Goal: Task Accomplishment & Management: Use online tool/utility

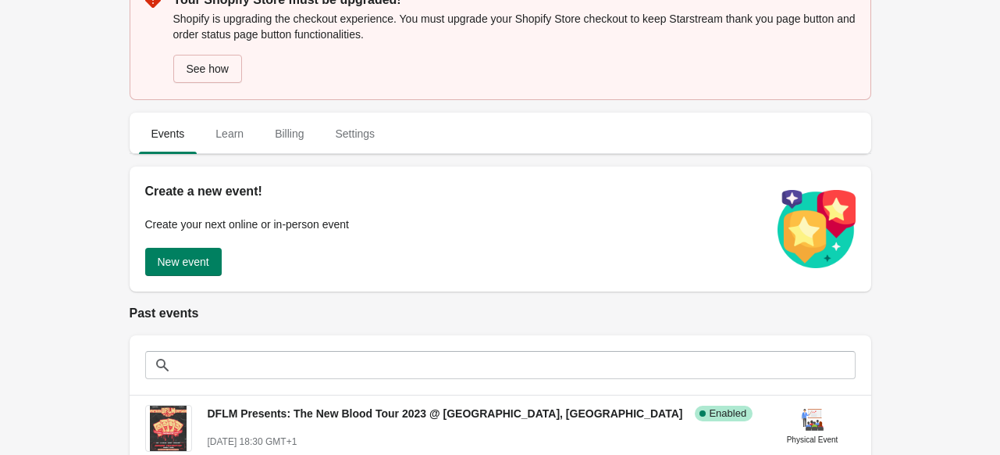
scroll to position [156, 0]
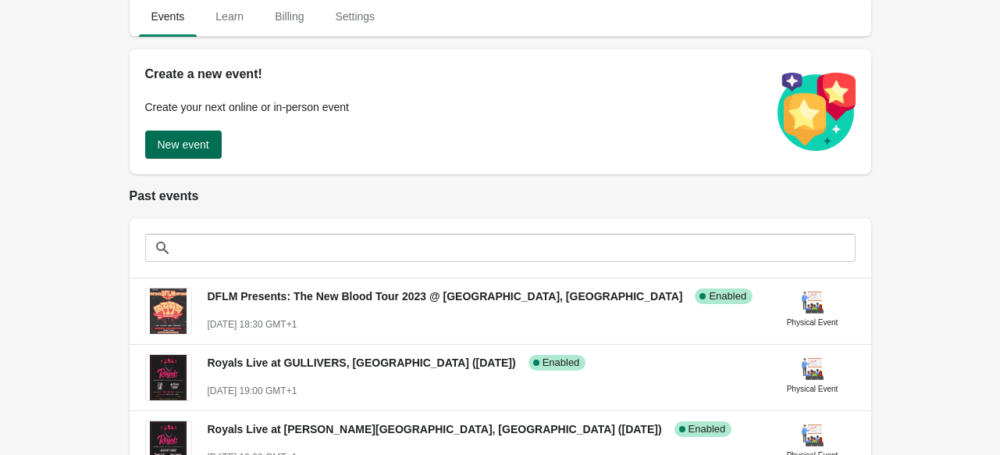
click at [184, 140] on span "New event" at bounding box center [184, 144] width 52 height 12
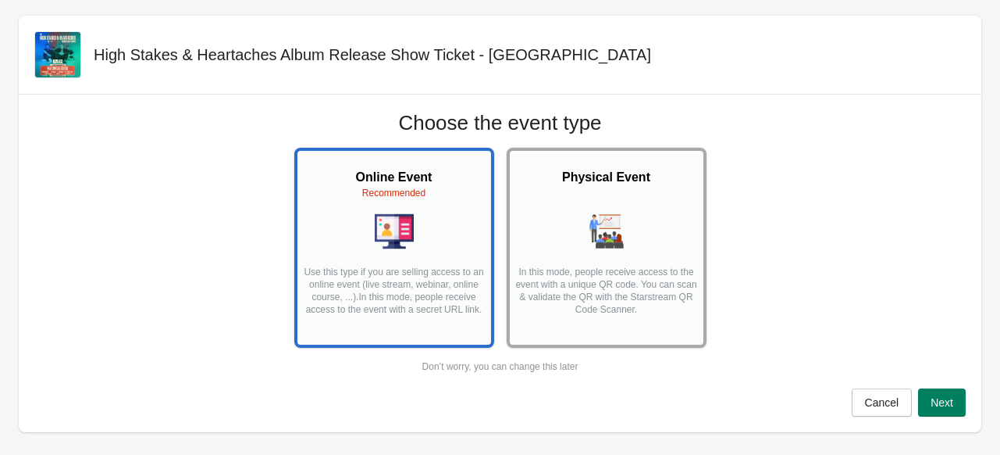
click at [599, 230] on img at bounding box center [606, 231] width 39 height 39
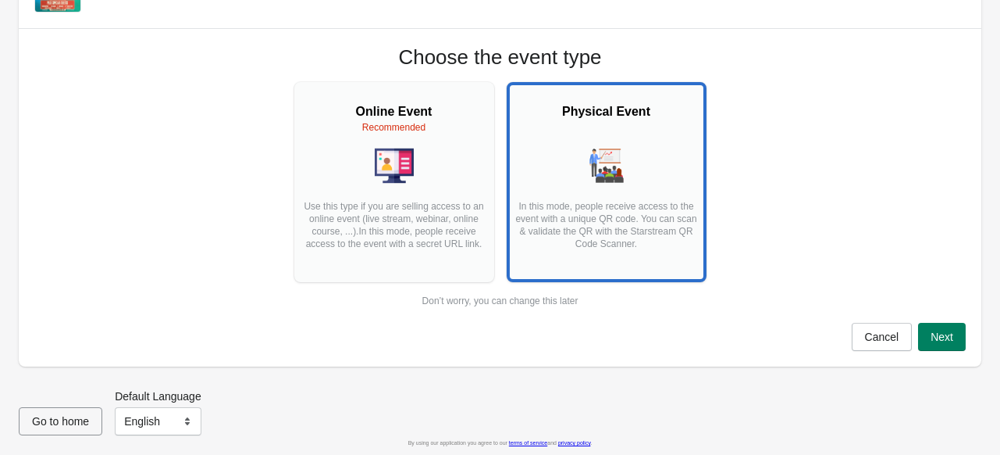
scroll to position [67, 0]
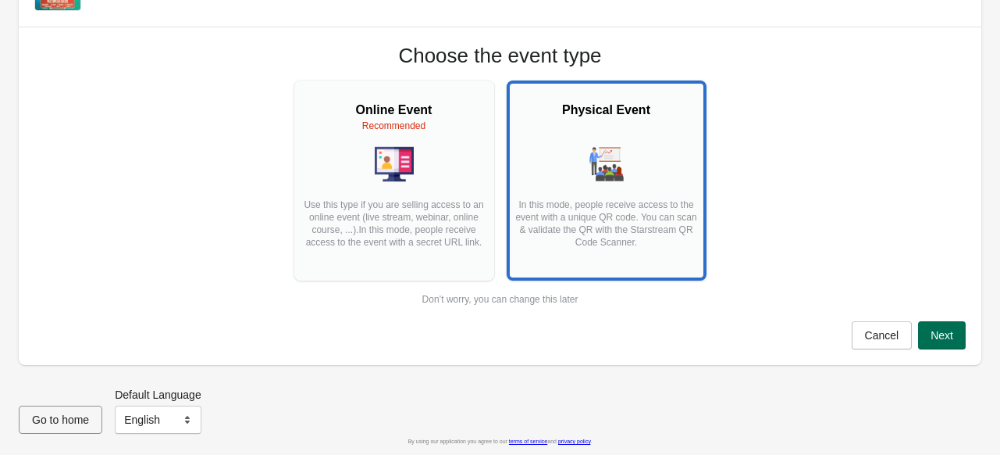
click at [937, 335] on span "Next" at bounding box center [942, 335] width 23 height 12
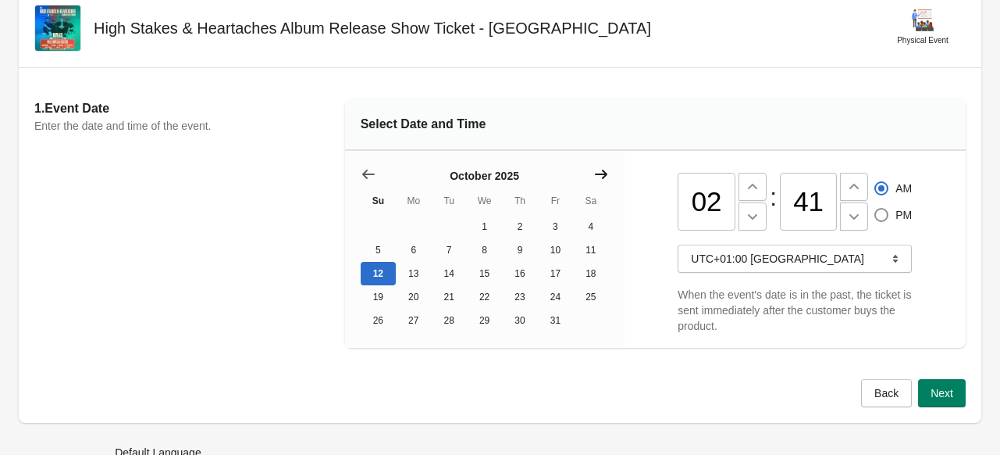
click at [599, 176] on icon "Show next month, November 2025" at bounding box center [602, 174] width 16 height 16
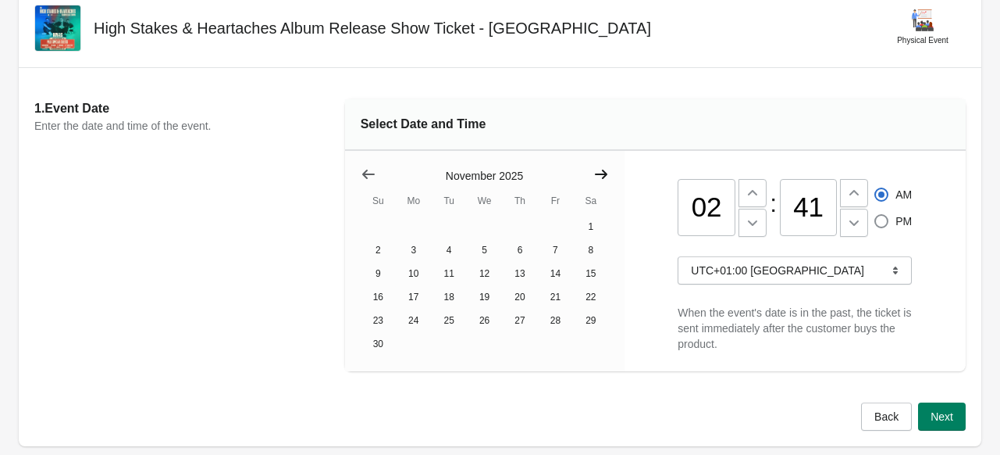
click at [599, 176] on icon "Show next month, December 2025" at bounding box center [602, 174] width 16 height 16
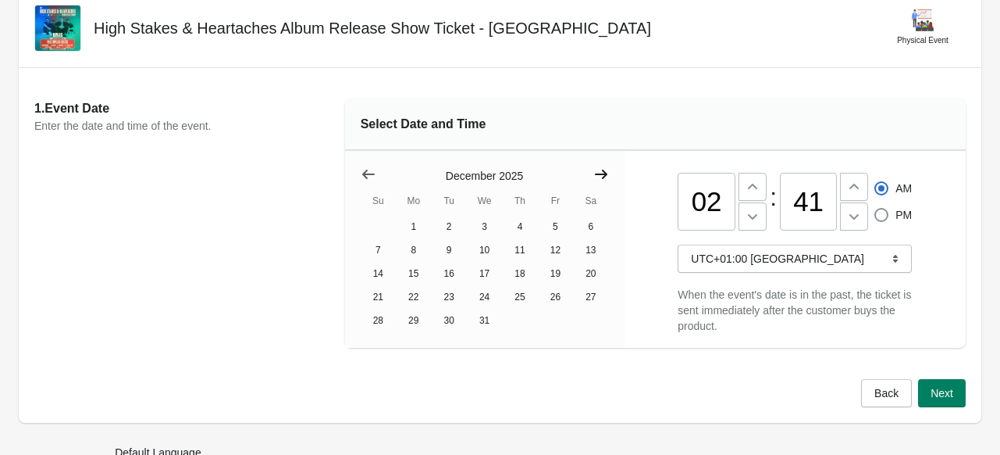
click at [599, 176] on icon "Show next month, January 2026" at bounding box center [602, 174] width 16 height 16
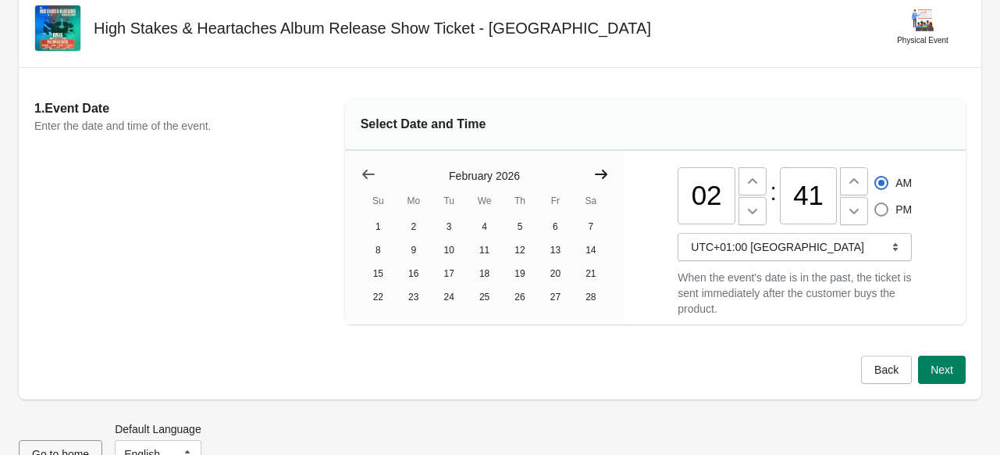
click at [599, 176] on icon "Show next month, March 2026" at bounding box center [602, 174] width 16 height 16
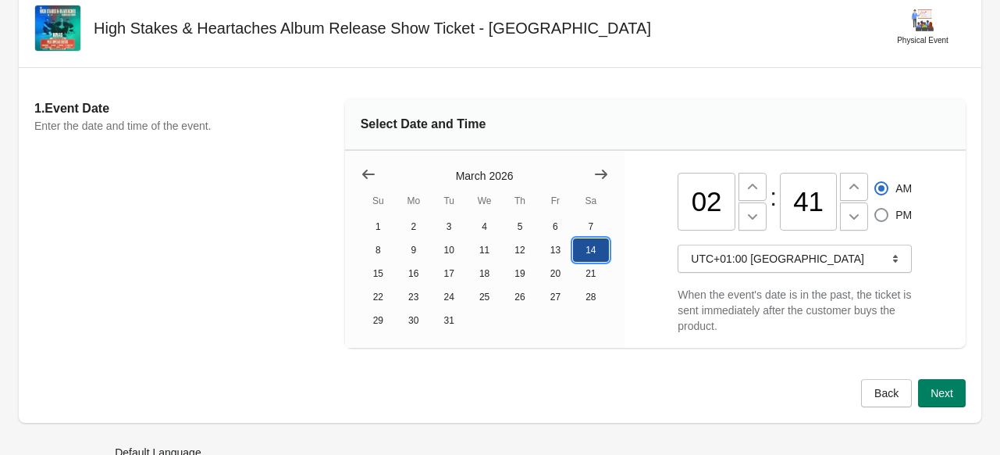
click at [586, 255] on button "14" at bounding box center [590, 249] width 35 height 23
drag, startPoint x: 719, startPoint y: 201, endPoint x: 679, endPoint y: 201, distance: 40.6
click at [679, 201] on input "02" at bounding box center [707, 202] width 58 height 58
type input "05"
type input "30"
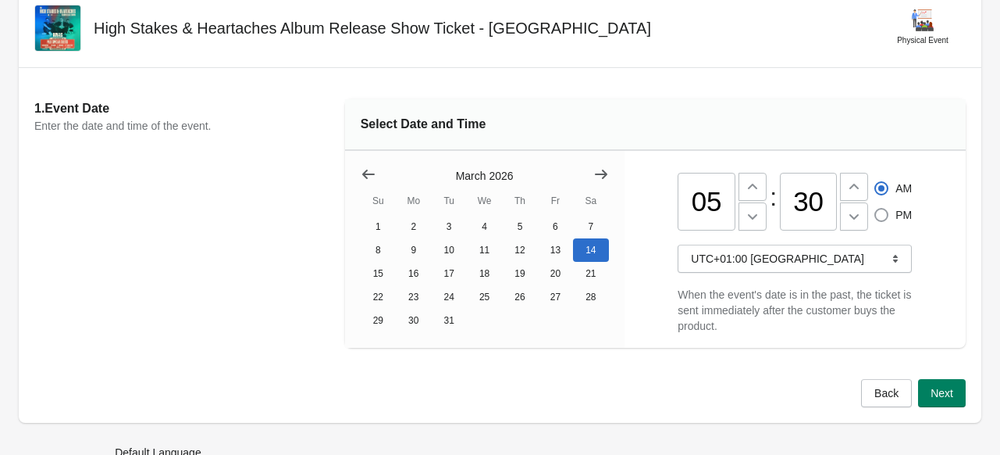
click at [882, 208] on span at bounding box center [882, 215] width 16 height 16
click at [875, 208] on input "PM" at bounding box center [875, 208] width 1 height 1
radio input "true"
radio input "false"
click at [809, 266] on span "UTC+01:00 [GEOGRAPHIC_DATA]" at bounding box center [795, 259] width 208 height 16
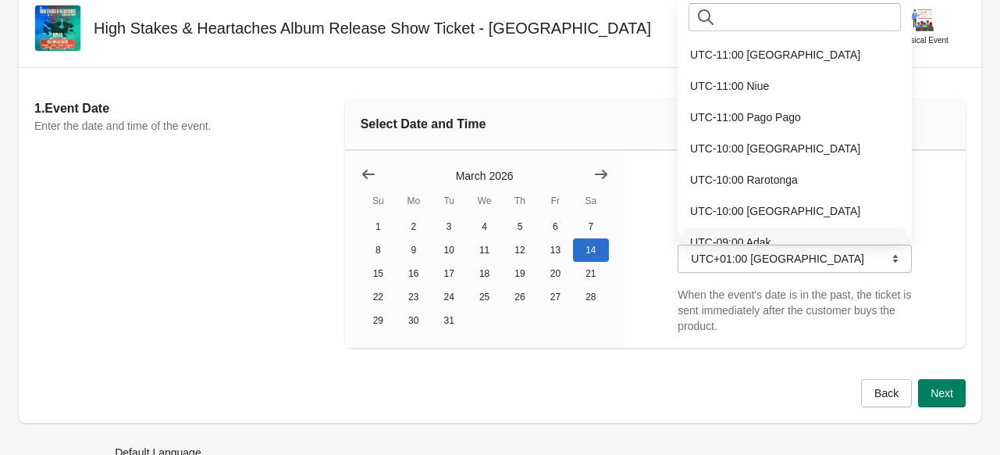
scroll to position [63, 0]
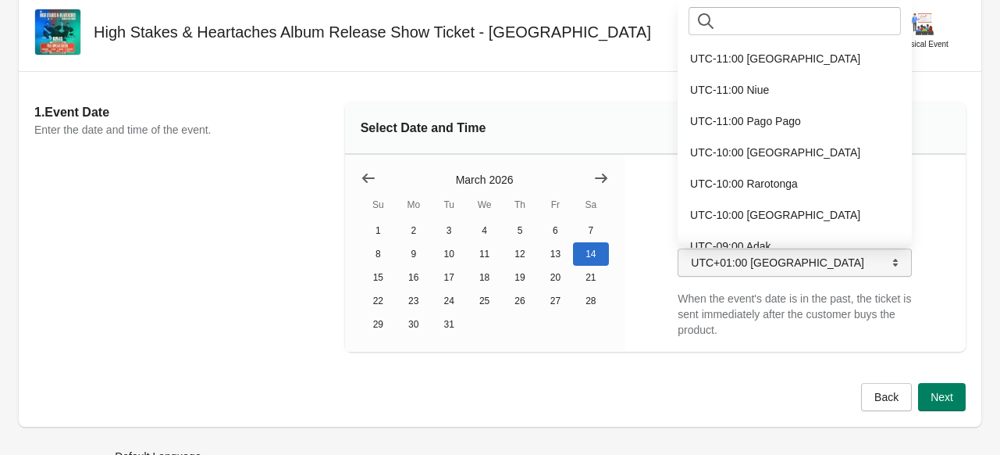
click at [778, 275] on button "UTC+01:00 [GEOGRAPHIC_DATA]" at bounding box center [795, 262] width 234 height 28
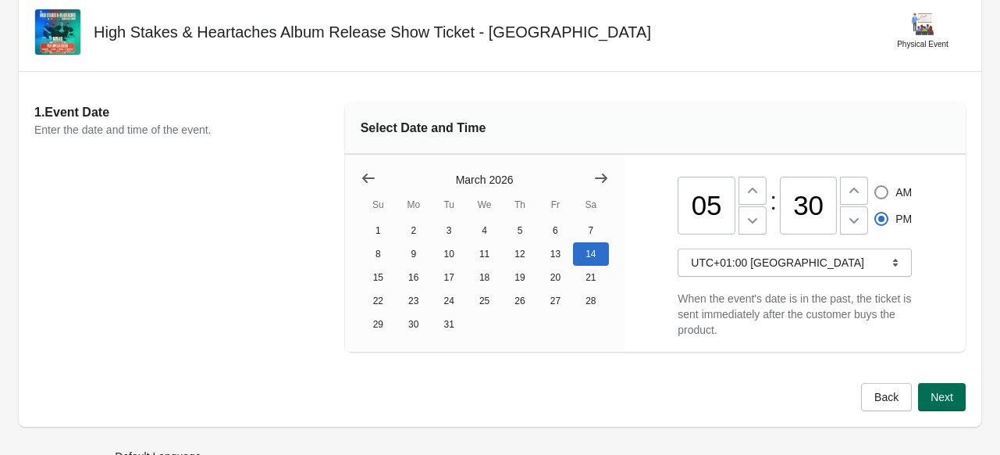
click at [937, 401] on span "Next" at bounding box center [942, 396] width 23 height 12
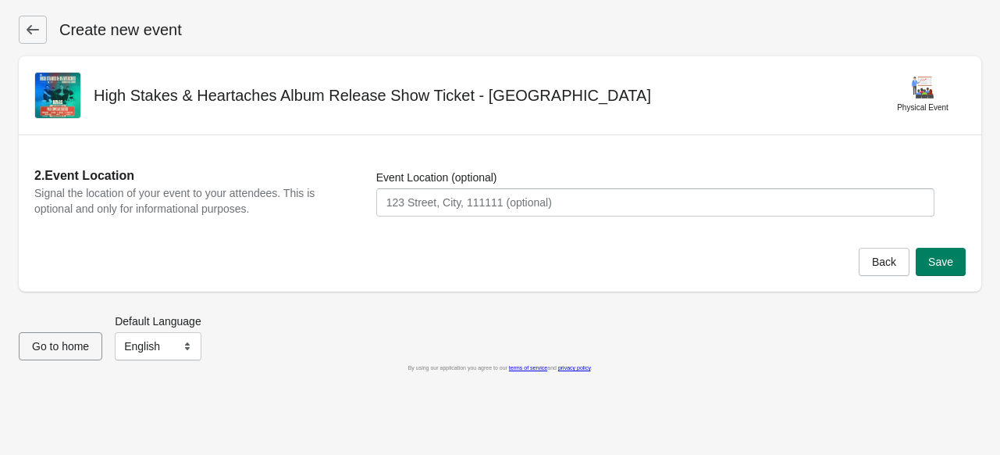
scroll to position [0, 0]
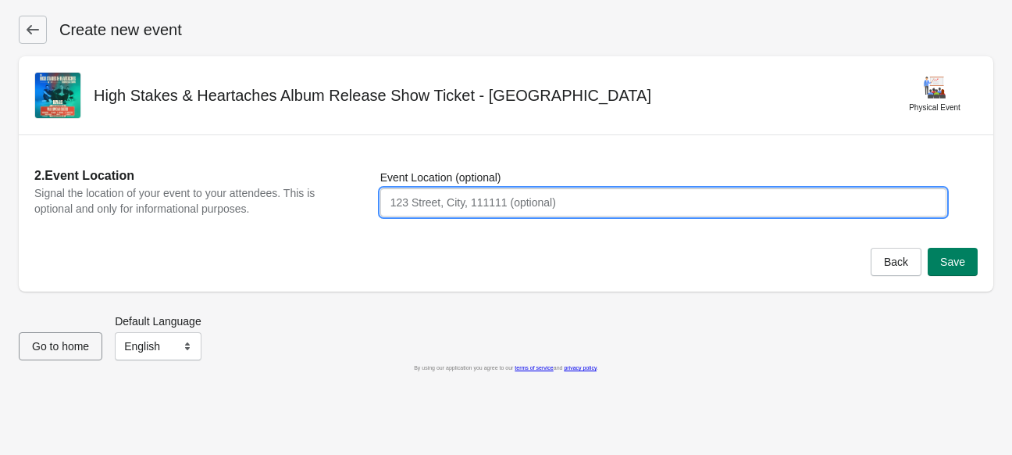
click at [519, 213] on input "Event Location (optional)" at bounding box center [663, 202] width 566 height 28
click at [660, 198] on input "The Brook" at bounding box center [663, 202] width 566 height 28
paste input "The Brook [STREET_ADDRESS]"
paste input "text"
click at [437, 200] on input "The Brook [STREET_ADDRESS]" at bounding box center [663, 202] width 566 height 28
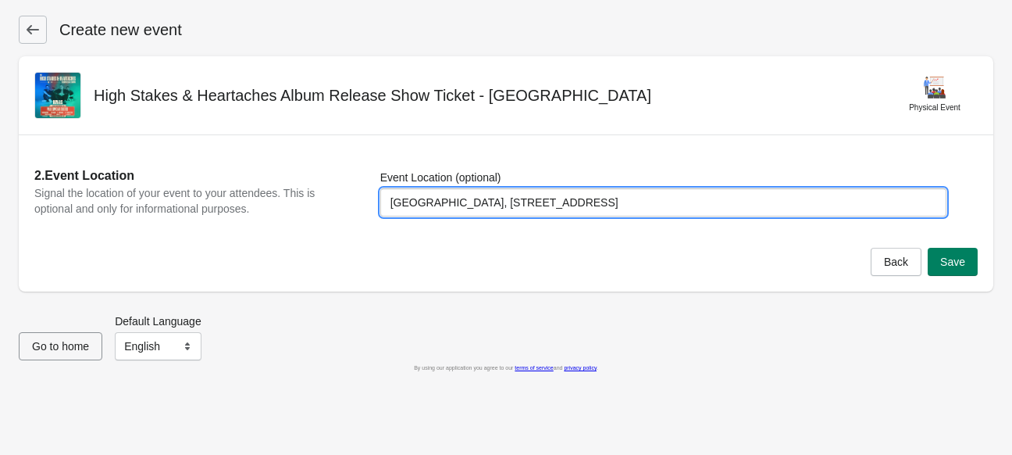
click at [543, 205] on input "[GEOGRAPHIC_DATA], [STREET_ADDRESS]" at bounding box center [663, 202] width 566 height 28
type input "[STREET_ADDRESS]"
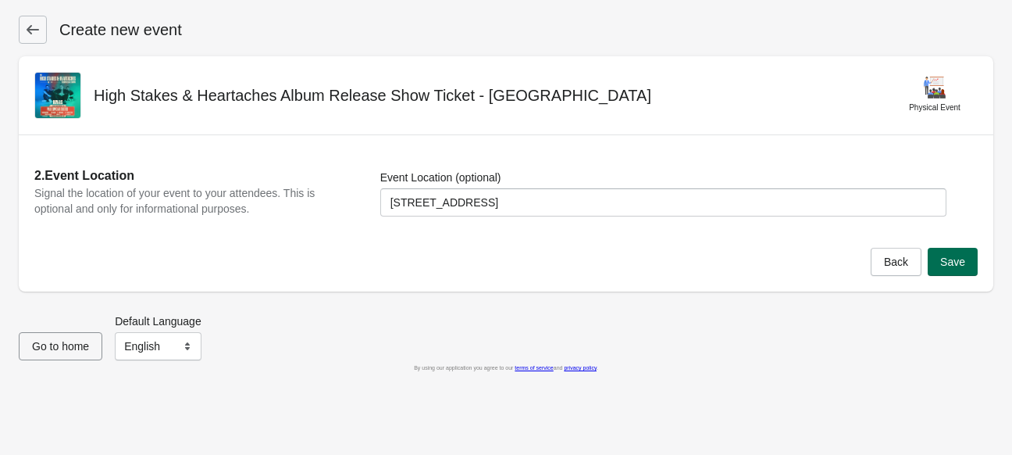
click at [965, 262] on button "Save" at bounding box center [953, 262] width 50 height 28
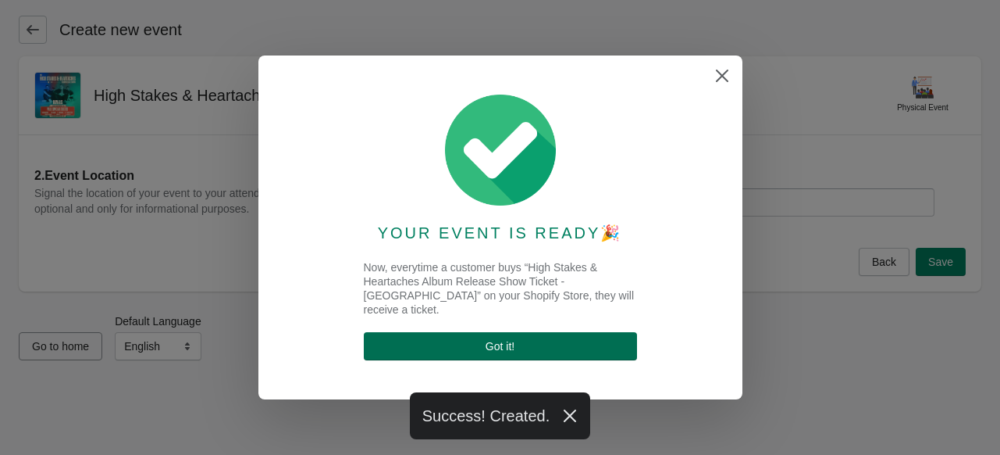
click at [599, 332] on button "Got it !" at bounding box center [500, 346] width 273 height 28
select select "physical"
select select "US"
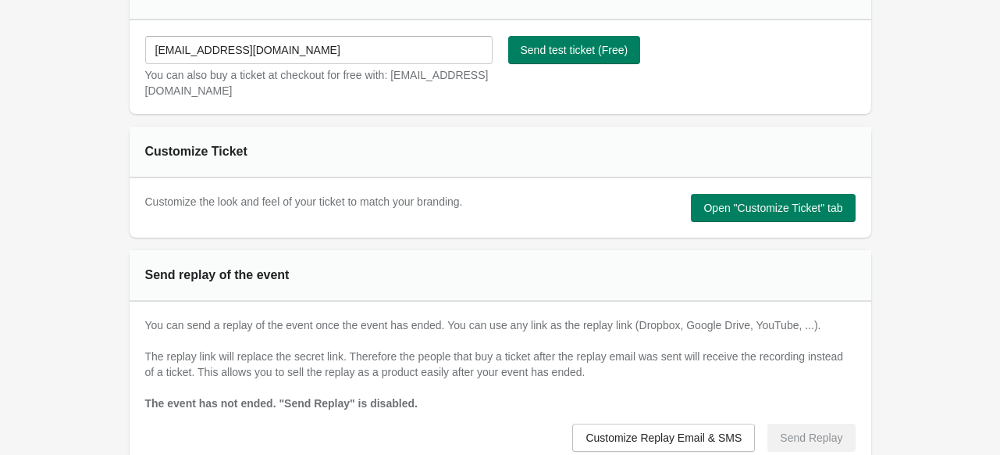
scroll to position [937, 0]
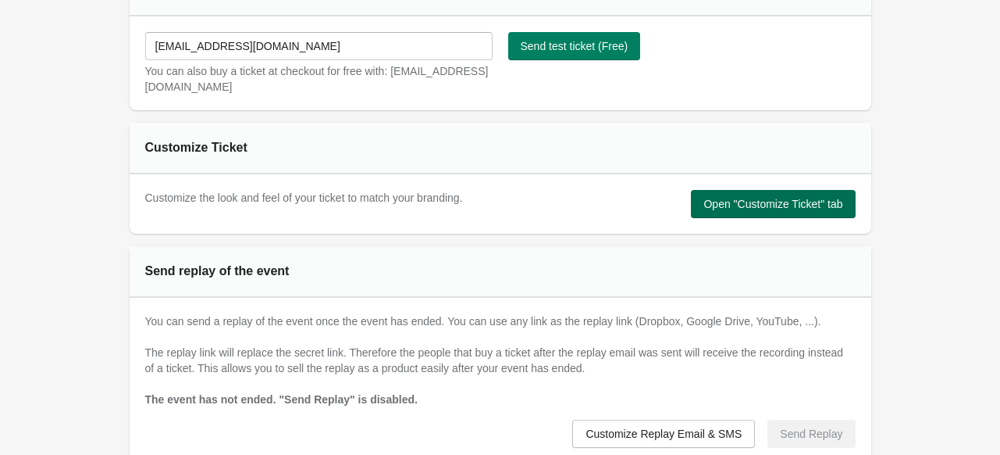
click at [759, 202] on span "Open "Customize Ticket" tab" at bounding box center [773, 204] width 139 height 12
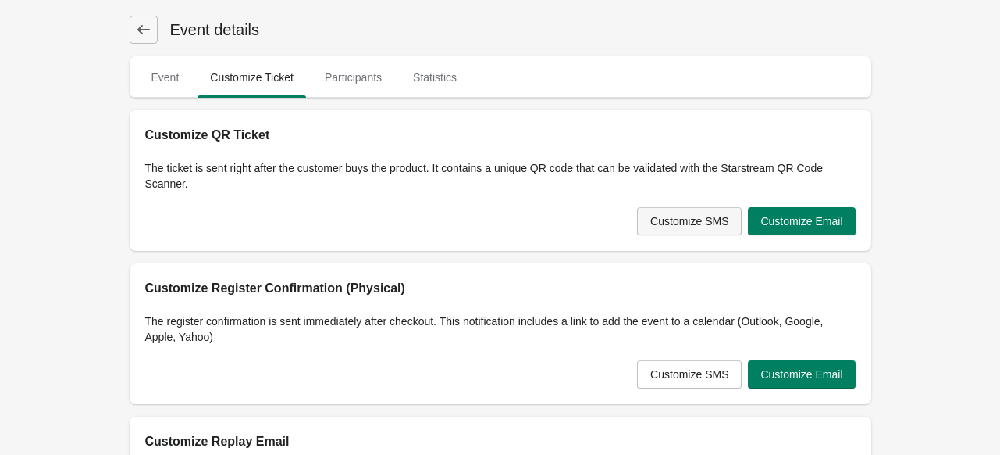
click at [722, 216] on span "Customize SMS" at bounding box center [690, 221] width 78 height 12
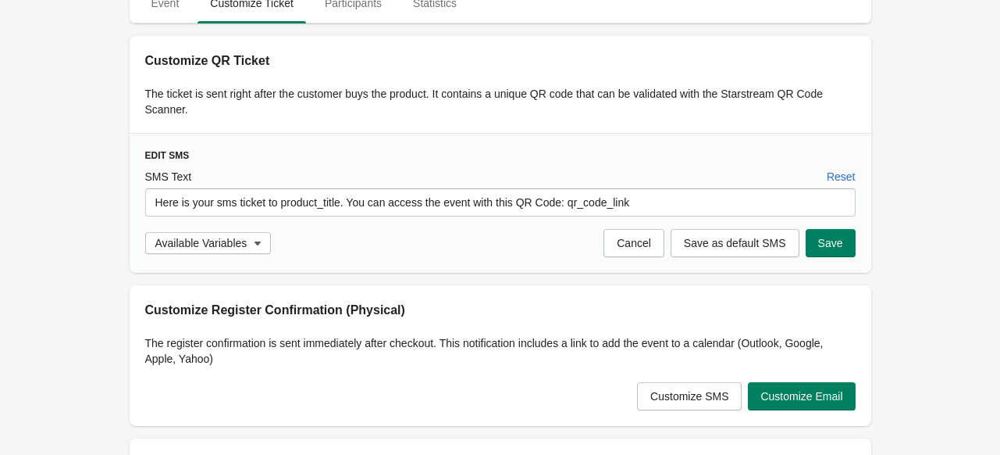
scroll to position [78, 0]
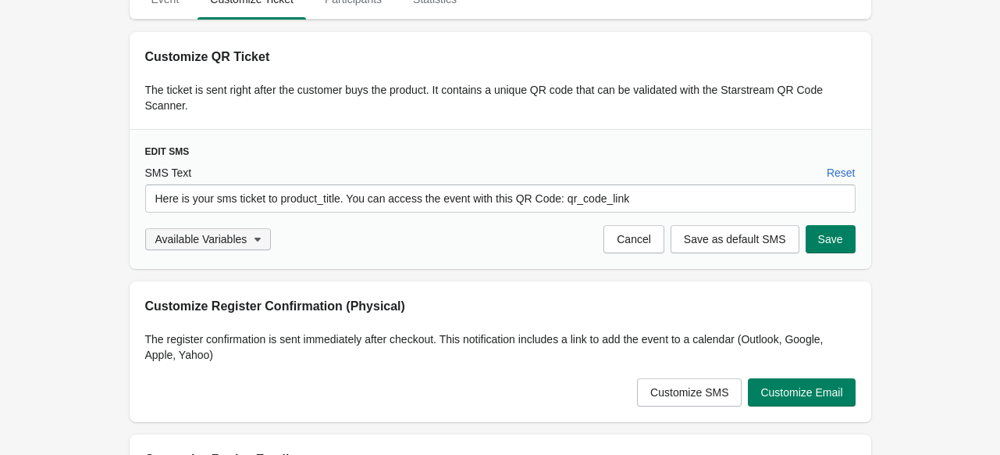
click at [262, 239] on icon "button" at bounding box center [258, 239] width 16 height 16
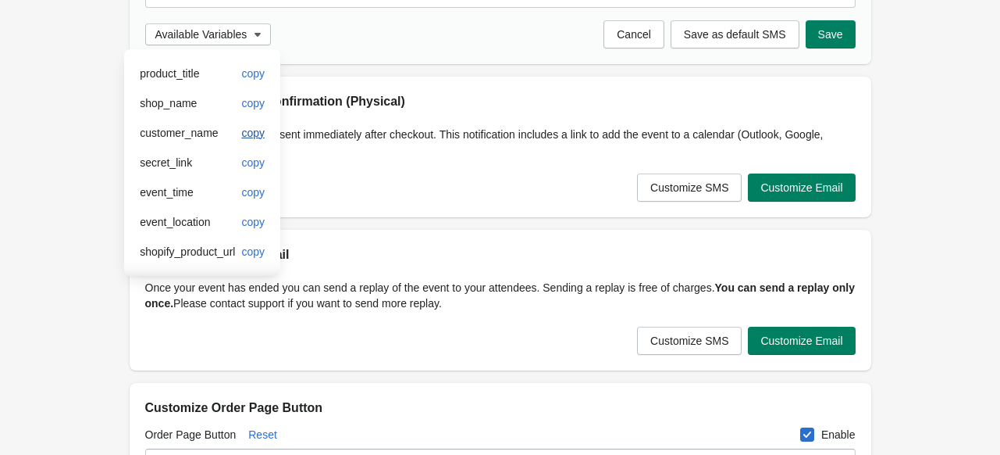
scroll to position [234, 0]
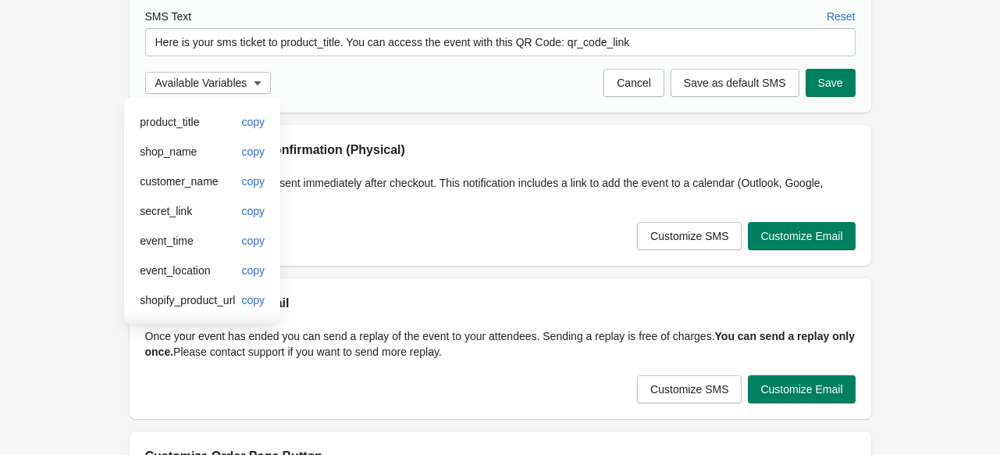
click at [534, 185] on p "The register confirmation is sent immediately after checkout. This notification…" at bounding box center [500, 190] width 711 height 31
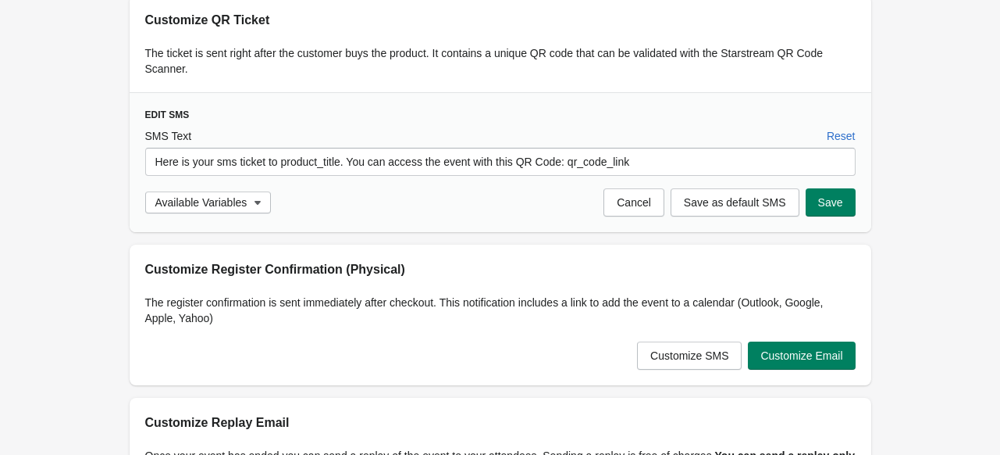
scroll to position [78, 0]
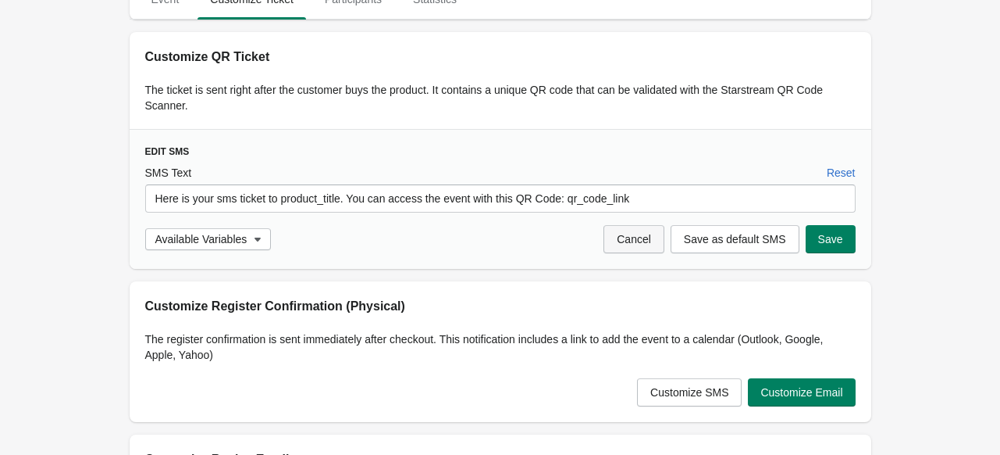
click at [633, 234] on span "Cancel" at bounding box center [634, 239] width 34 height 12
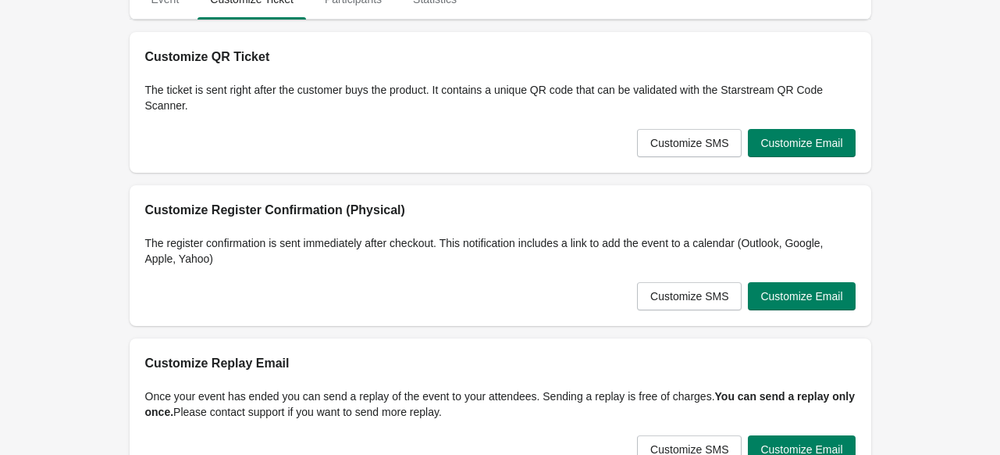
click at [793, 124] on div "Customize SMS Customize Email" at bounding box center [743, 140] width 224 height 34
click at [799, 139] on span "Customize Email" at bounding box center [802, 143] width 82 height 12
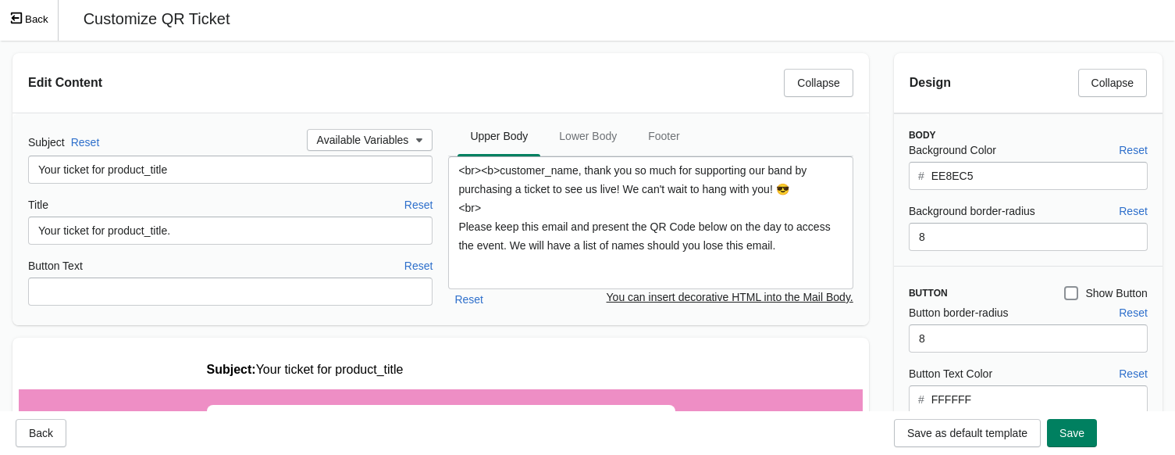
scroll to position [0, 0]
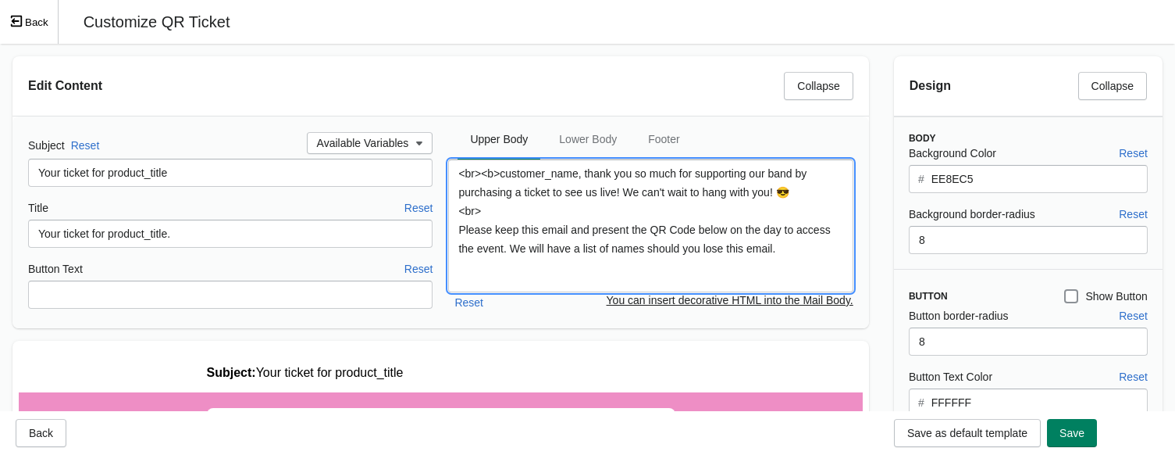
click at [613, 189] on textarea "<br><b>customer_name, thank you so much for supporting our band by purchasing a…" at bounding box center [650, 225] width 405 height 133
drag, startPoint x: 765, startPoint y: 190, endPoint x: 700, endPoint y: 171, distance: 68.2
click at [700, 171] on textarea "<br><b>customer_name, thank you so much for supporting our band by purchasing a…" at bounding box center [650, 225] width 405 height 133
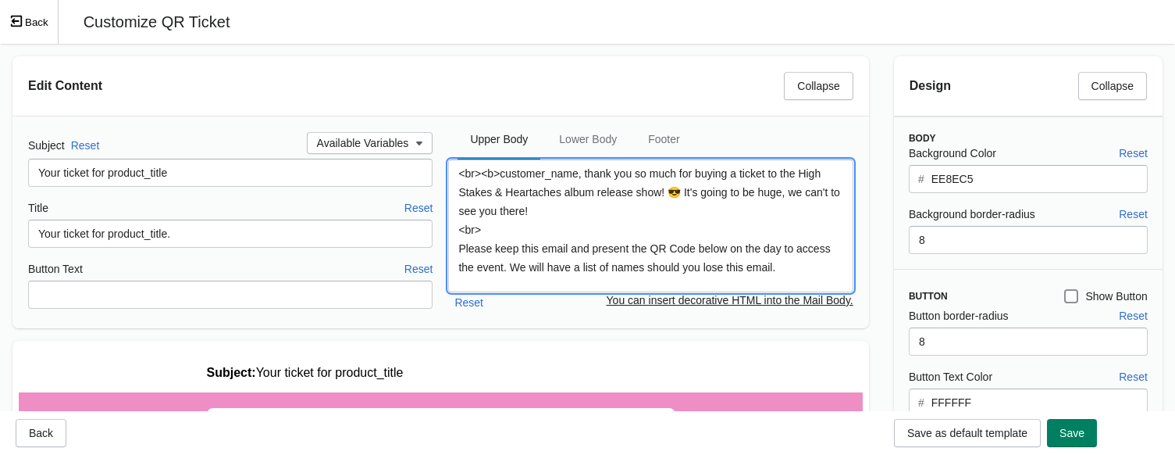
click at [661, 196] on textarea "<br><b>customer_name, thank you so much for buying a ticket to the High Stakes …" at bounding box center [650, 225] width 405 height 133
type textarea "<br><b>customer_name, thank you so much for buying a ticket to the High Stakes …"
click at [590, 153] on button "Lower Body" at bounding box center [588, 139] width 89 height 41
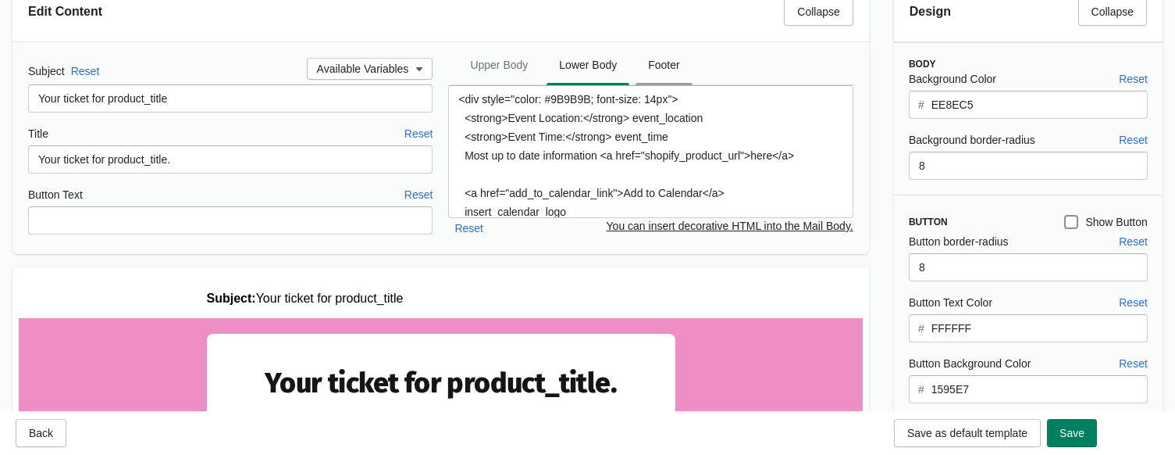
scroll to position [78, 0]
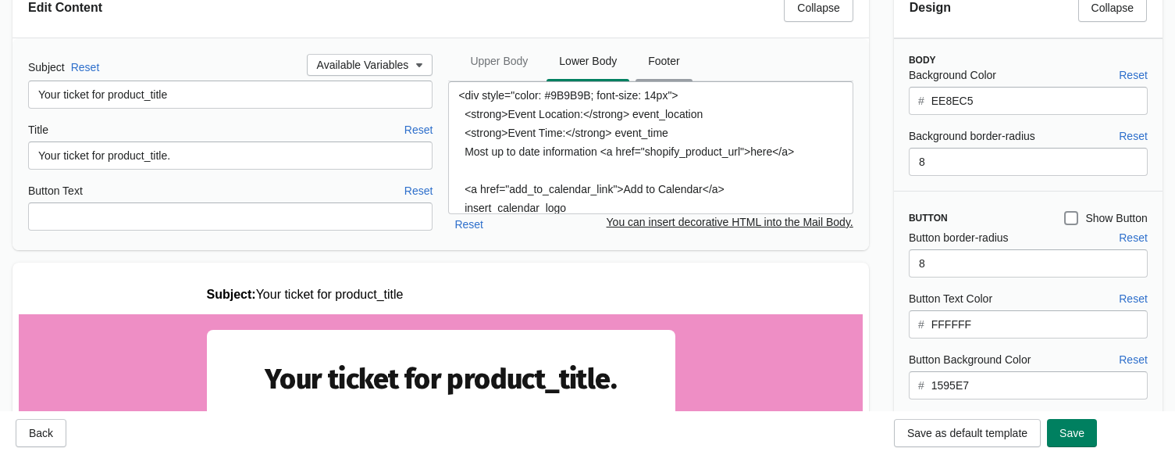
click at [648, 55] on span "Footer" at bounding box center [664, 61] width 56 height 28
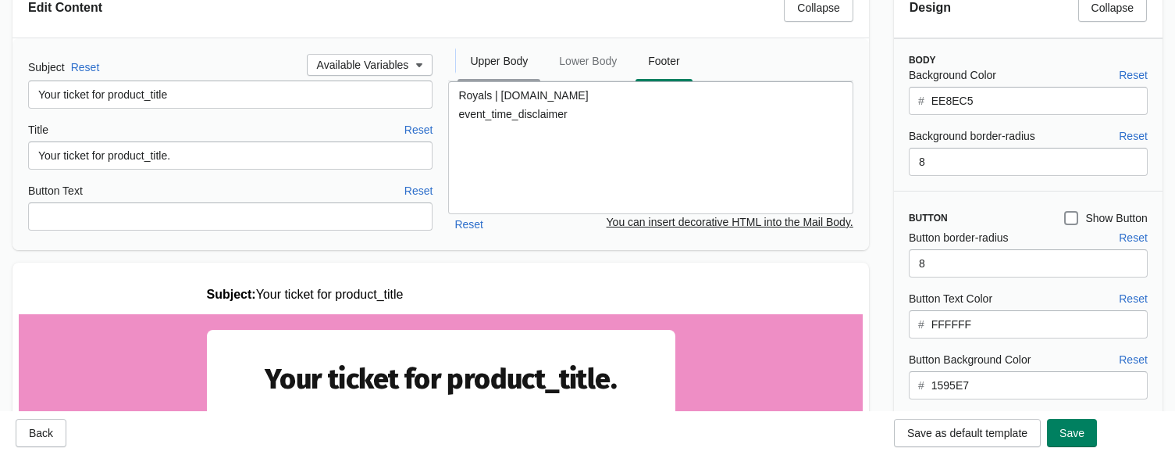
click at [508, 57] on span "Upper Body" at bounding box center [499, 61] width 83 height 28
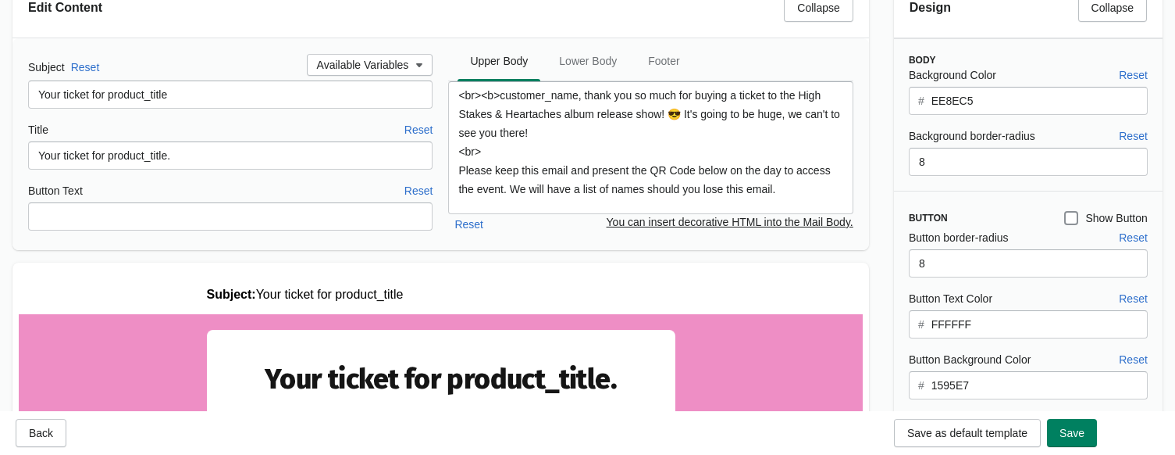
click at [1000, 93] on input "EE8EC5" at bounding box center [1039, 101] width 217 height 28
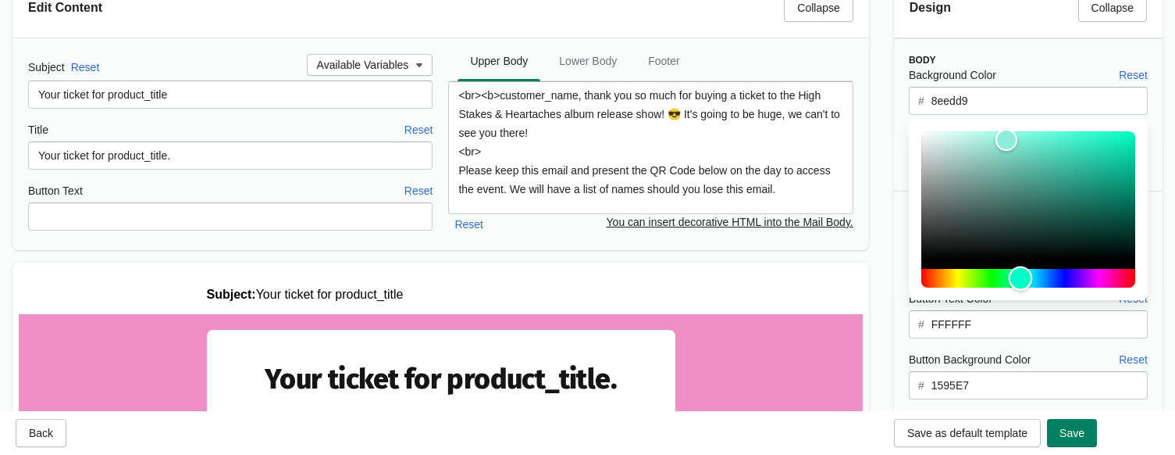
click at [1000, 274] on div "Hue" at bounding box center [1029, 278] width 214 height 19
click at [1000, 152] on div "Color" at bounding box center [1029, 195] width 214 height 128
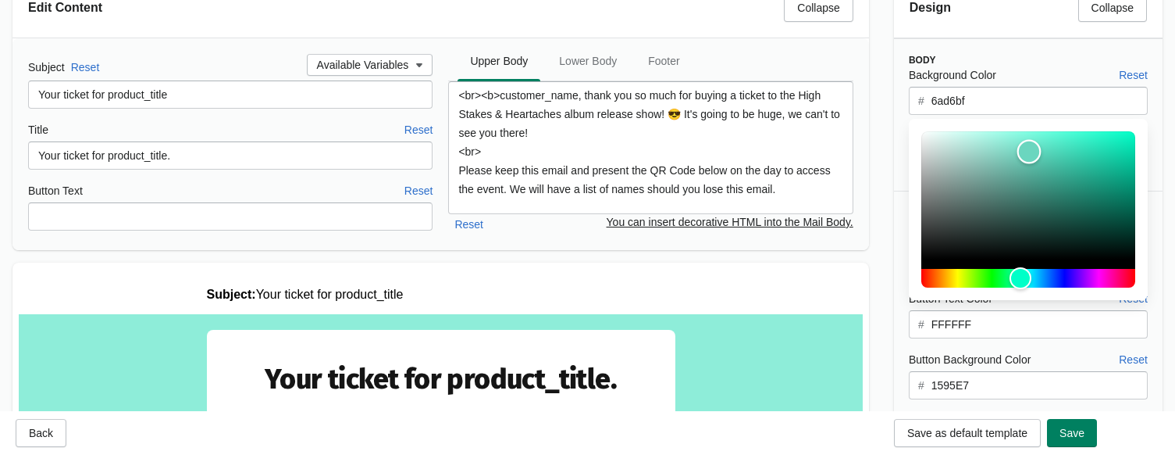
scroll to position [0, 0]
click at [1000, 159] on div "Color" at bounding box center [1037, 159] width 24 height 24
type input "4ebca4"
click at [1000, 165] on div "Color" at bounding box center [1047, 165] width 24 height 24
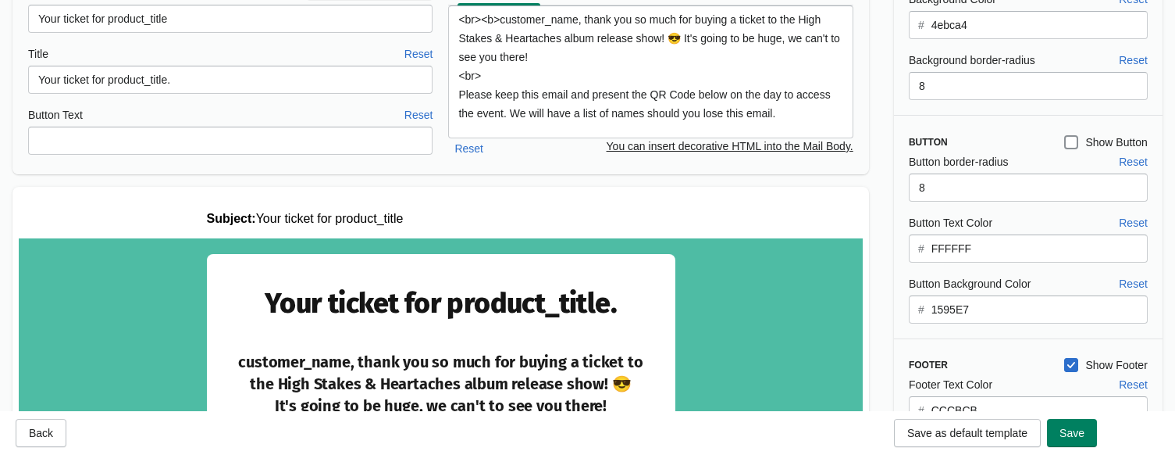
scroll to position [156, 0]
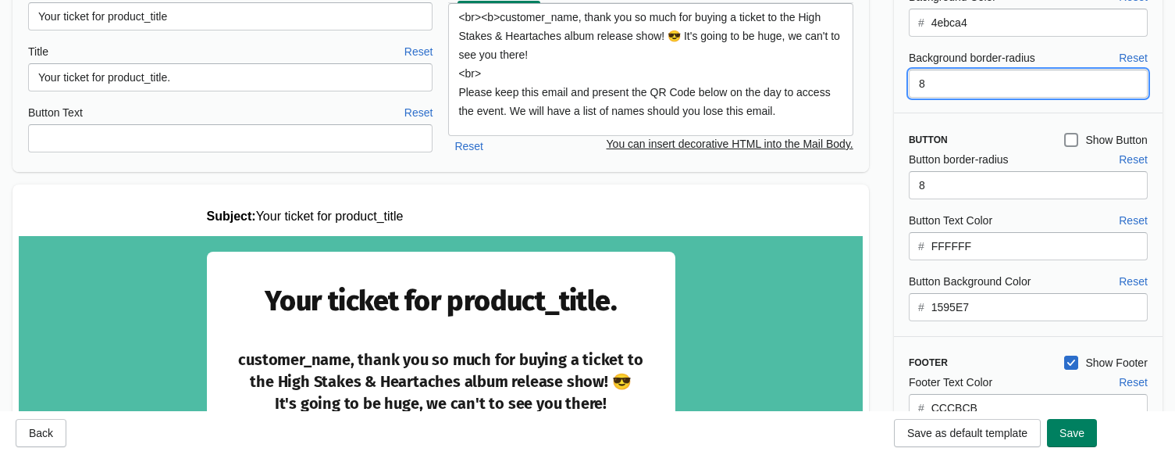
drag, startPoint x: 966, startPoint y: 87, endPoint x: 926, endPoint y: 87, distance: 39.8
click at [926, 87] on input "8" at bounding box center [1028, 84] width 239 height 28
drag, startPoint x: 911, startPoint y: 87, endPoint x: 897, endPoint y: 87, distance: 13.3
click at [897, 87] on div "Background Color Reset # 4ebca4 Background border-radius Reset 8" at bounding box center [1020, 42] width 255 height 109
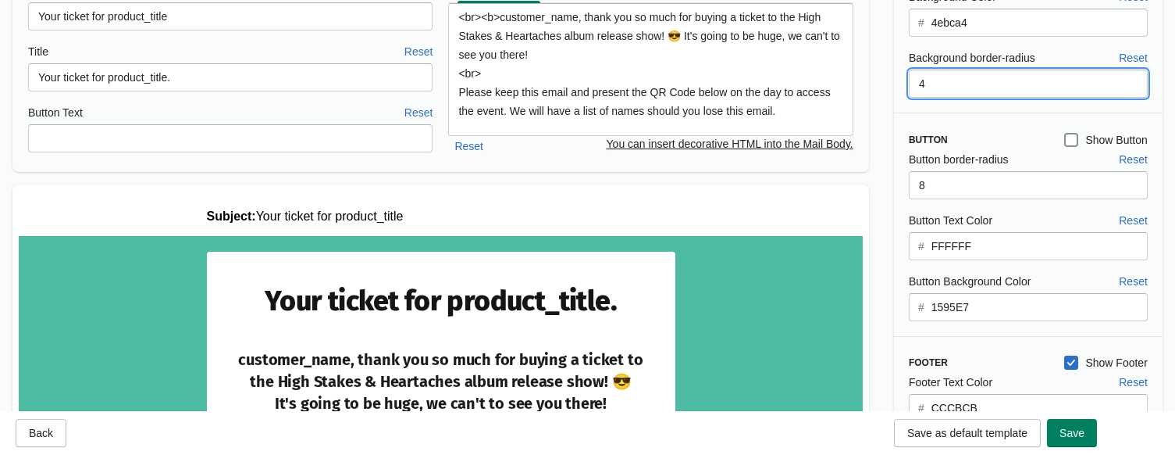
click at [911, 86] on input "4" at bounding box center [1028, 84] width 239 height 28
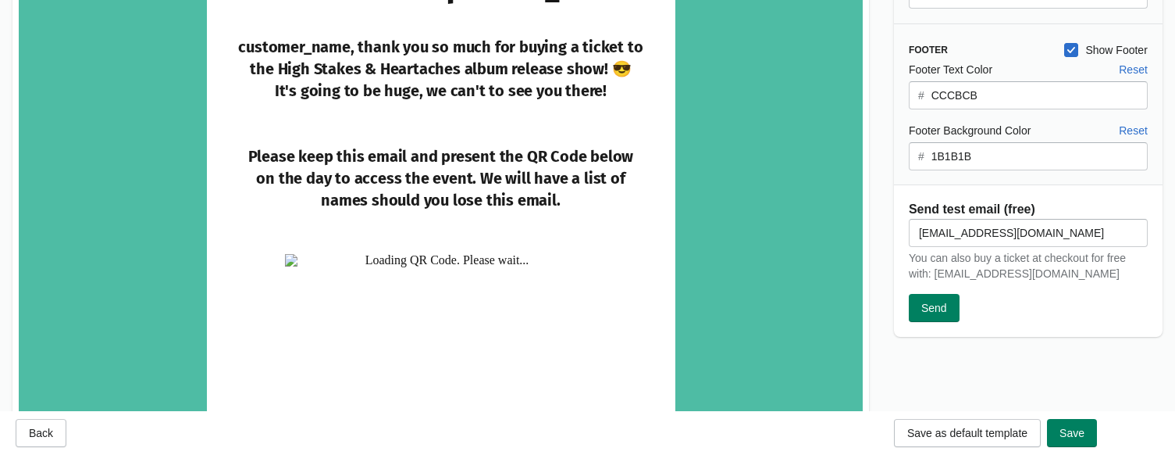
type input "5"
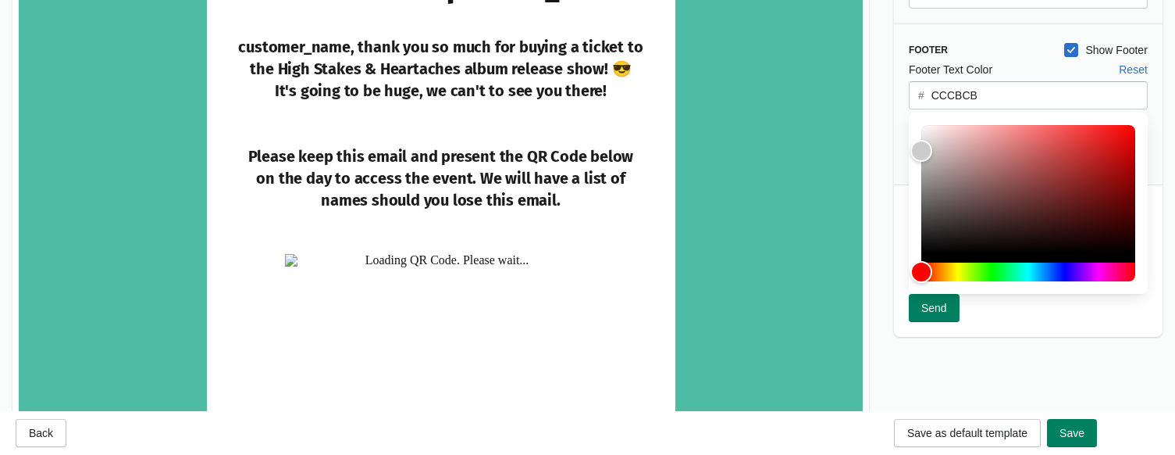
drag, startPoint x: 1001, startPoint y: 93, endPoint x: 881, endPoint y: 90, distance: 120.3
click at [979, 94] on input "CCCBCB" at bounding box center [1039, 95] width 217 height 28
type input "d71212"
drag, startPoint x: 1112, startPoint y: 134, endPoint x: 1118, endPoint y: 145, distance: 12.9
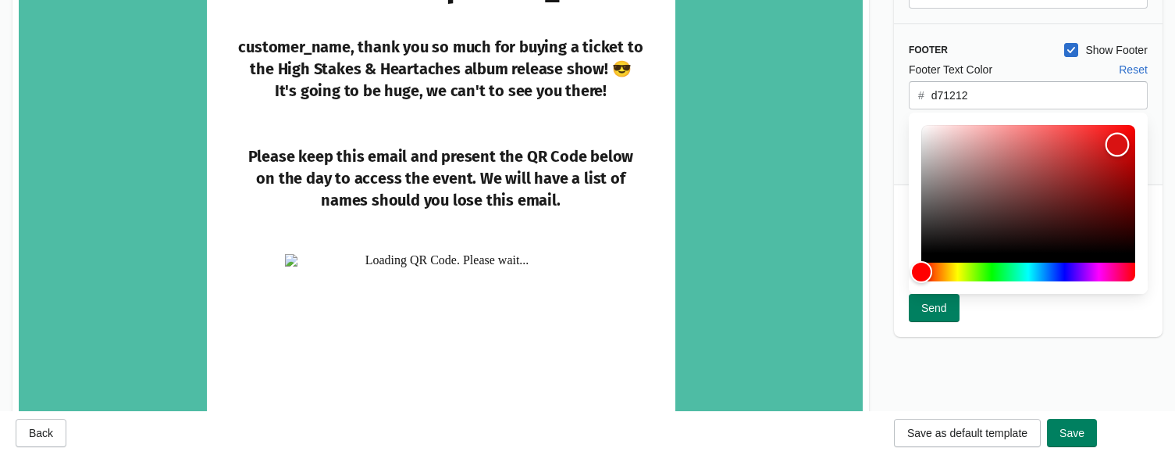
click at [1000, 145] on div "Color" at bounding box center [1029, 189] width 214 height 128
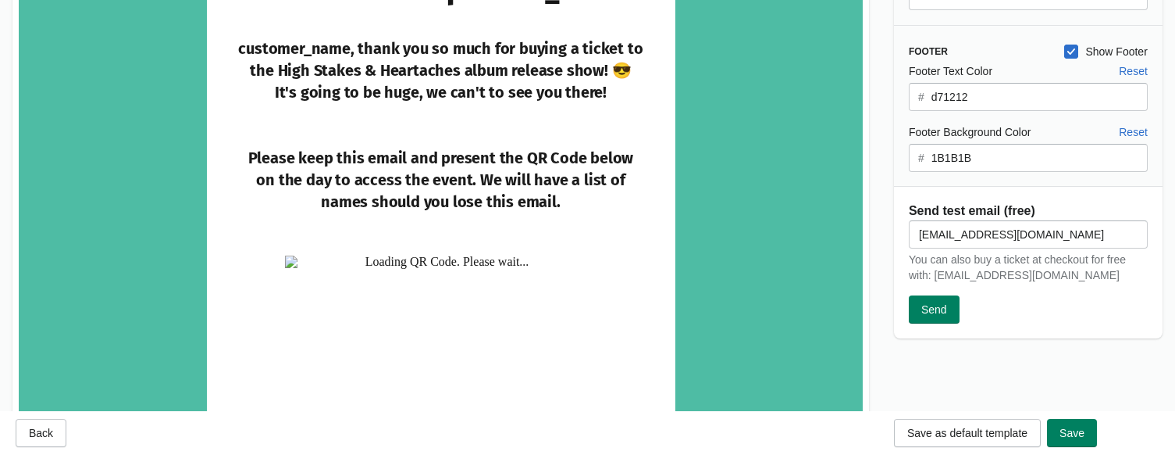
scroll to position [469, 0]
click at [1000, 166] on input "1B1B1B" at bounding box center [1039, 156] width 217 height 28
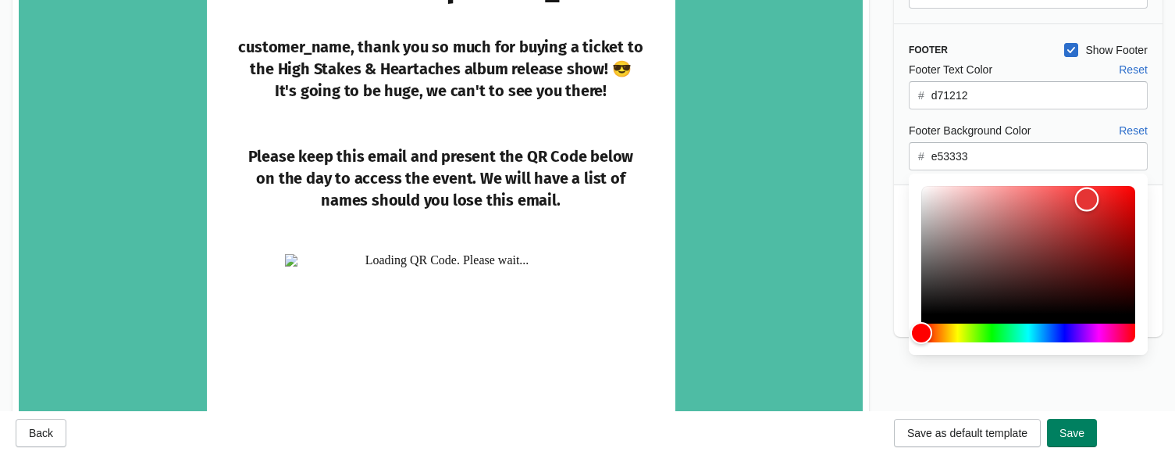
drag, startPoint x: 1099, startPoint y: 194, endPoint x: 1088, endPoint y: 199, distance: 11.9
click at [1000, 199] on div "Color" at bounding box center [1029, 250] width 214 height 128
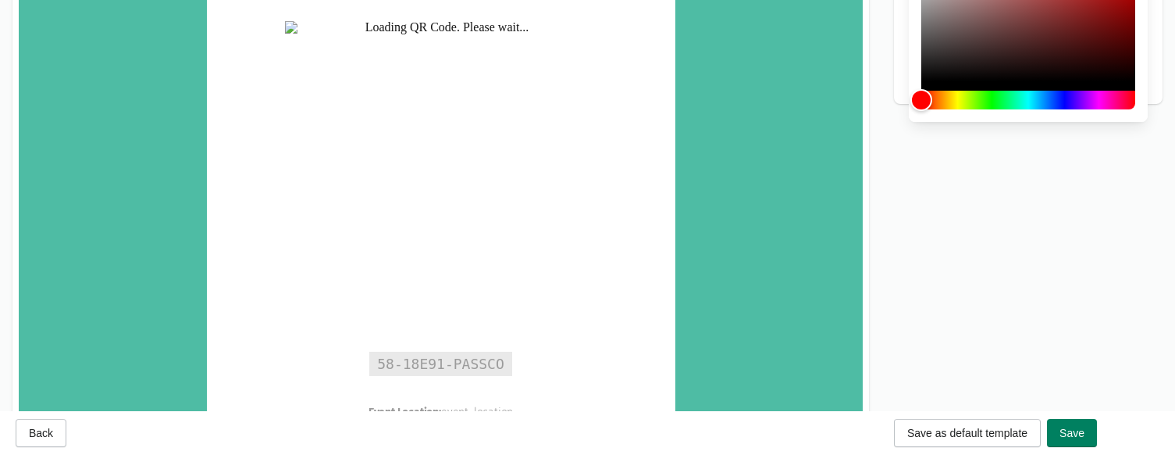
scroll to position [848, 0]
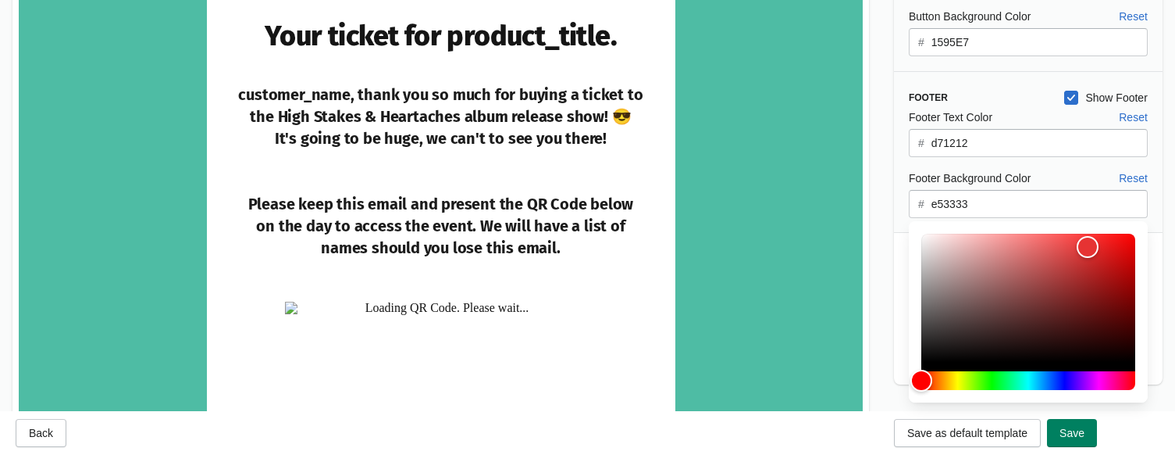
click at [1000, 203] on input "e53333" at bounding box center [1039, 204] width 217 height 28
type input "e54242"
click at [1000, 247] on div "Color" at bounding box center [1029, 298] width 214 height 128
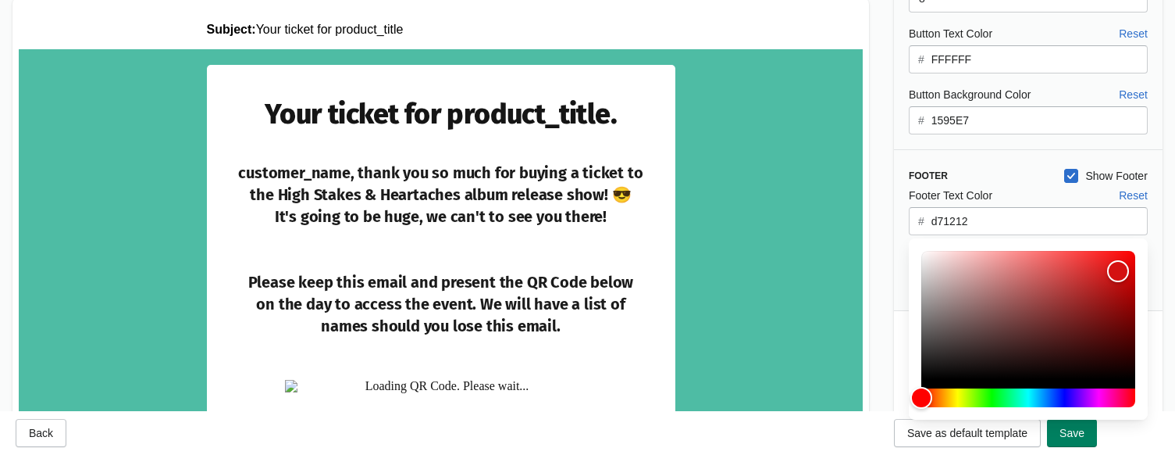
click at [993, 220] on input "d71212" at bounding box center [1039, 221] width 217 height 28
type input "ffffff"
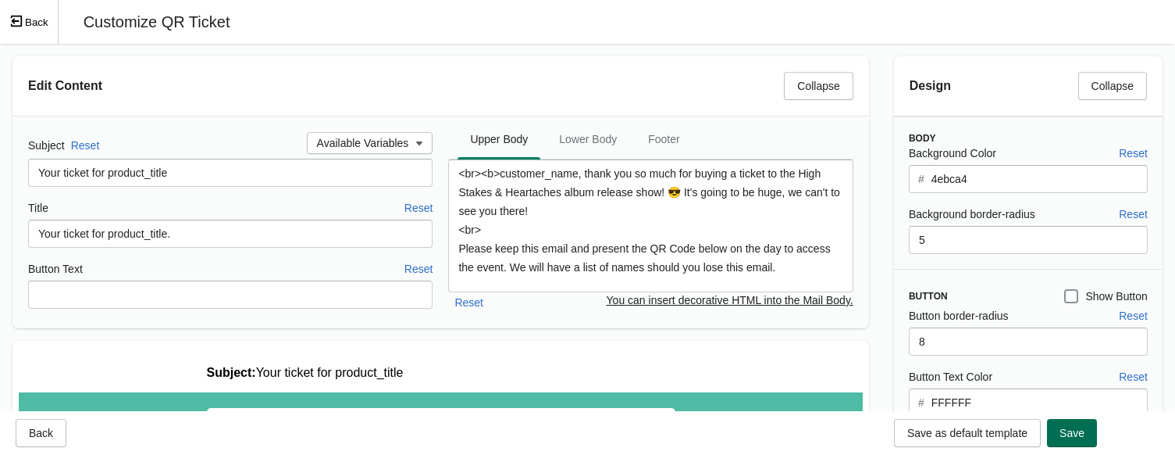
click at [1000, 434] on span "Save" at bounding box center [1072, 432] width 25 height 12
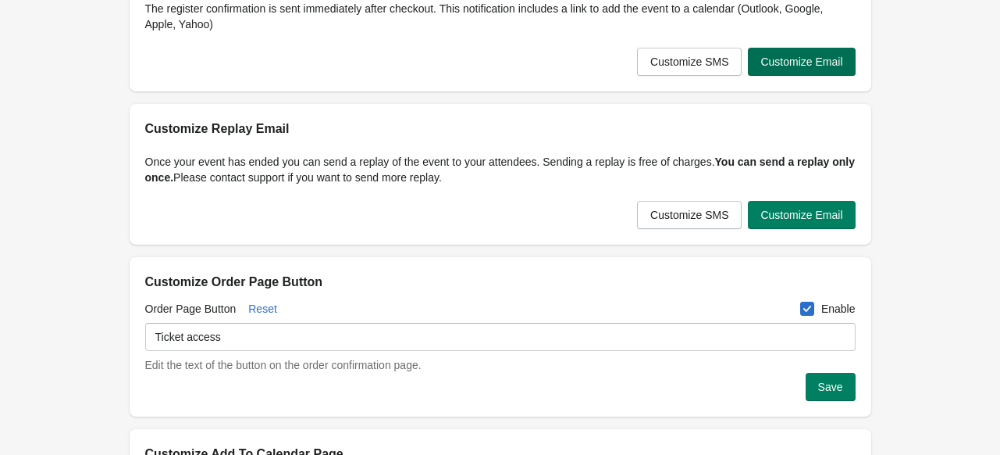
click at [798, 63] on span "Customize Email" at bounding box center [802, 61] width 82 height 12
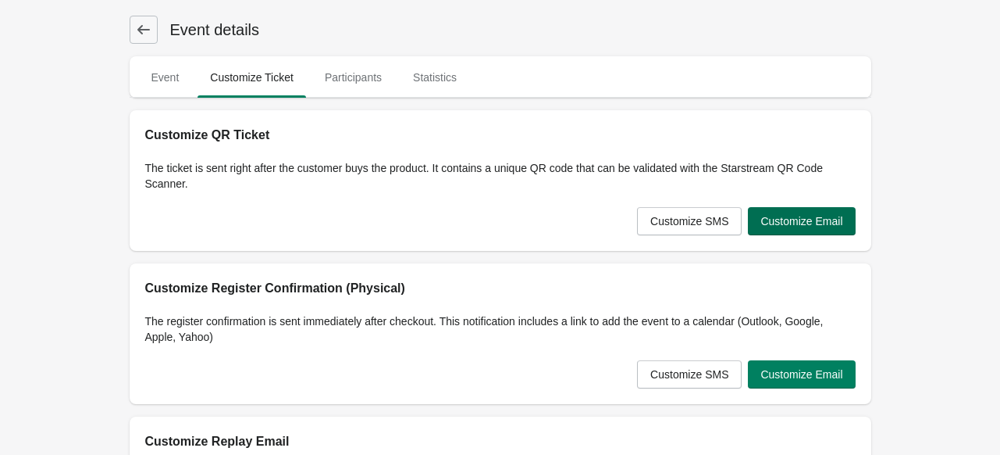
click at [787, 218] on span "Customize Email" at bounding box center [802, 221] width 82 height 12
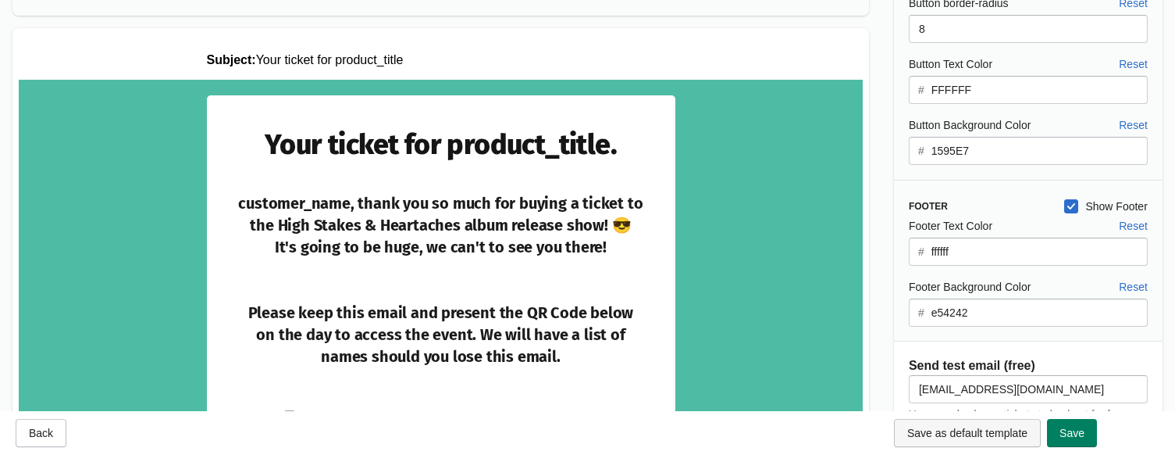
click at [970, 429] on span "Save as default template" at bounding box center [967, 432] width 120 height 12
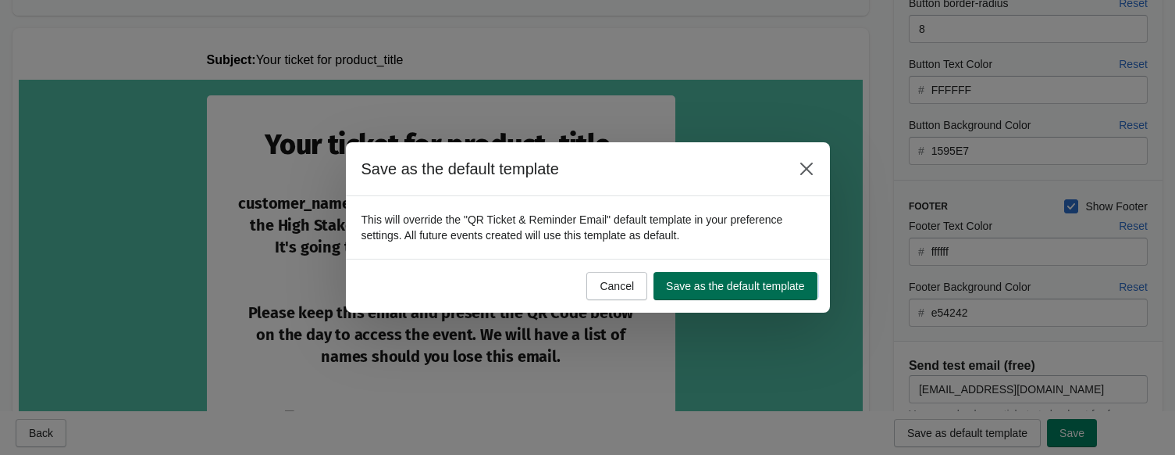
click at [733, 289] on span "Save as the default template" at bounding box center [735, 286] width 138 height 12
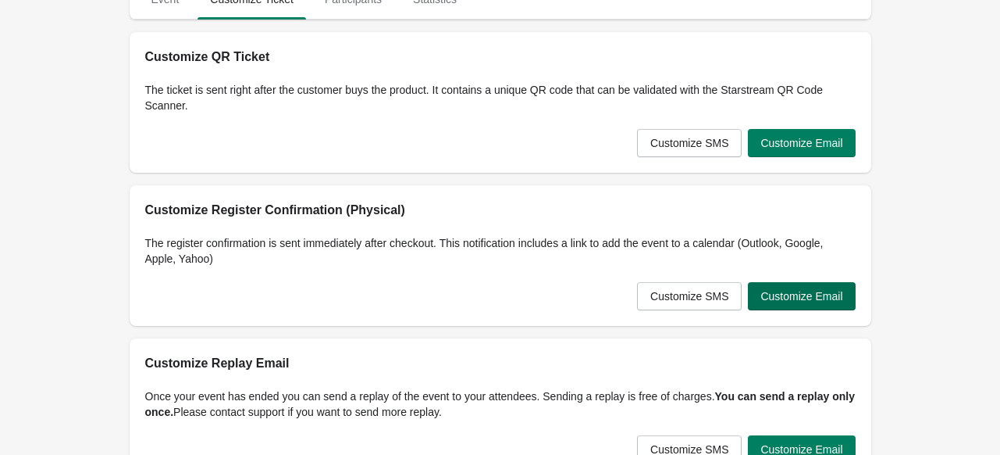
click at [794, 296] on span "Customize Email" at bounding box center [802, 296] width 82 height 12
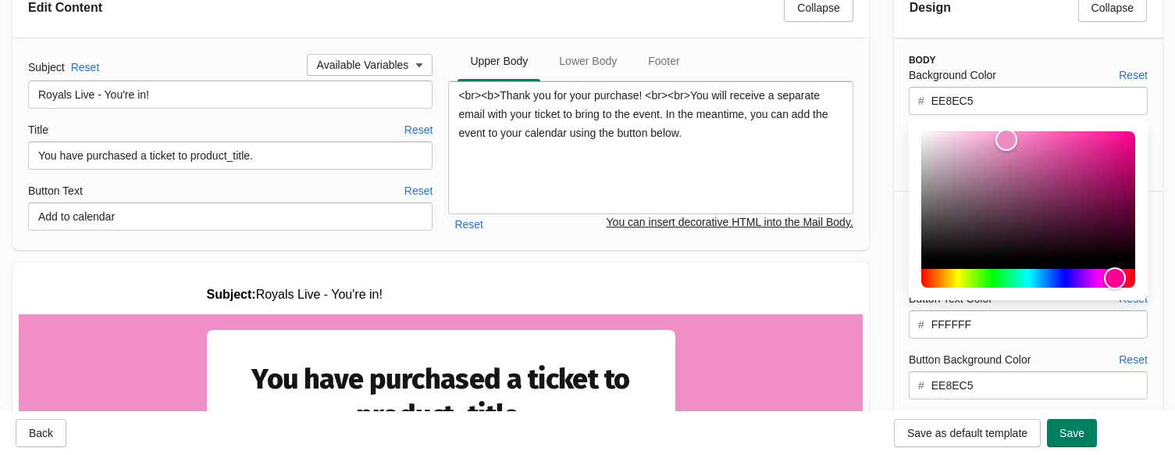
click at [1000, 105] on input "EE8EC5" at bounding box center [1039, 101] width 217 height 28
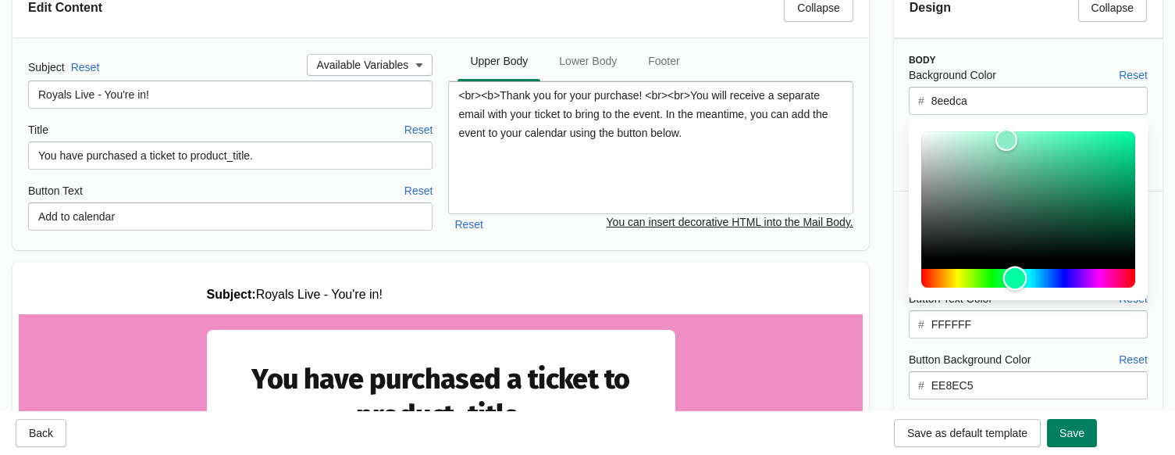
drag, startPoint x: 1028, startPoint y: 280, endPoint x: 1015, endPoint y: 275, distance: 13.3
click at [1000, 275] on div "Hue" at bounding box center [1029, 278] width 214 height 19
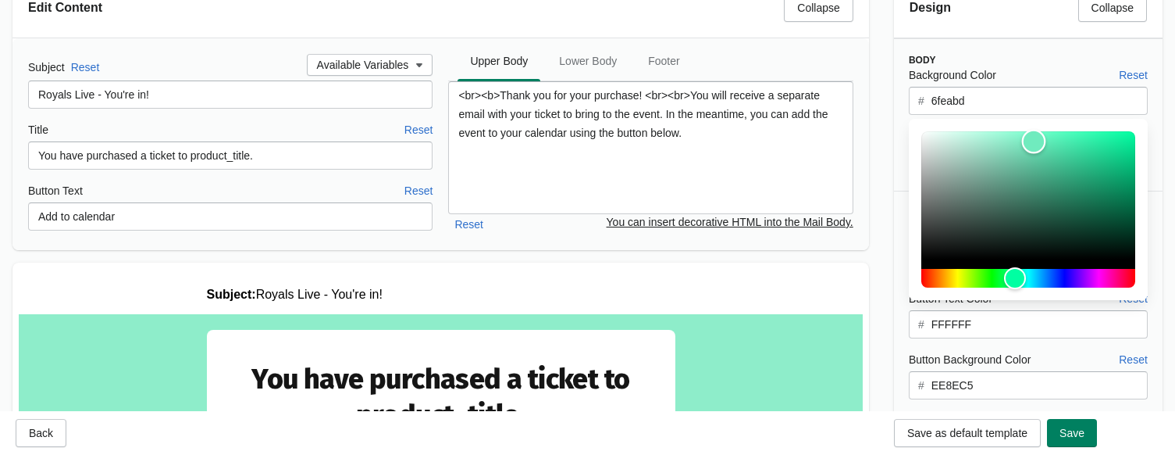
click at [1000, 141] on div "Color" at bounding box center [1029, 195] width 214 height 128
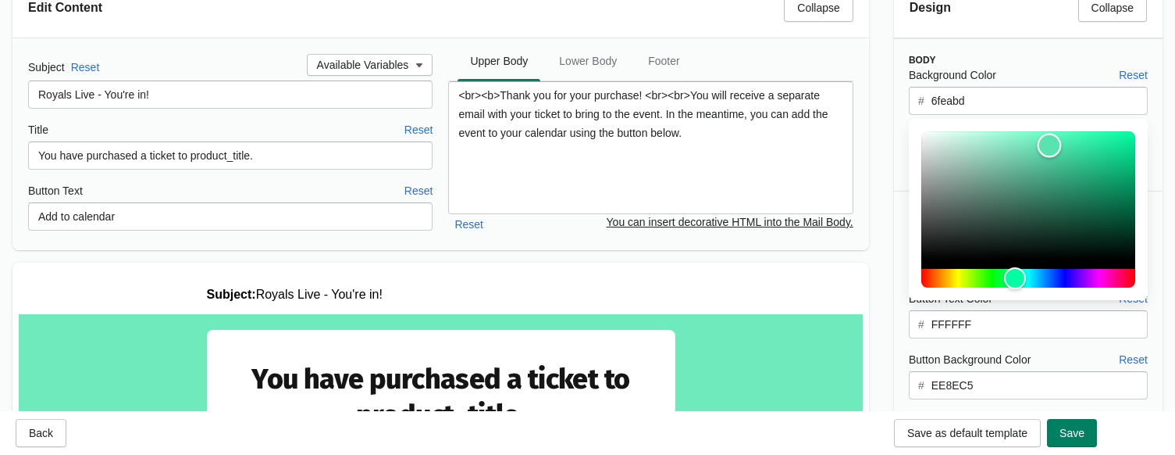
type input "5be3b1"
click at [1000, 145] on div "Color" at bounding box center [1029, 195] width 214 height 128
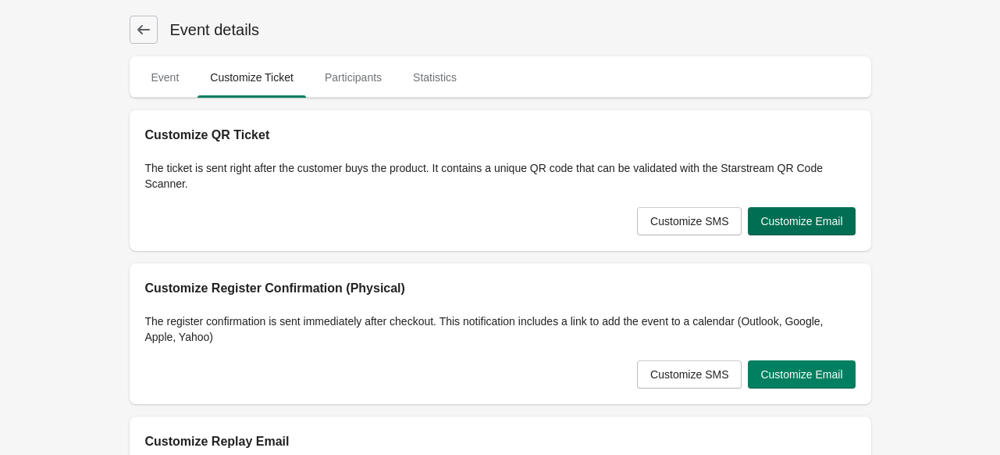
click at [812, 211] on button "Customize Email" at bounding box center [801, 221] width 107 height 28
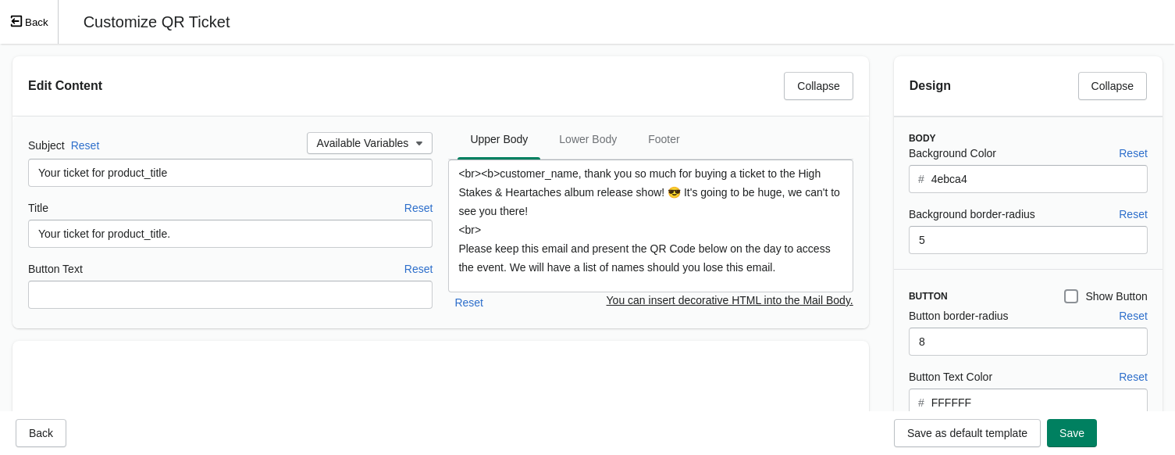
click at [970, 184] on input "4ebca4" at bounding box center [1039, 179] width 217 height 28
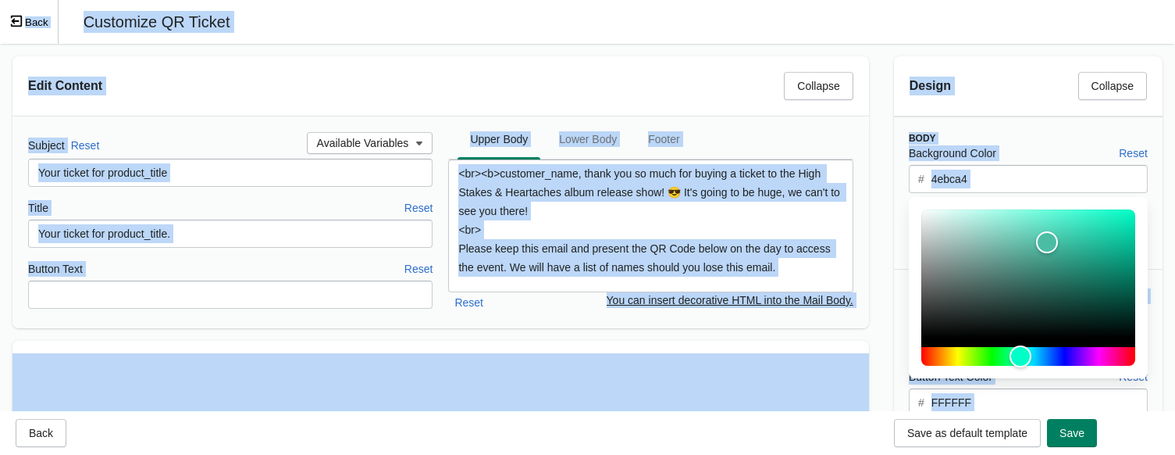
copy div "Lorem ipsumdo Sitam Consectet Adipis Elitseddoeiu Temporinci Utlab Etdolorem Al…"
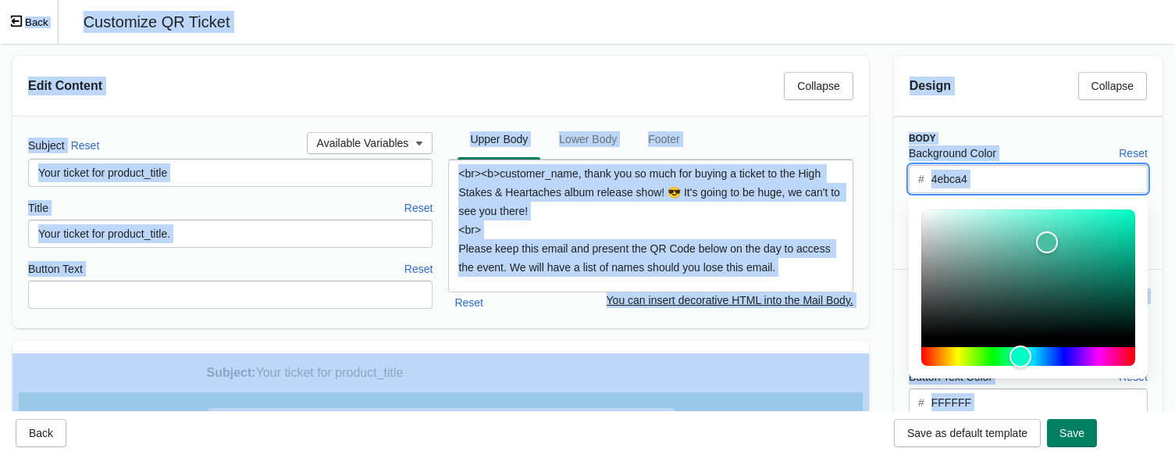
click at [996, 174] on input "4ebca4" at bounding box center [1039, 179] width 217 height 28
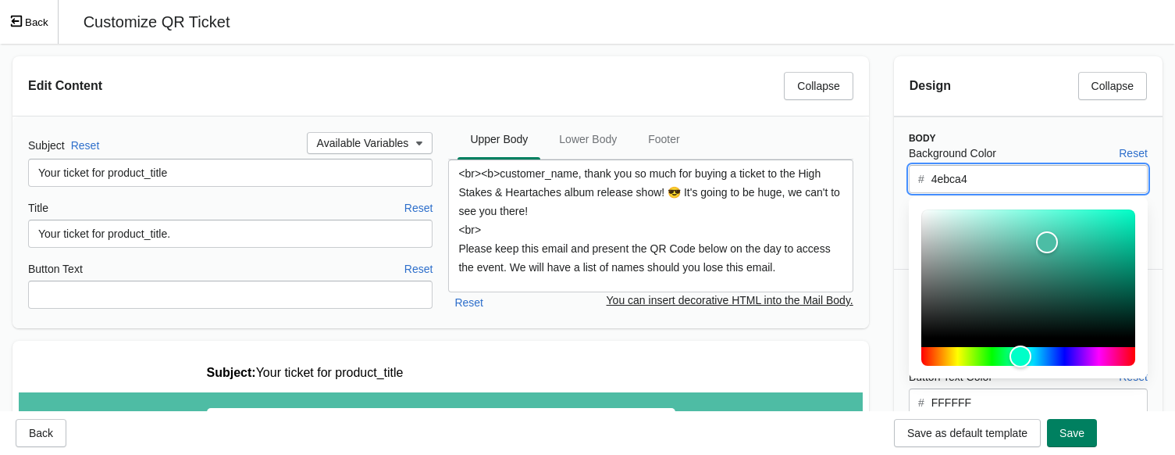
drag, startPoint x: 988, startPoint y: 174, endPoint x: 907, endPoint y: 174, distance: 81.2
click at [907, 174] on div "Background Color Reset # 4ebca4 Background border-radius Reset 5" at bounding box center [1020, 198] width 255 height 109
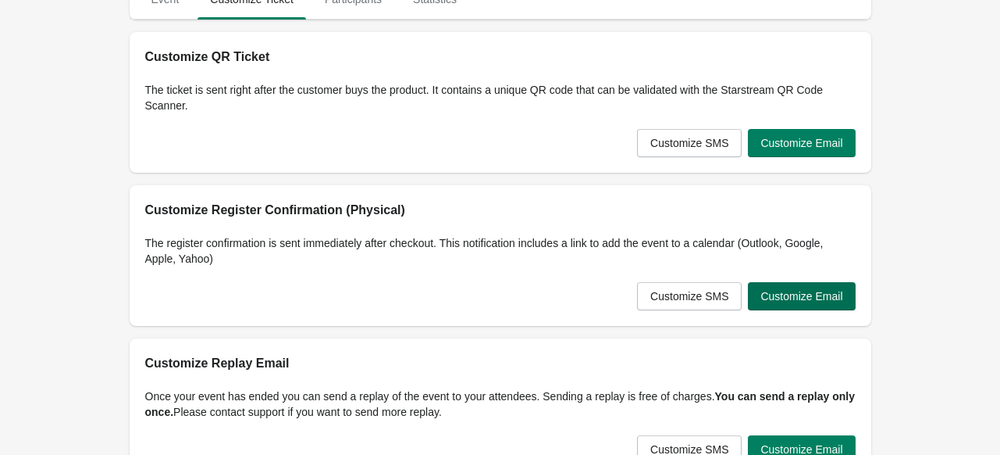
click at [804, 296] on span "Customize Email" at bounding box center [802, 296] width 82 height 12
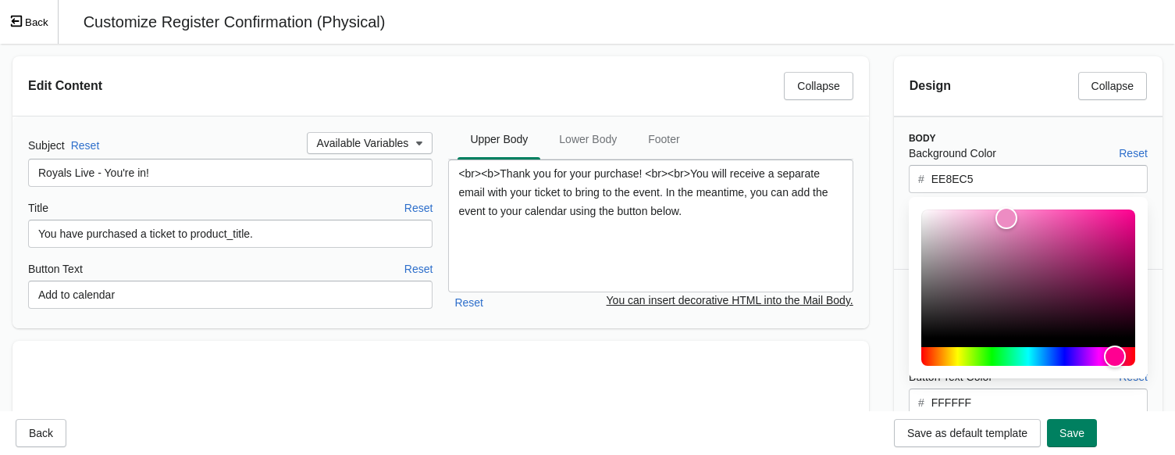
click at [960, 177] on input "EE8EC5" at bounding box center [1039, 179] width 217 height 28
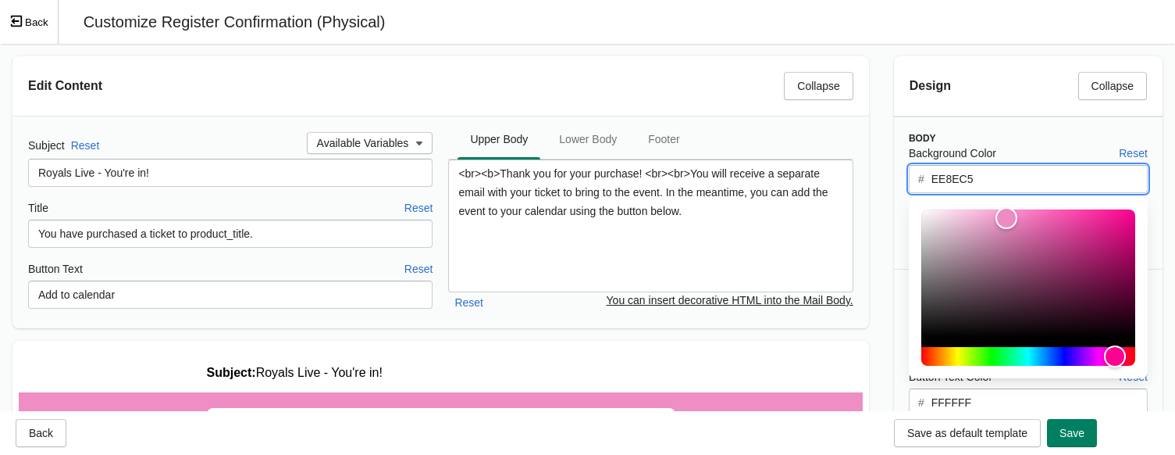
drag, startPoint x: 990, startPoint y: 177, endPoint x: 896, endPoint y: 177, distance: 94.5
click at [896, 177] on div "Background Color Reset # EE8EC5 Background border-radius Reset 8" at bounding box center [1020, 198] width 255 height 109
paste input "4ebca4"
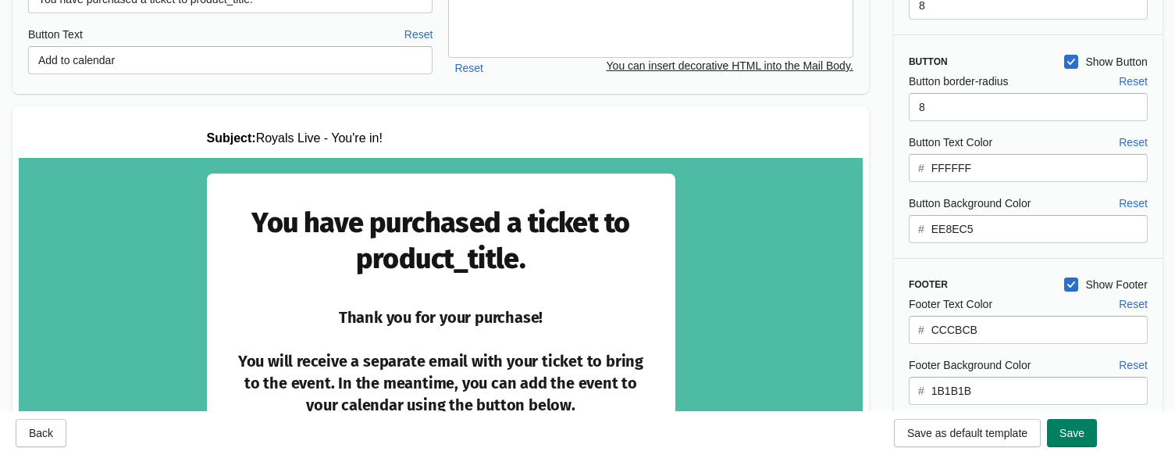
type input "4ebca4"
click at [981, 220] on input "EE8EC5" at bounding box center [1039, 229] width 217 height 28
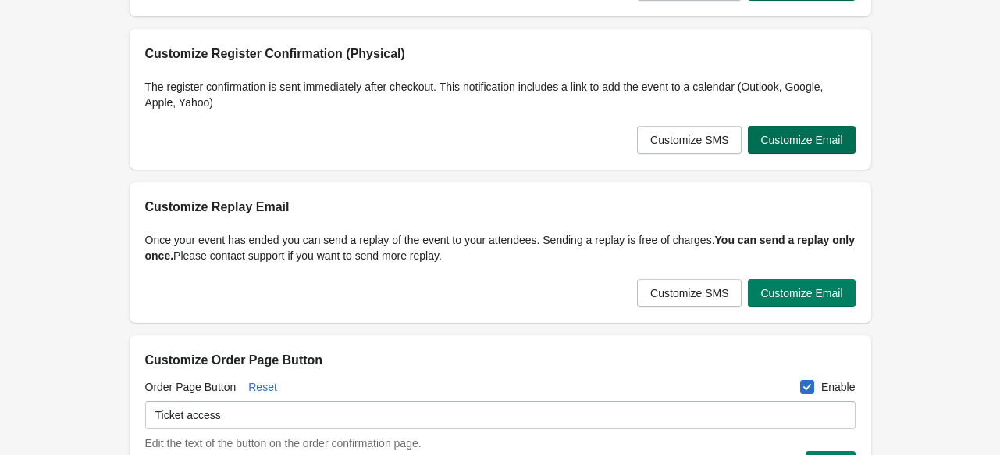
click at [822, 134] on span "Customize Email" at bounding box center [802, 140] width 82 height 12
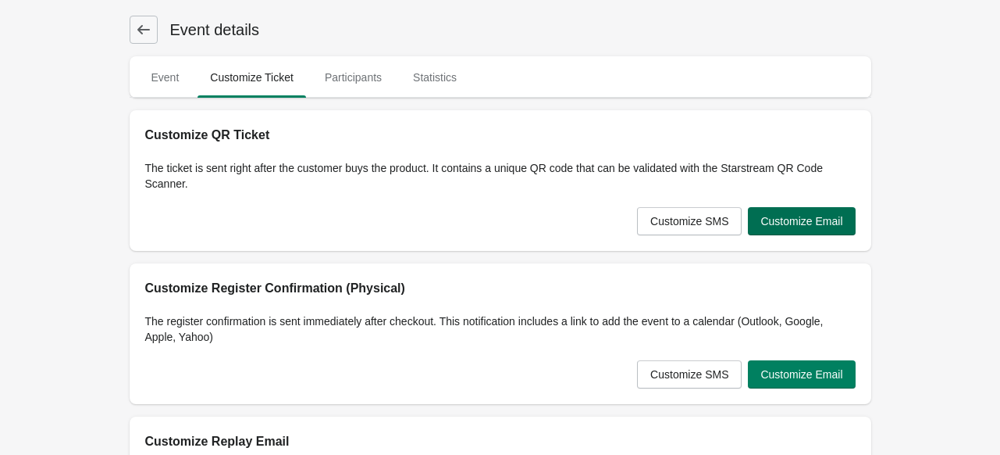
click at [811, 215] on span "Customize Email" at bounding box center [802, 221] width 82 height 12
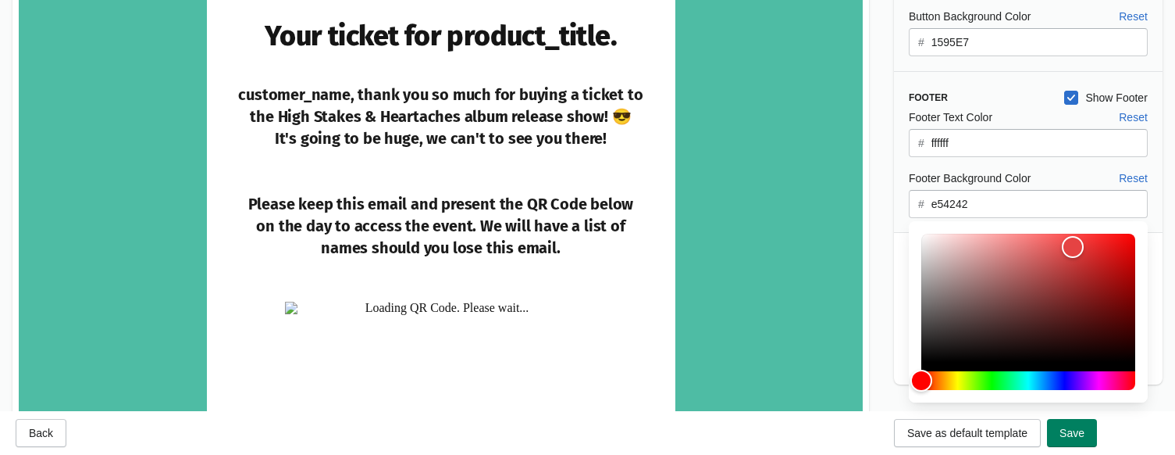
drag, startPoint x: 989, startPoint y: 203, endPoint x: 915, endPoint y: 199, distance: 73.5
click at [915, 199] on div "# e54242" at bounding box center [1028, 204] width 239 height 28
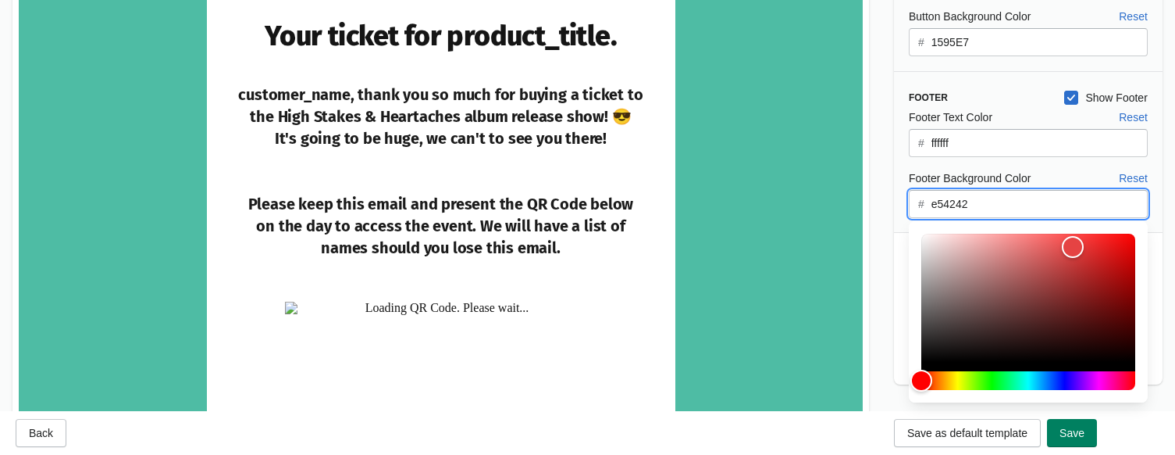
drag, startPoint x: 932, startPoint y: 202, endPoint x: 981, endPoint y: 202, distance: 48.4
click at [981, 202] on input "e54242" at bounding box center [1039, 204] width 217 height 28
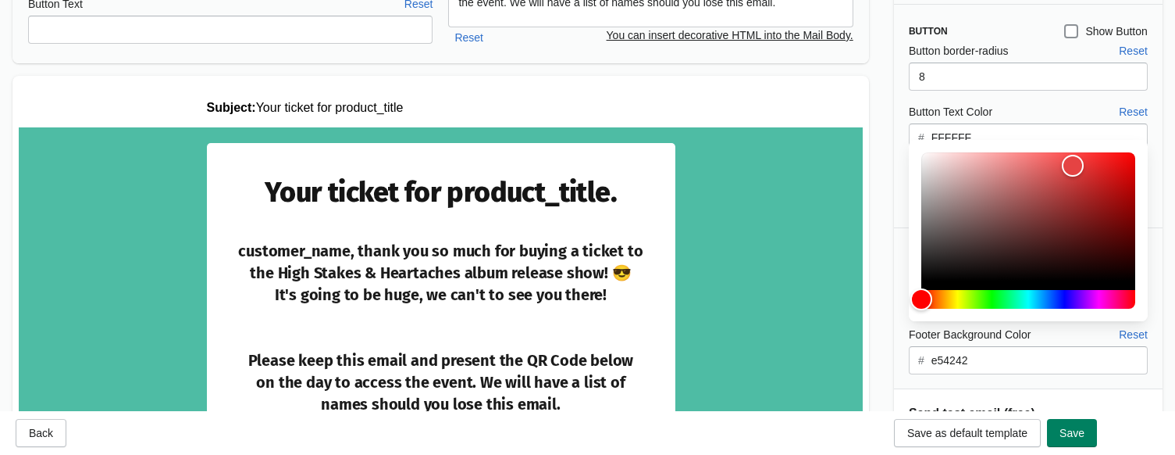
click at [897, 152] on div "Button border-radius Reset 8 Button Text Color Reset # FFFFFF Button Background…" at bounding box center [1020, 127] width 255 height 170
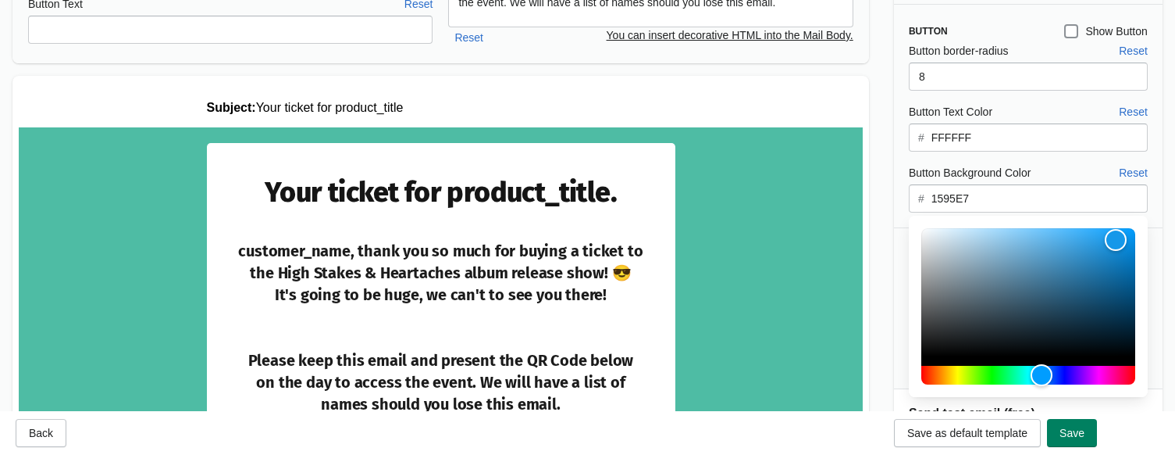
click at [955, 200] on input "1595E7" at bounding box center [1039, 198] width 217 height 28
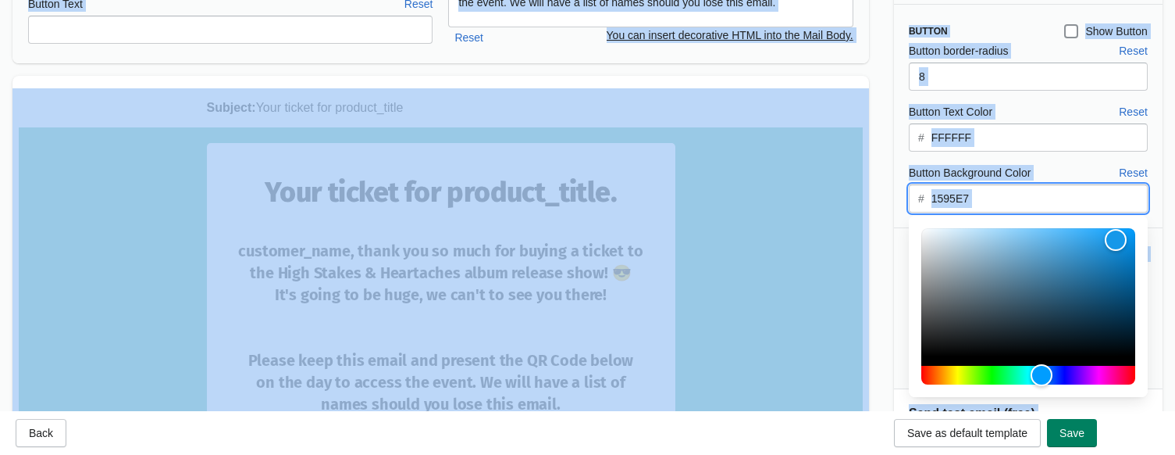
click at [965, 196] on input "1595E7" at bounding box center [1039, 198] width 217 height 28
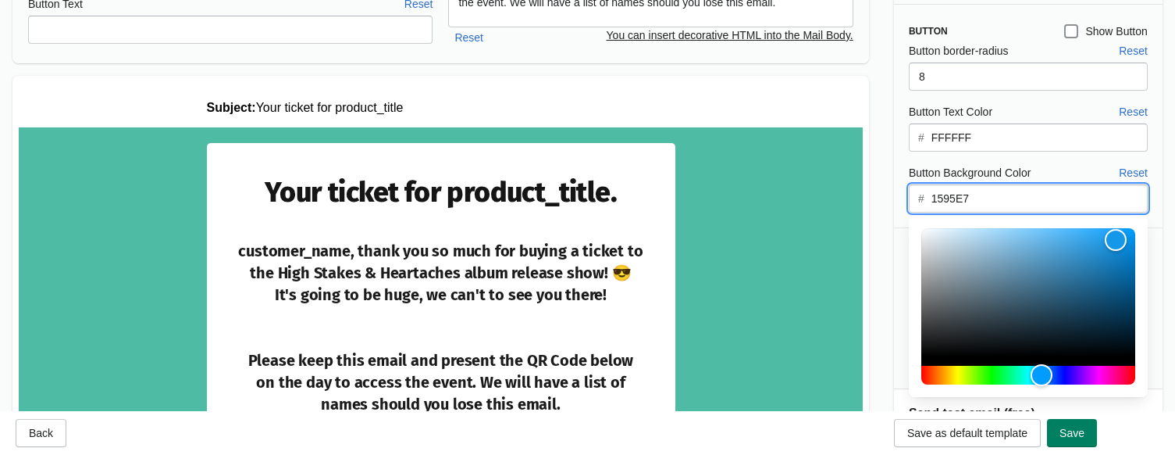
drag, startPoint x: 991, startPoint y: 195, endPoint x: 915, endPoint y: 195, distance: 75.8
click at [915, 195] on div "# 1595E7" at bounding box center [1028, 198] width 239 height 28
paste input "e54242"
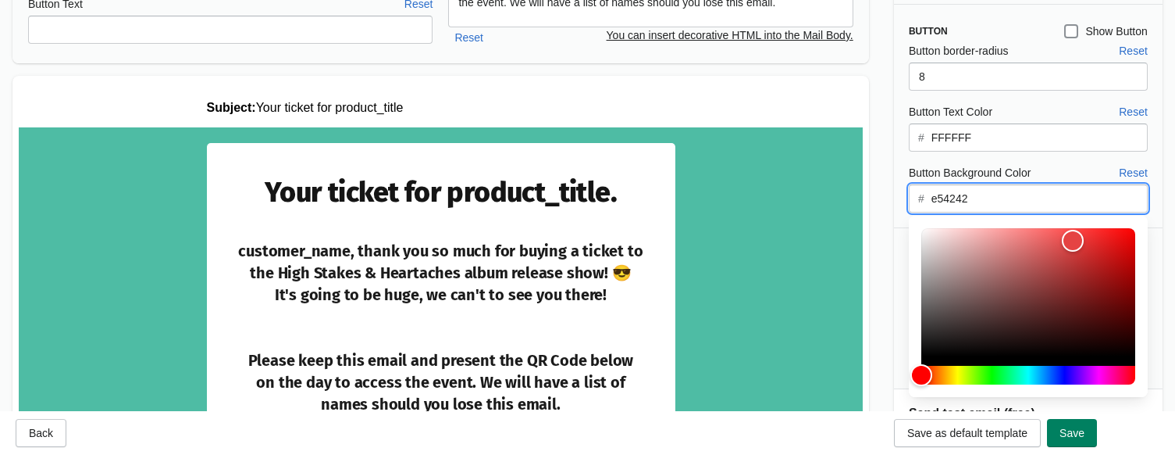
type input "e54242"
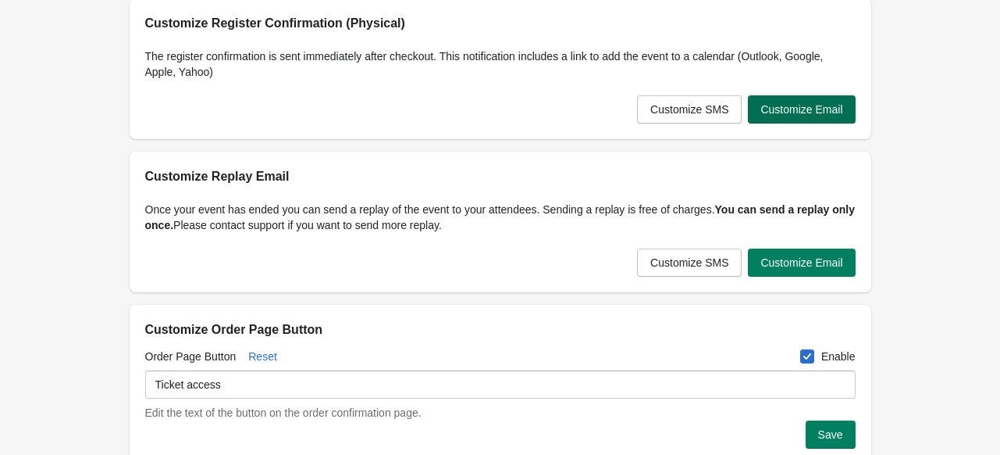
click at [835, 116] on button "Customize Email" at bounding box center [801, 109] width 107 height 28
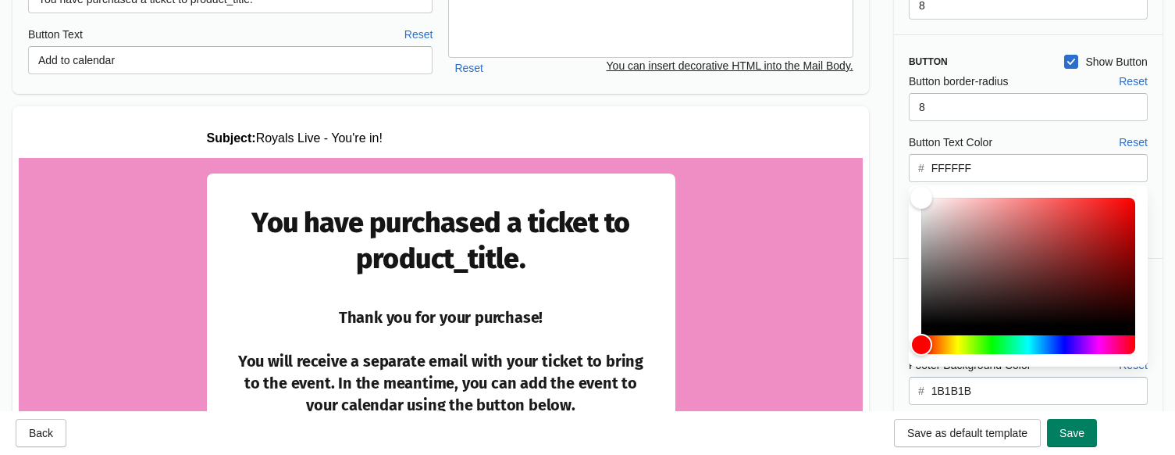
drag, startPoint x: 1006, startPoint y: 163, endPoint x: 935, endPoint y: 163, distance: 71.1
click at [935, 163] on input "FFFFFF" at bounding box center [1039, 168] width 217 height 28
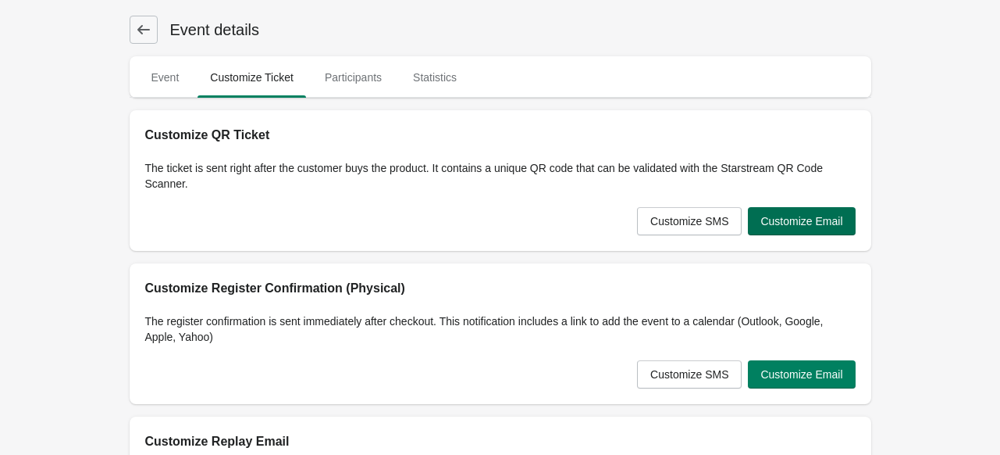
click at [785, 216] on span "Customize Email" at bounding box center [802, 221] width 82 height 12
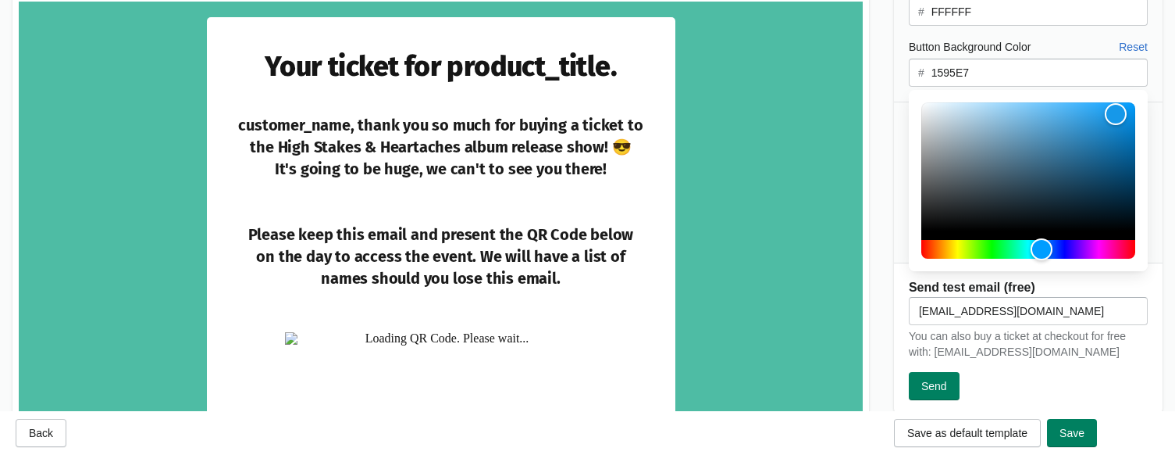
drag, startPoint x: 984, startPoint y: 76, endPoint x: 938, endPoint y: 76, distance: 46.1
click at [938, 76] on input "1595E7" at bounding box center [1039, 73] width 217 height 28
drag, startPoint x: 934, startPoint y: 74, endPoint x: 1014, endPoint y: 75, distance: 79.7
click at [1000, 75] on input "1595E7" at bounding box center [1039, 73] width 217 height 28
paste input "e54242"
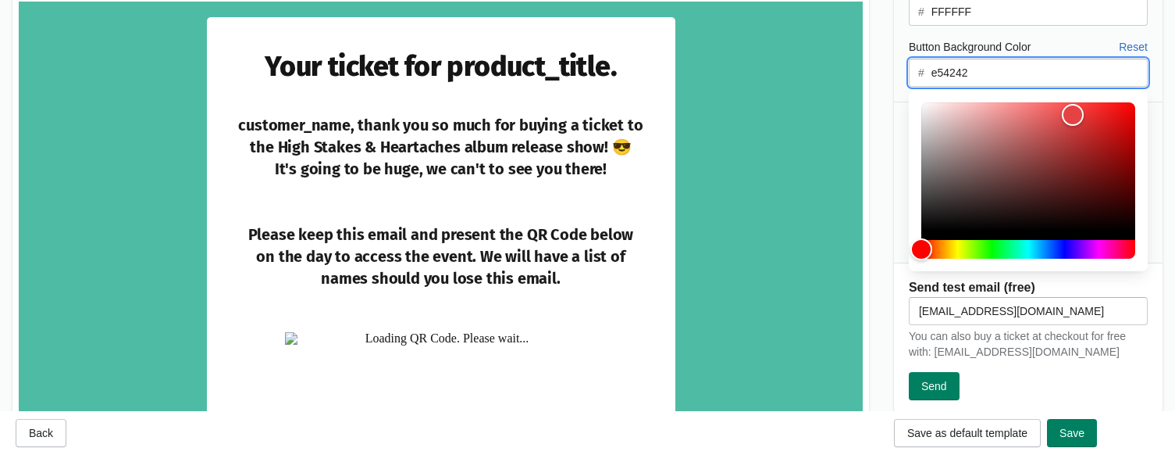
type input "e54242"
click at [900, 102] on div "Footer Show Footer Footer Text Color Reset # ffffff Footer Background Color Res…" at bounding box center [1028, 183] width 269 height 162
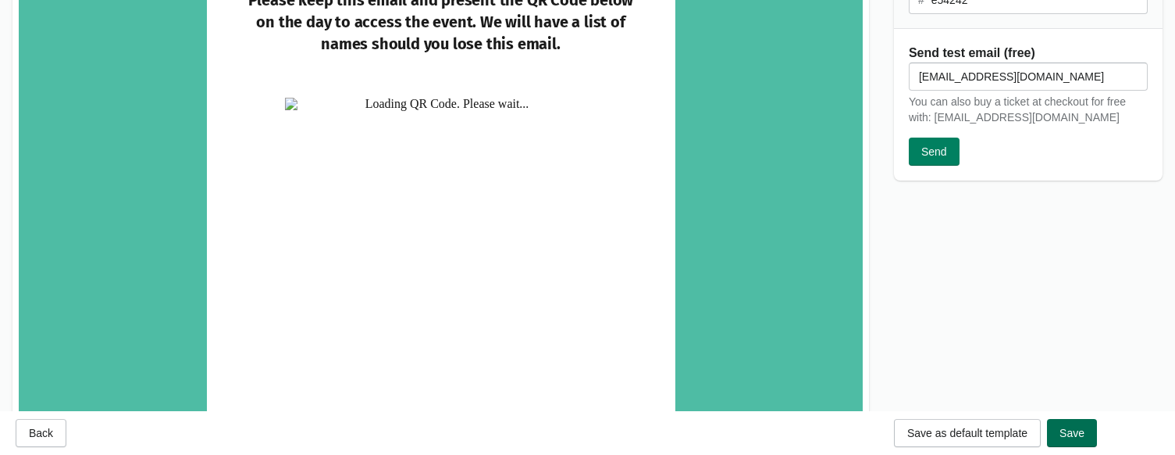
click at [1000, 439] on span "Save" at bounding box center [1072, 432] width 25 height 12
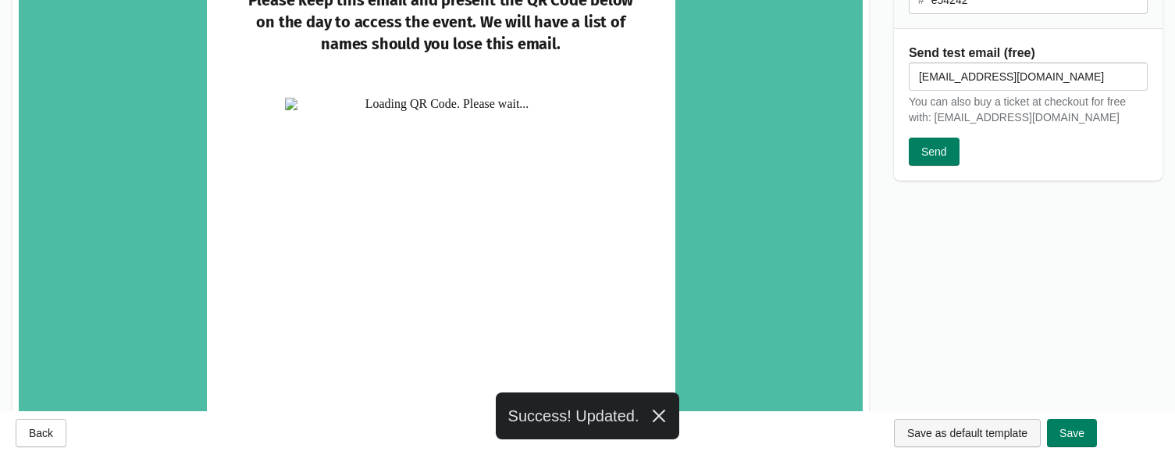
click at [1000, 428] on span "Save as default template" at bounding box center [967, 432] width 120 height 12
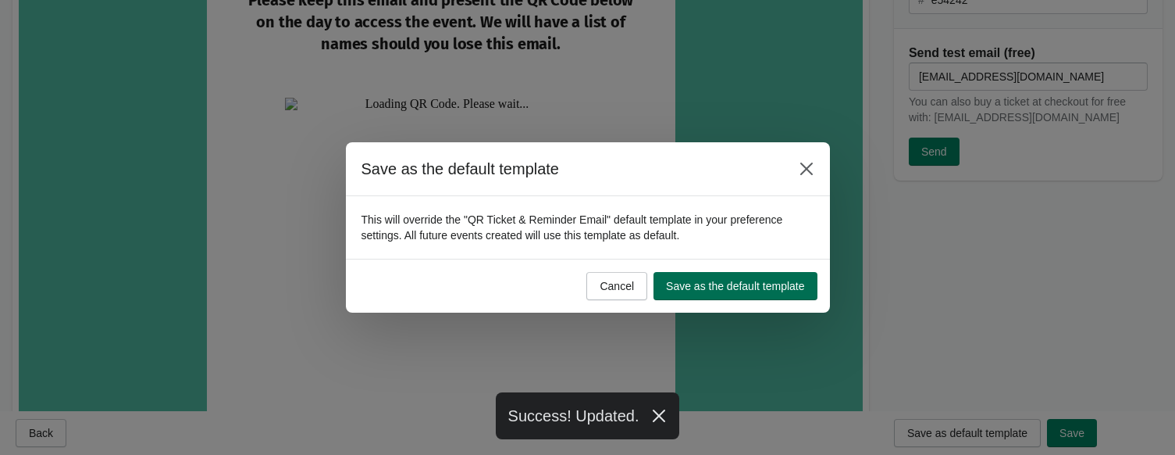
click at [720, 281] on span "Save as the default template" at bounding box center [735, 286] width 138 height 12
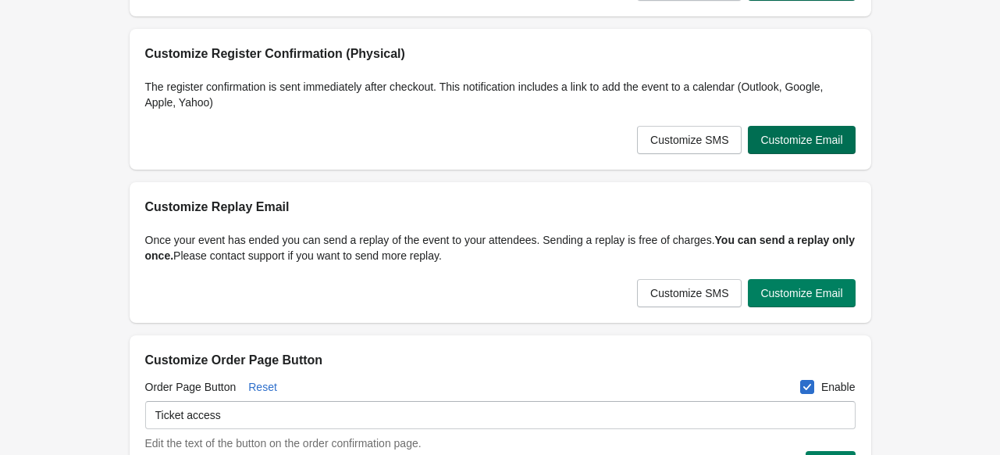
click at [785, 137] on span "Customize Email" at bounding box center [802, 140] width 82 height 12
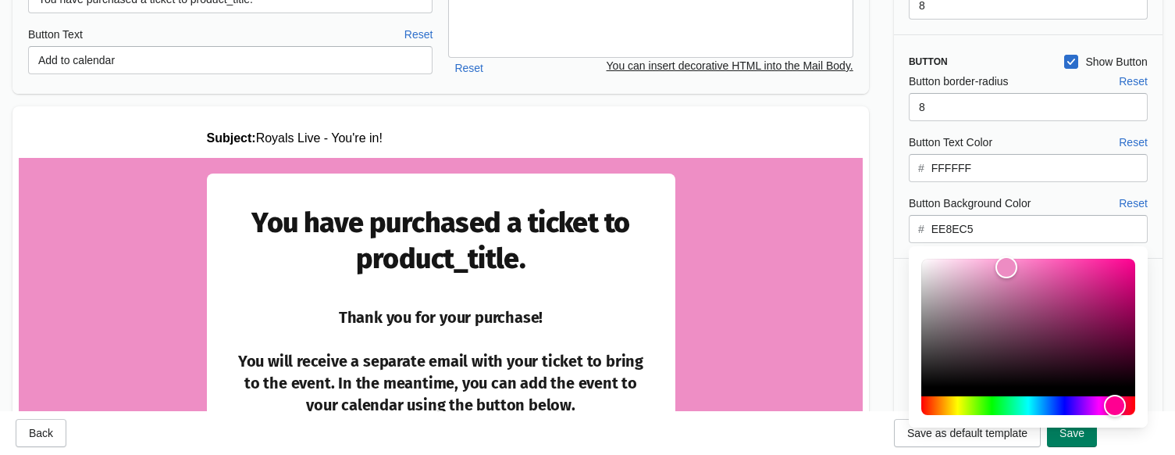
drag, startPoint x: 972, startPoint y: 226, endPoint x: 903, endPoint y: 230, distance: 68.9
click at [893, 227] on div "Button border-radius Reset 8 Button Text Color Reset # FFFFFF Button Background…" at bounding box center [1020, 158] width 255 height 170
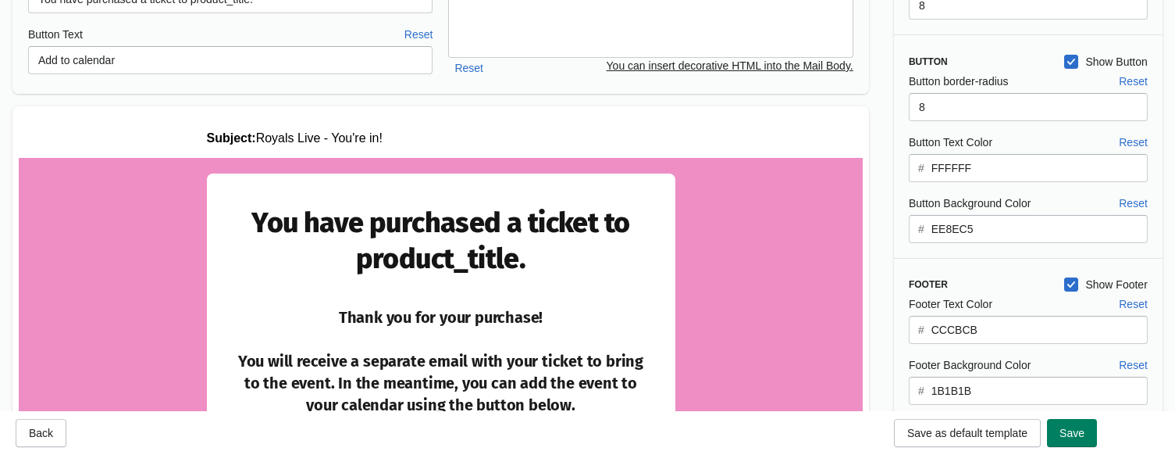
click at [955, 230] on input "EE8EC5" at bounding box center [1039, 229] width 217 height 28
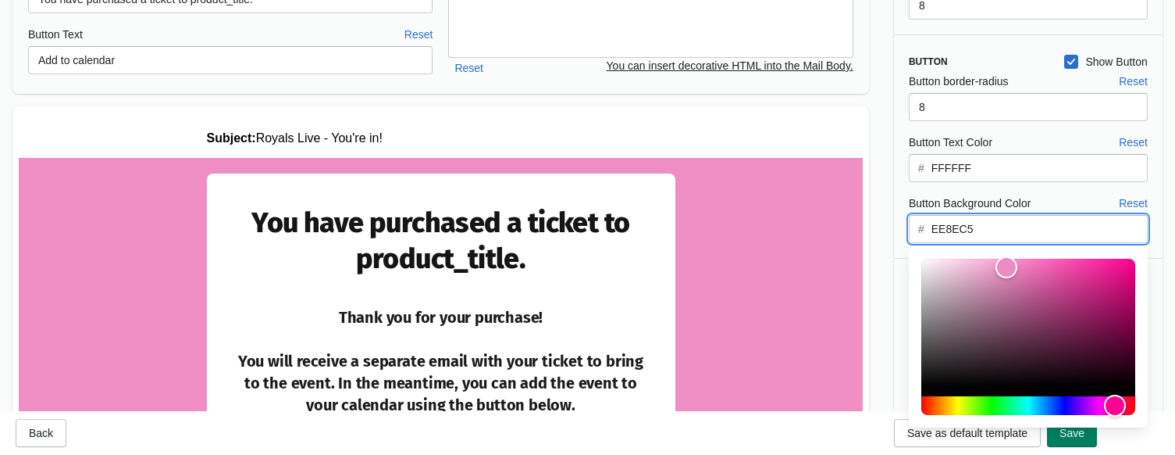
click at [955, 230] on input "EE8EC5" at bounding box center [1039, 229] width 217 height 28
paste input "e54242"
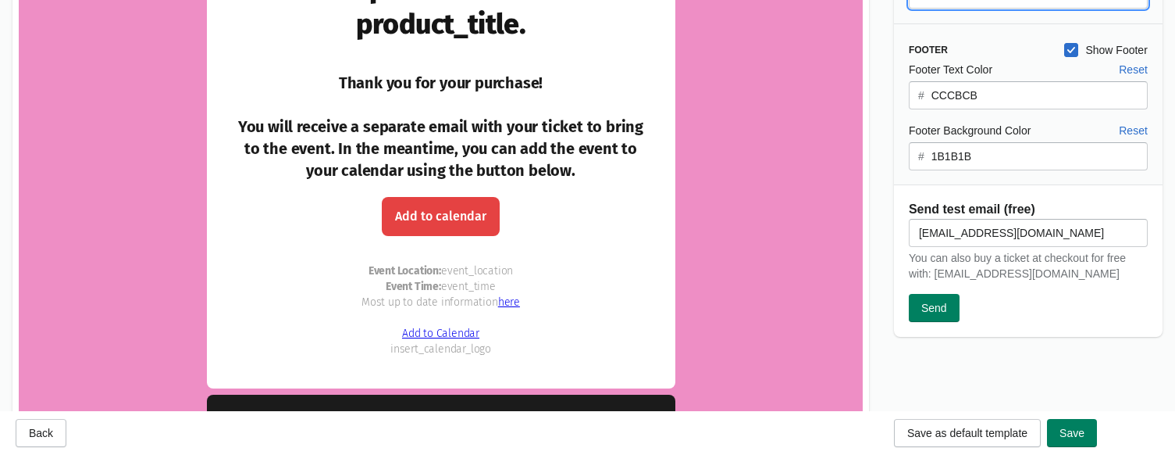
type input "e54242"
click at [950, 157] on input "1B1B1B" at bounding box center [1039, 156] width 217 height 28
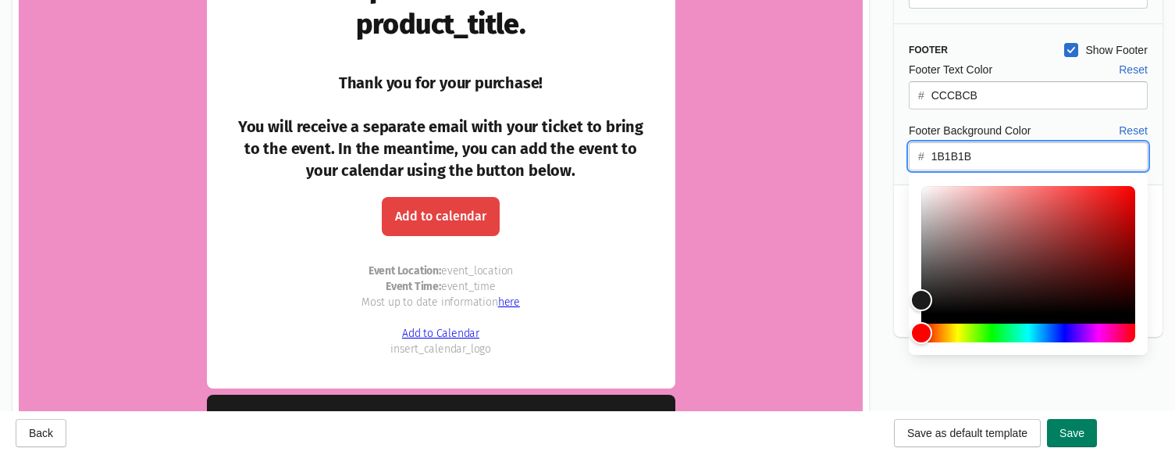
click at [950, 157] on input "1B1B1B" at bounding box center [1039, 156] width 217 height 28
paste input "e54242"
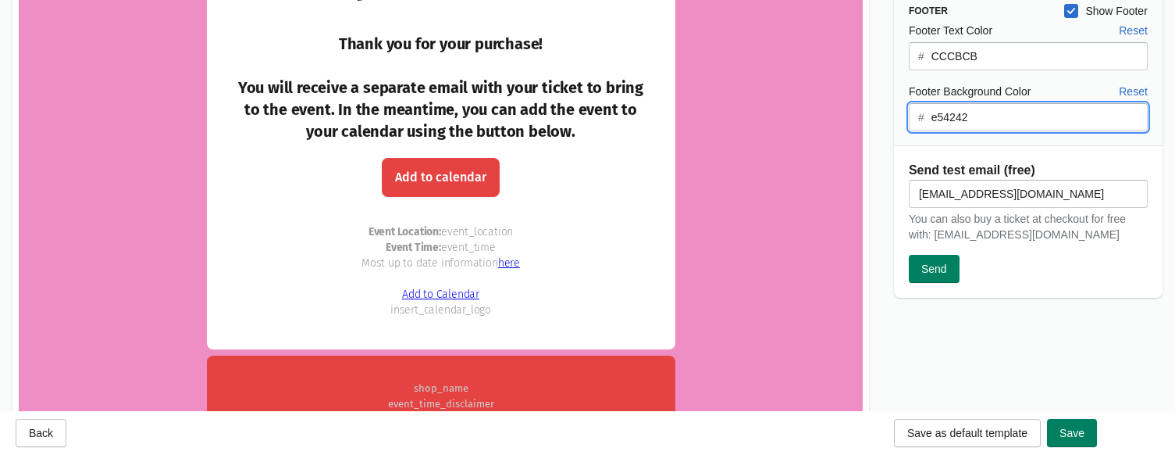
type input "e54242"
click at [957, 59] on input "CCCBCB" at bounding box center [1039, 56] width 217 height 28
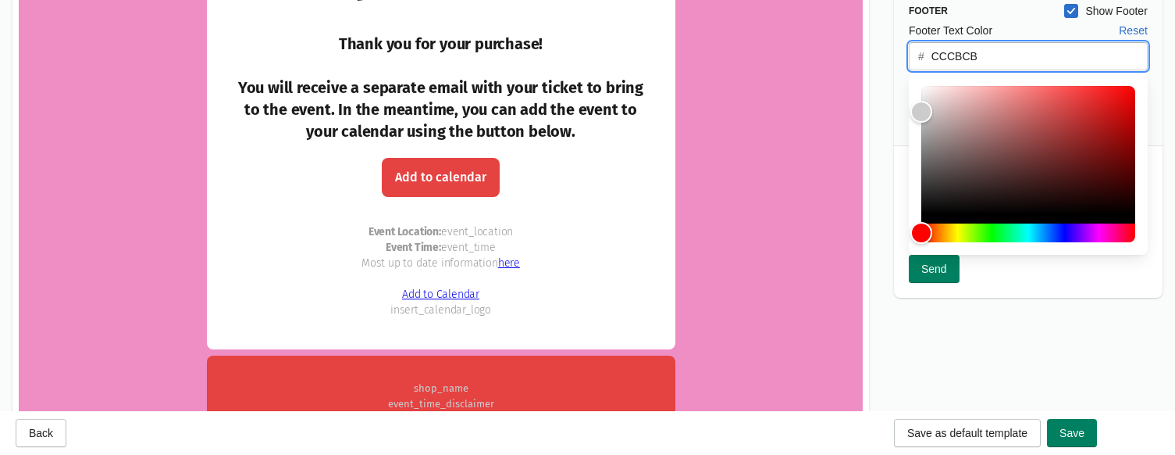
click at [957, 59] on input "CCCBCB" at bounding box center [1039, 56] width 217 height 28
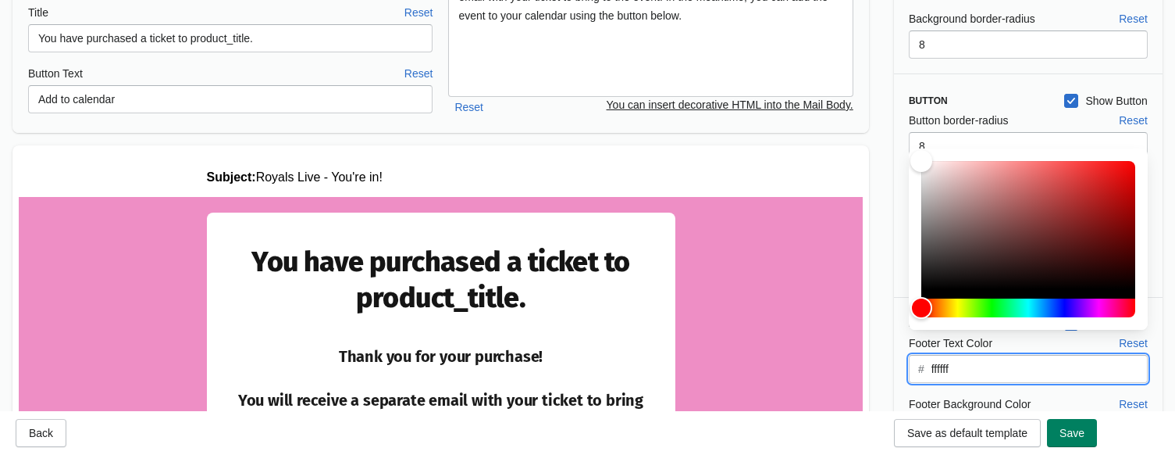
type input "ffffff"
click at [896, 112] on div "Button border-radius Reset 8 Button Text Color Reset # FFFFFF Button Background…" at bounding box center [1020, 197] width 255 height 170
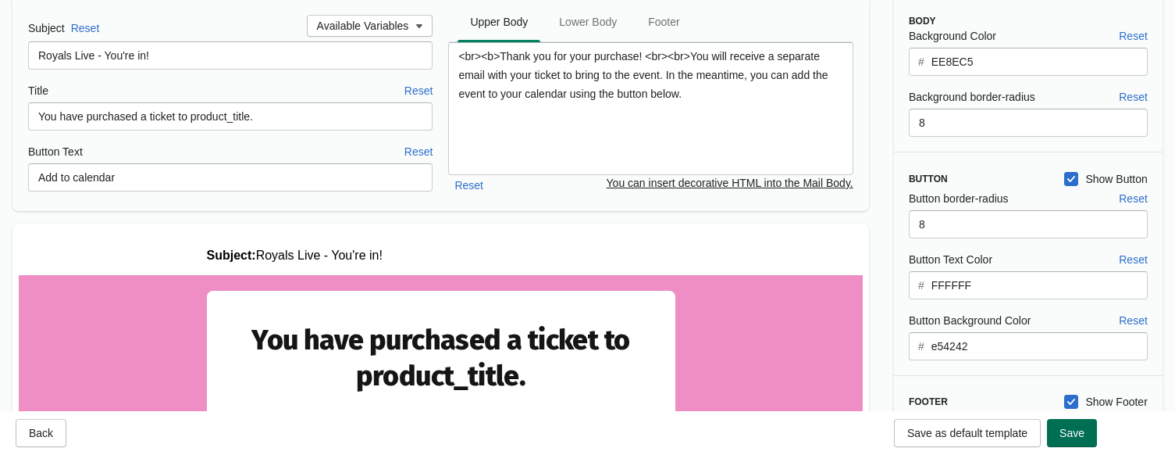
click at [1000, 431] on span "Save" at bounding box center [1072, 432] width 25 height 12
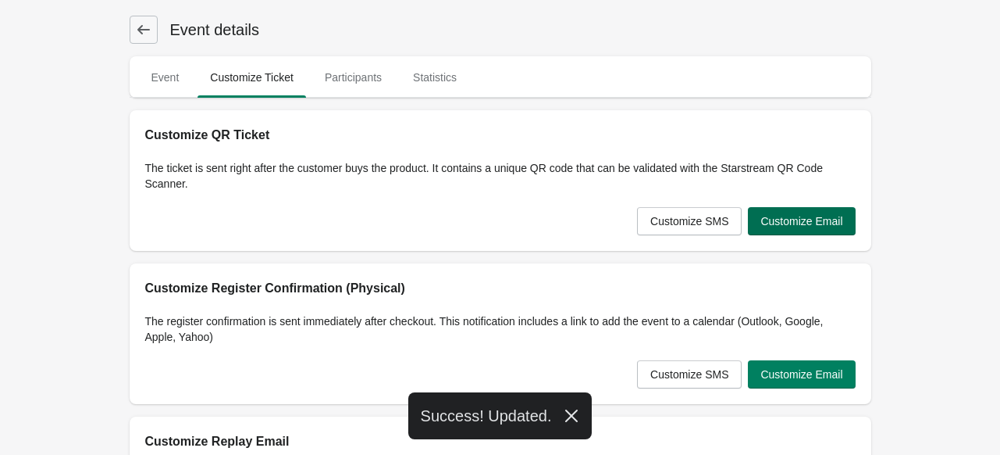
click at [812, 223] on span "Customize Email" at bounding box center [802, 221] width 82 height 12
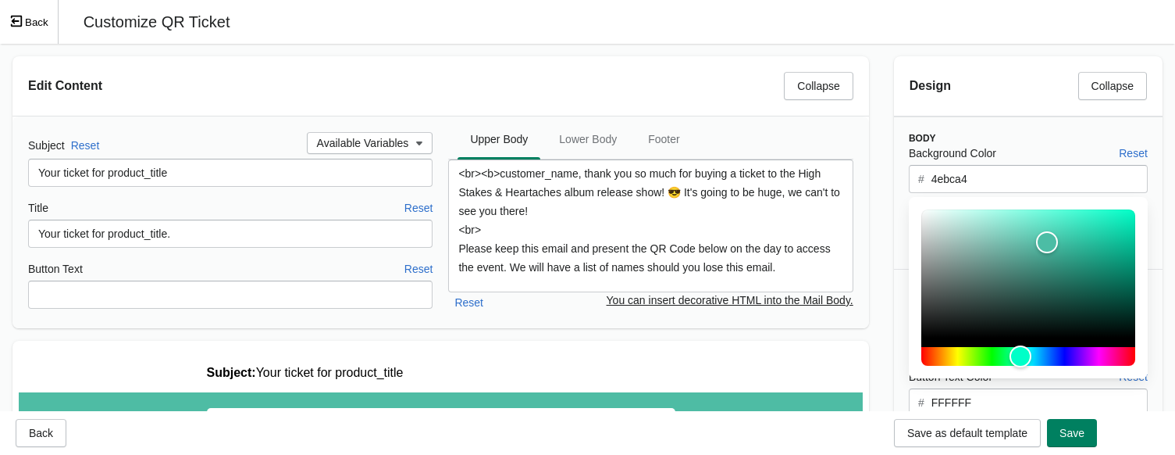
drag, startPoint x: 931, startPoint y: 180, endPoint x: 978, endPoint y: 177, distance: 47.0
click at [978, 177] on input "4ebca4" at bounding box center [1039, 179] width 217 height 28
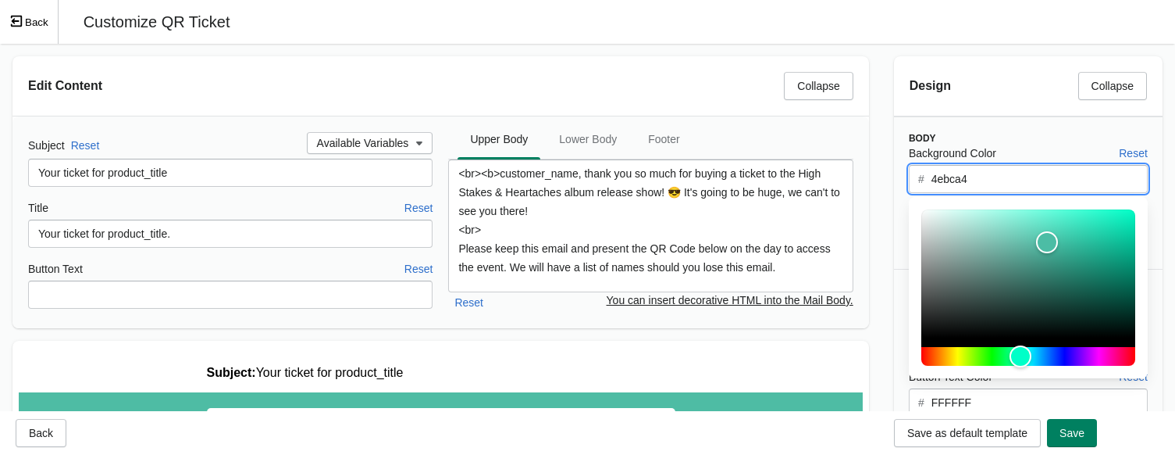
drag, startPoint x: 977, startPoint y: 177, endPoint x: 929, endPoint y: 182, distance: 47.9
click at [929, 182] on div "# 4ebca4" at bounding box center [1028, 179] width 239 height 28
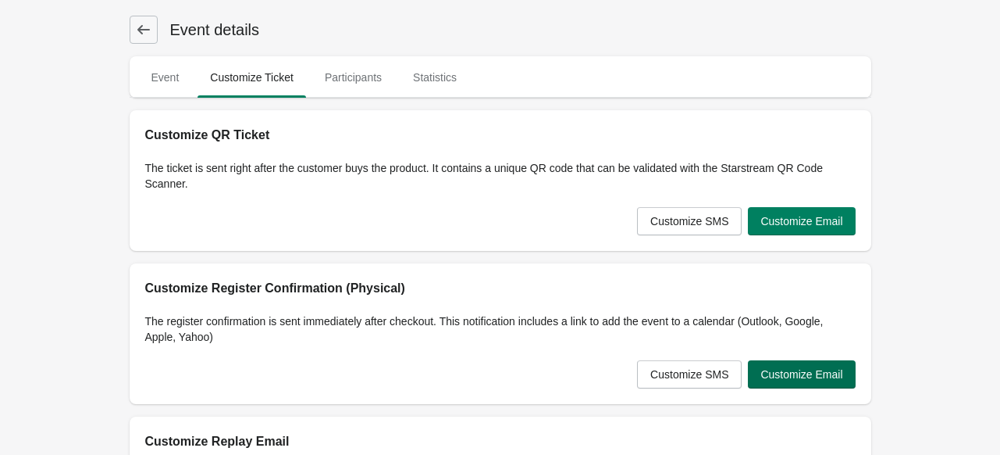
click at [828, 369] on span "Customize Email" at bounding box center [802, 374] width 82 height 12
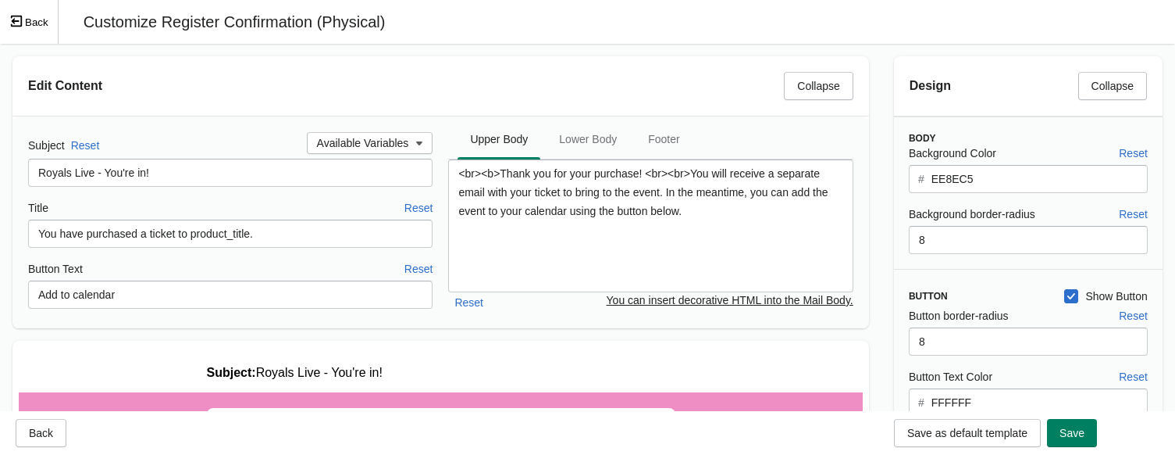
drag, startPoint x: 929, startPoint y: 180, endPoint x: 1002, endPoint y: 180, distance: 72.6
click at [1000, 180] on div "# EE8EC5" at bounding box center [1028, 179] width 239 height 28
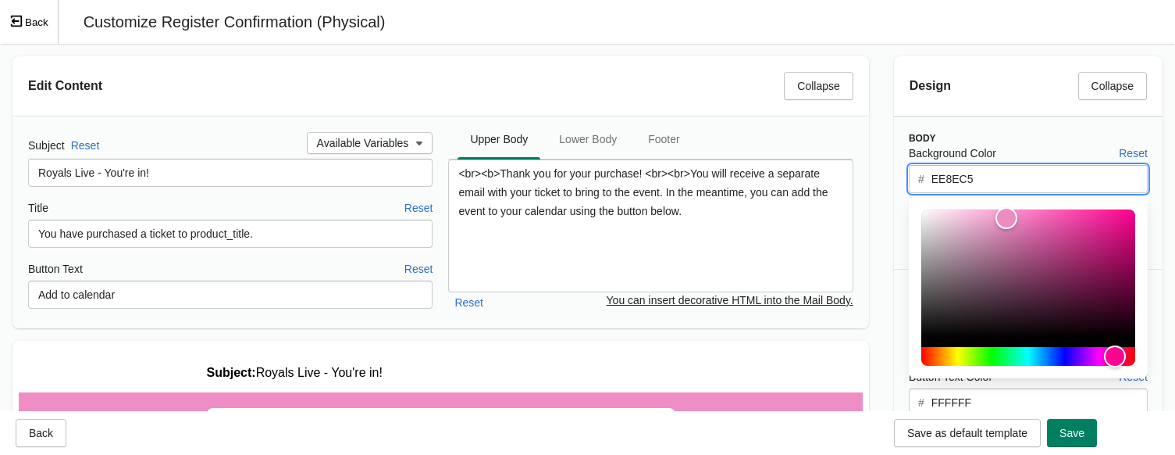
drag, startPoint x: 968, startPoint y: 181, endPoint x: 914, endPoint y: 179, distance: 53.9
click at [914, 179] on div "# EE8EC5" at bounding box center [1028, 179] width 239 height 28
paste input "4ebca4"
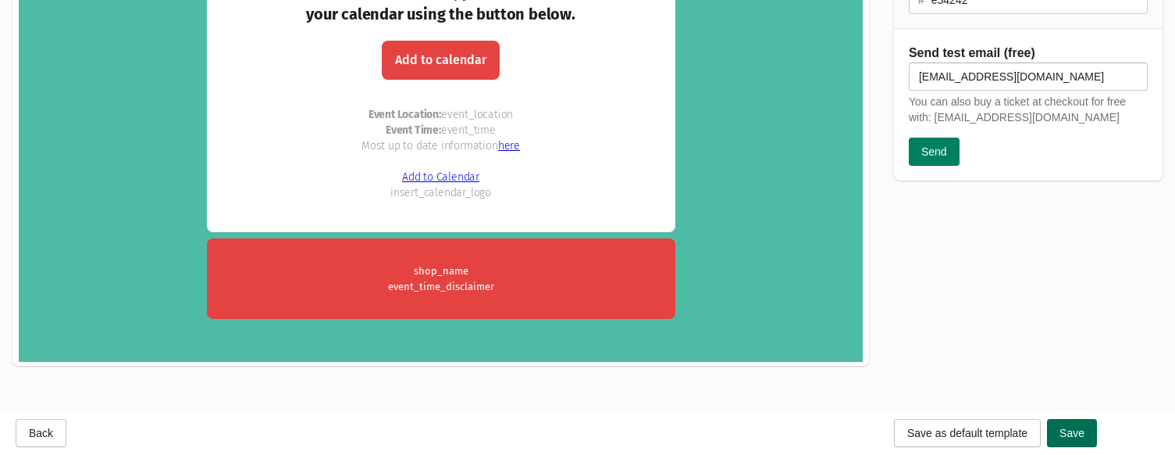
type input "4ebca4"
click at [1000, 433] on span "Save" at bounding box center [1072, 432] width 25 height 12
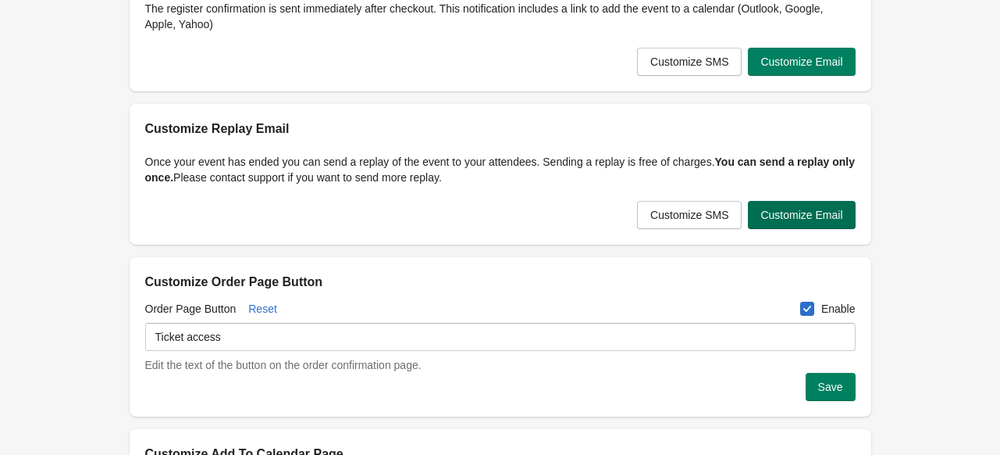
click at [838, 222] on button "Customize Email" at bounding box center [801, 215] width 107 height 28
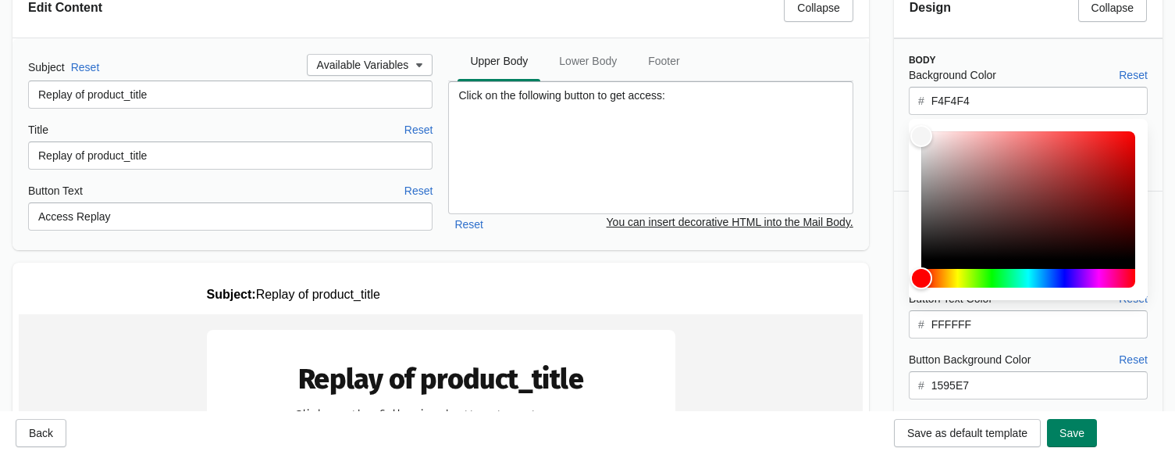
drag, startPoint x: 976, startPoint y: 105, endPoint x: 934, endPoint y: 104, distance: 42.2
click at [934, 104] on input "F4F4F4" at bounding box center [1039, 101] width 217 height 28
drag, startPoint x: 925, startPoint y: 103, endPoint x: 1020, endPoint y: 101, distance: 95.3
click at [1000, 101] on div "# F4F4F4" at bounding box center [1028, 101] width 239 height 28
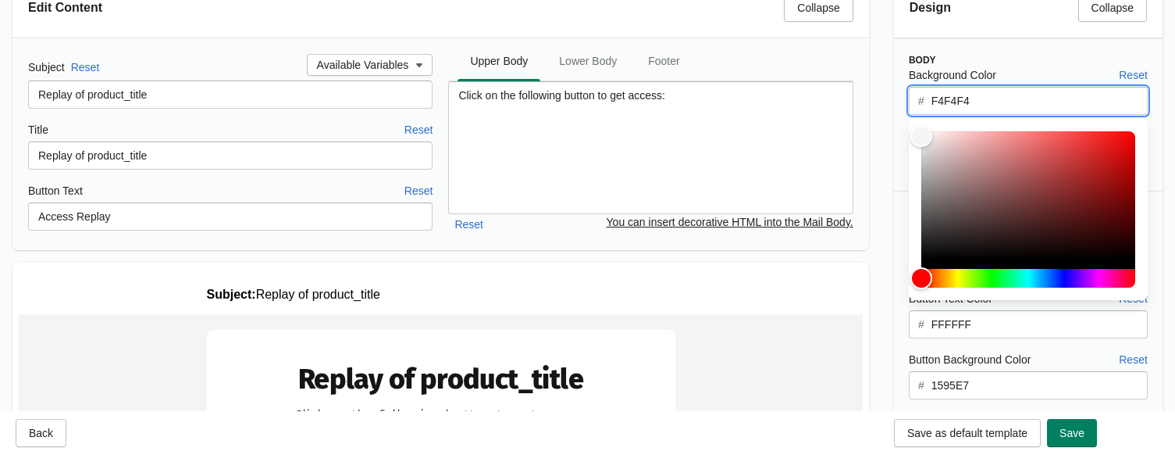
drag, startPoint x: 975, startPoint y: 101, endPoint x: 911, endPoint y: 101, distance: 64.0
click at [911, 101] on div "# F4F4F4" at bounding box center [1028, 101] width 239 height 28
paste input "4ebca"
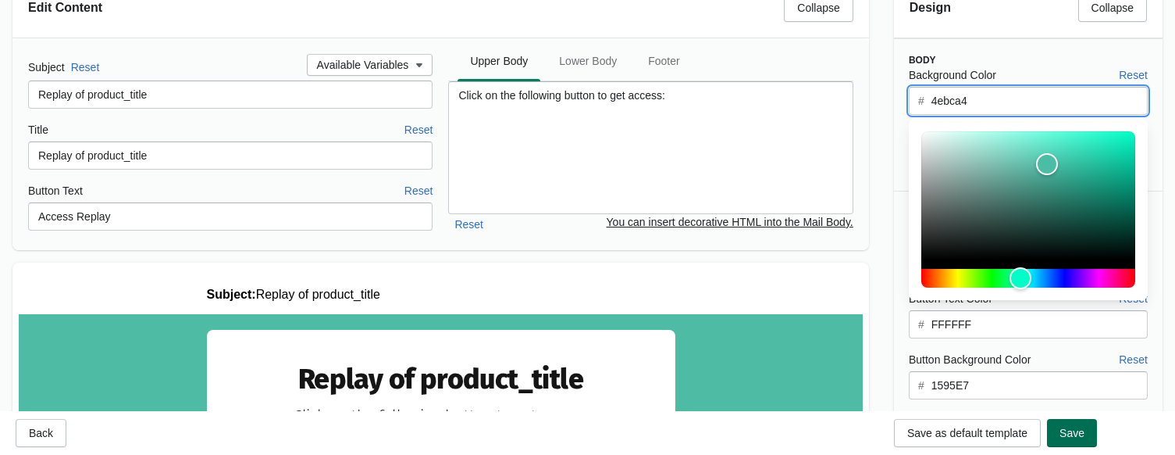
type input "4ebca4"
click at [1000, 433] on span "Save" at bounding box center [1072, 432] width 25 height 12
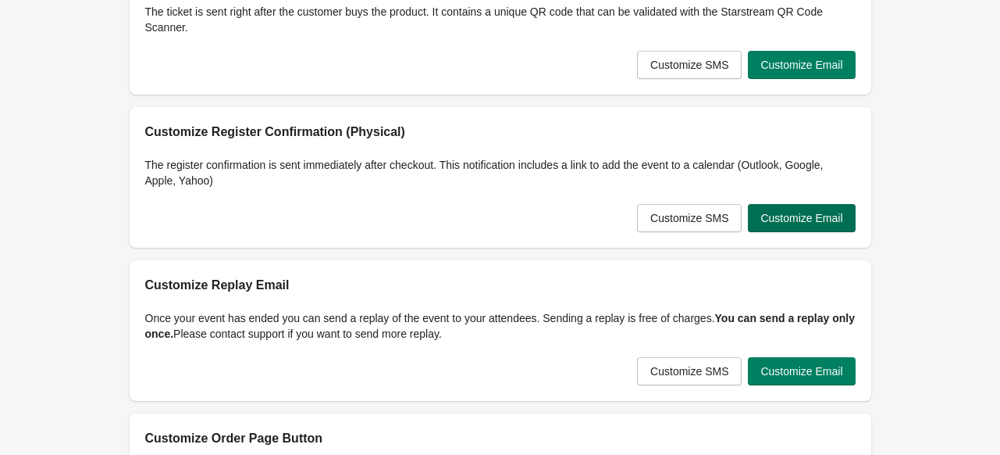
click at [812, 218] on span "Customize Email" at bounding box center [802, 218] width 82 height 12
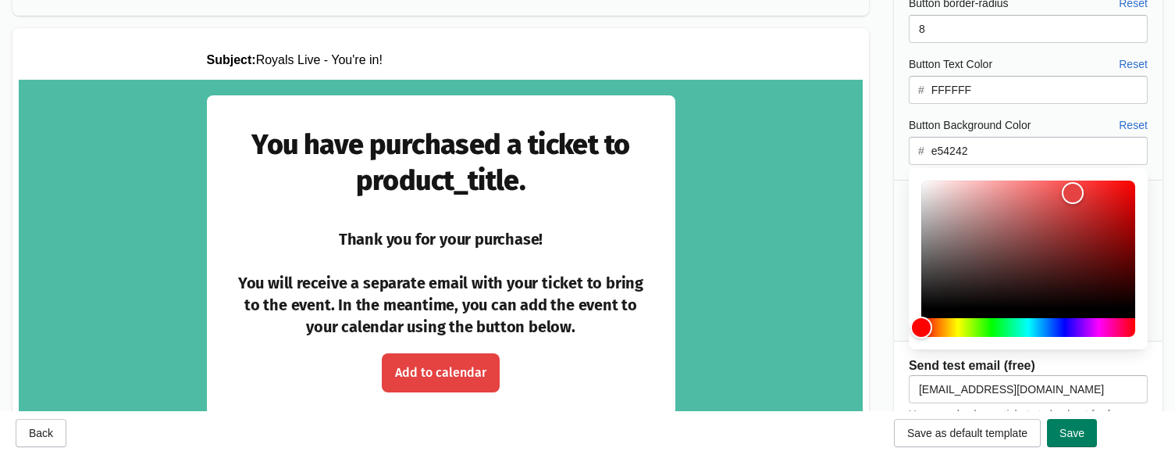
drag, startPoint x: 976, startPoint y: 153, endPoint x: 909, endPoint y: 152, distance: 67.2
click at [909, 152] on div "# e54242" at bounding box center [1028, 151] width 239 height 28
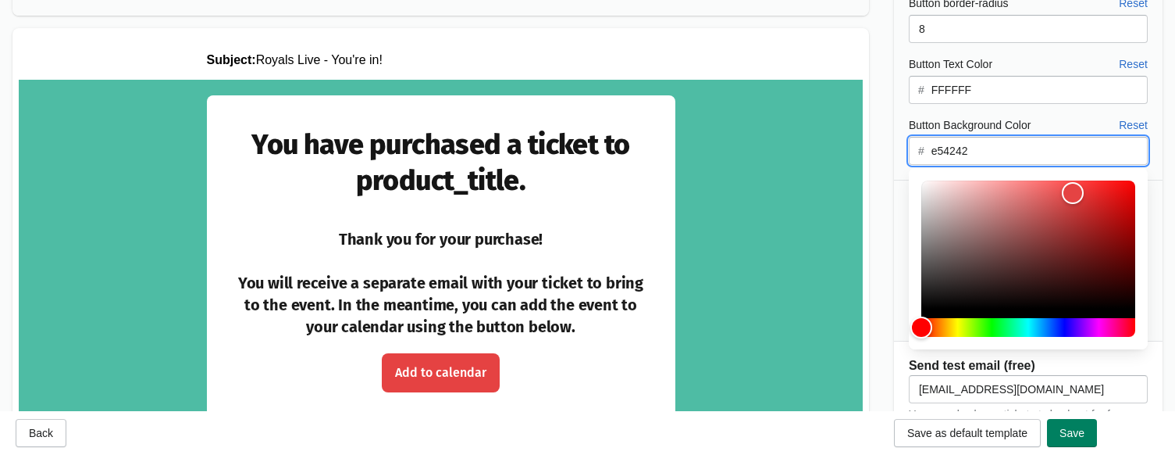
drag, startPoint x: 934, startPoint y: 151, endPoint x: 1007, endPoint y: 149, distance: 72.6
click at [1000, 149] on input "e54242" at bounding box center [1039, 151] width 217 height 28
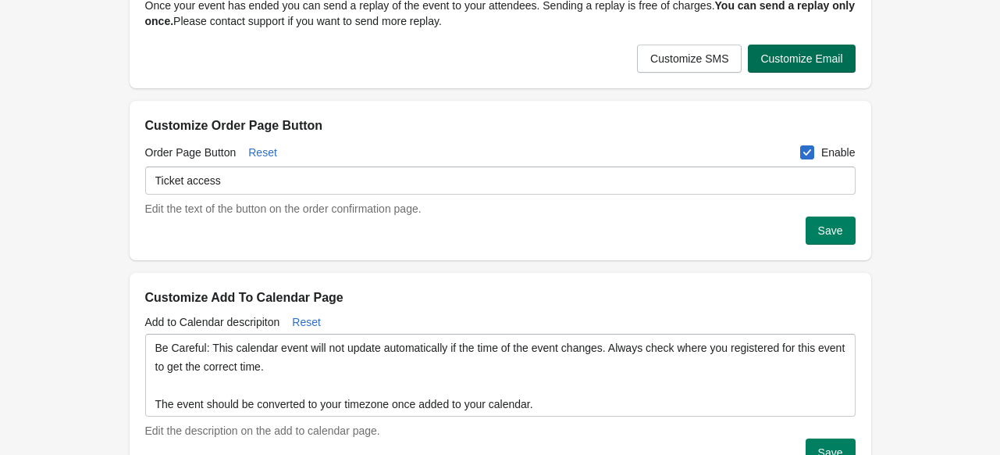
click at [811, 65] on span "Customize Email" at bounding box center [802, 58] width 82 height 12
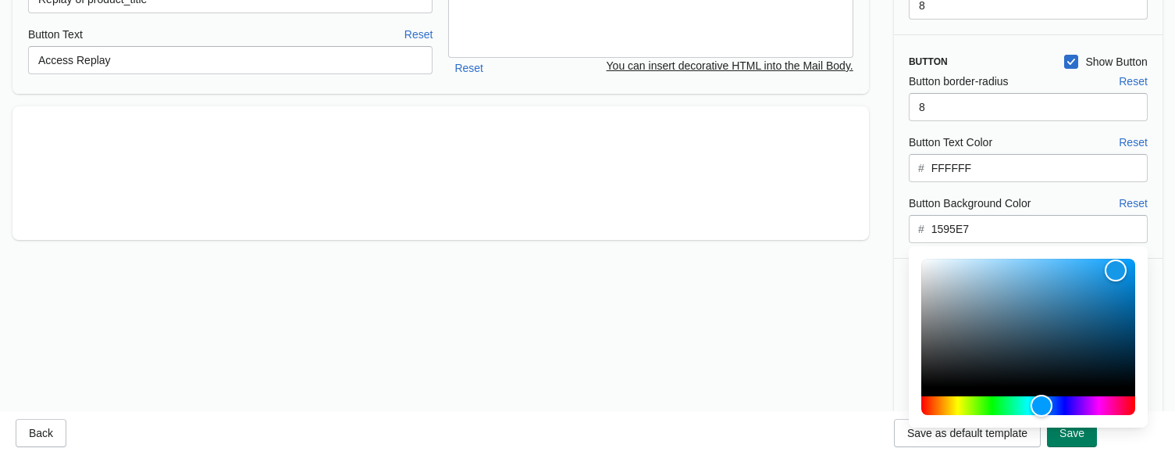
click at [965, 226] on input "1595E7" at bounding box center [1039, 229] width 217 height 28
paste input "e54242"
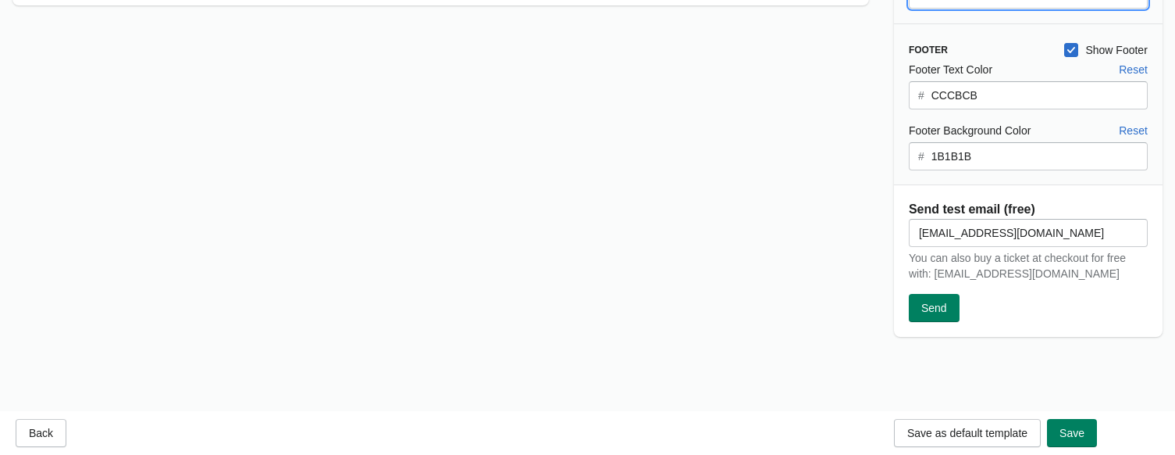
type input "e54242"
click at [949, 156] on input "1B1B1B" at bounding box center [1039, 156] width 217 height 28
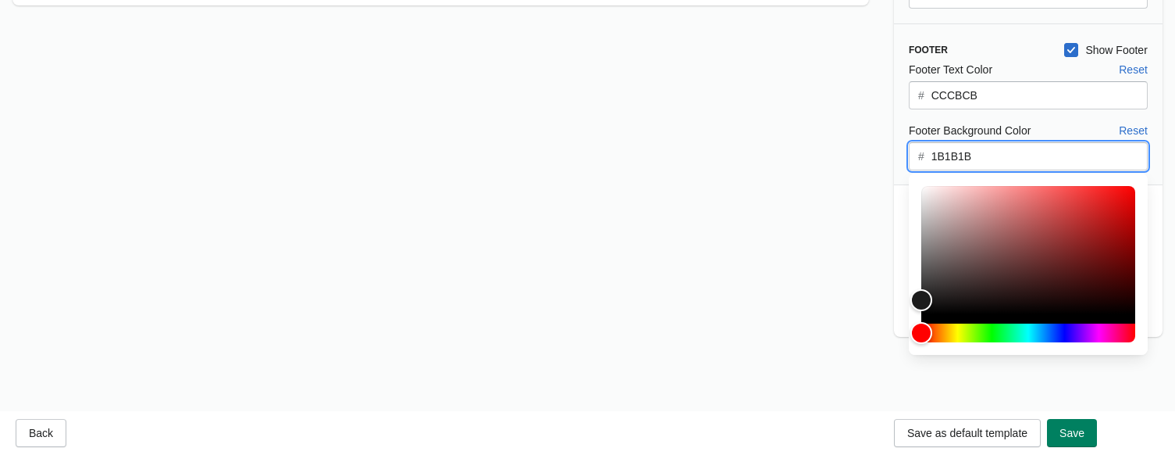
click at [949, 156] on input "1B1B1B" at bounding box center [1039, 156] width 217 height 28
paste input "e54242"
type input "e54242"
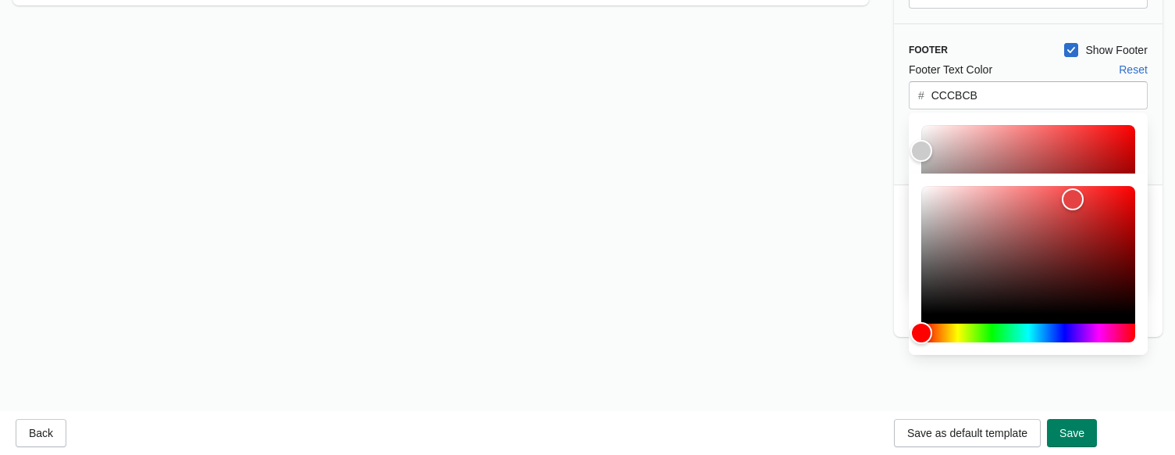
click at [968, 100] on input "CCCBCB" at bounding box center [1039, 95] width 217 height 28
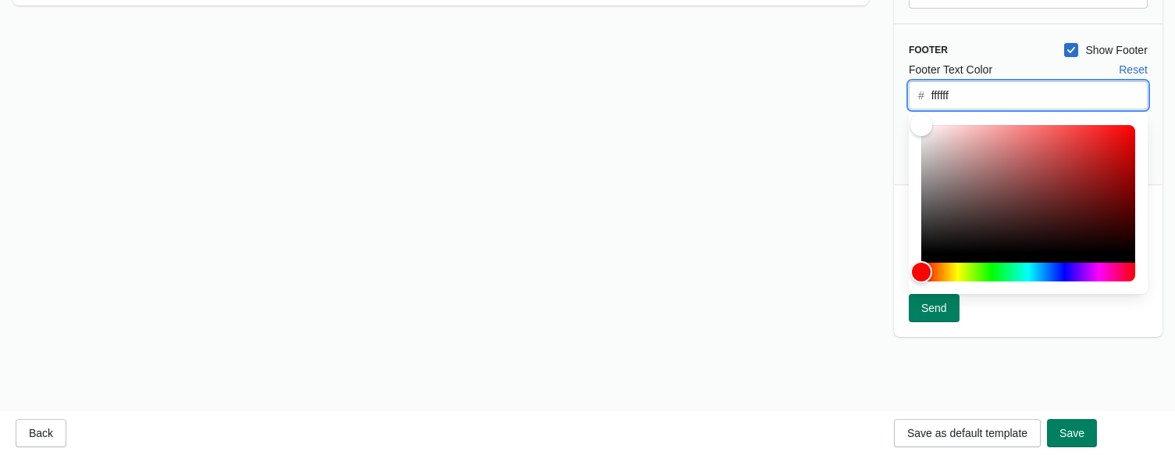
type input "ffffff"
click at [1000, 334] on div "Send test email (free) Submit [EMAIL_ADDRESS][DOMAIN_NAME] You can also buy a t…" at bounding box center [1028, 260] width 269 height 152
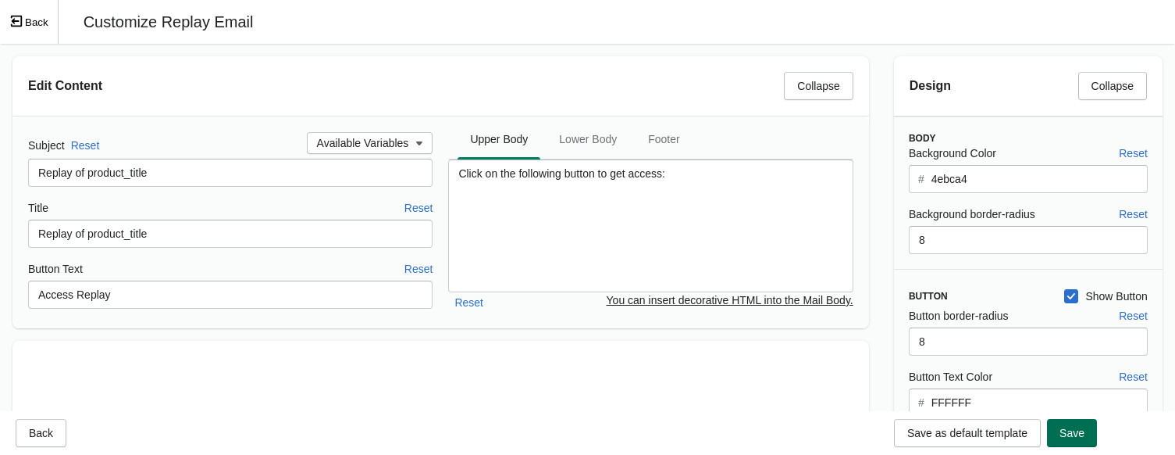
click at [1000, 437] on span "Save" at bounding box center [1072, 432] width 25 height 12
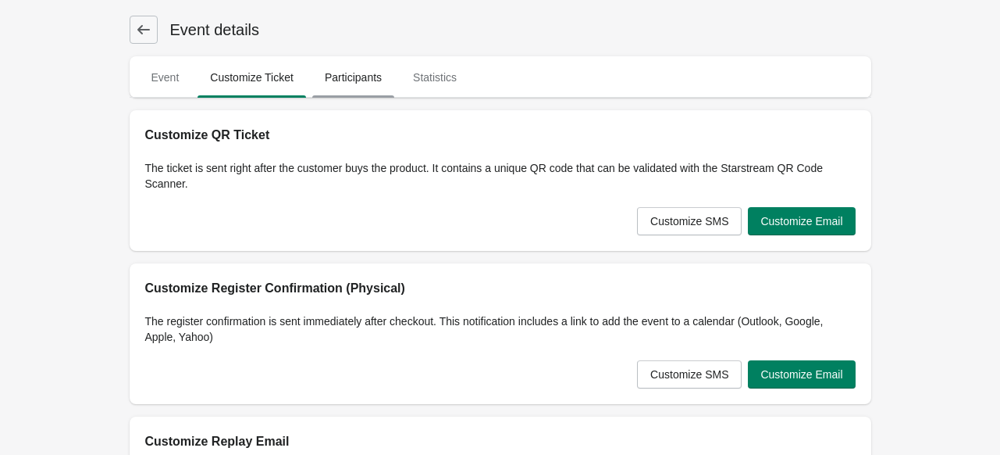
click at [362, 83] on span "Participants" at bounding box center [353, 77] width 82 height 28
select select "US"
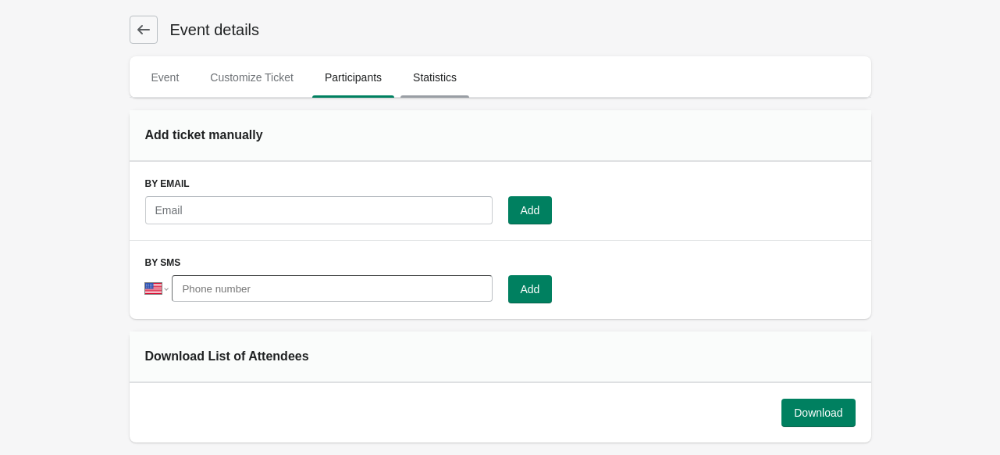
click at [415, 86] on span "Statistics" at bounding box center [435, 77] width 69 height 28
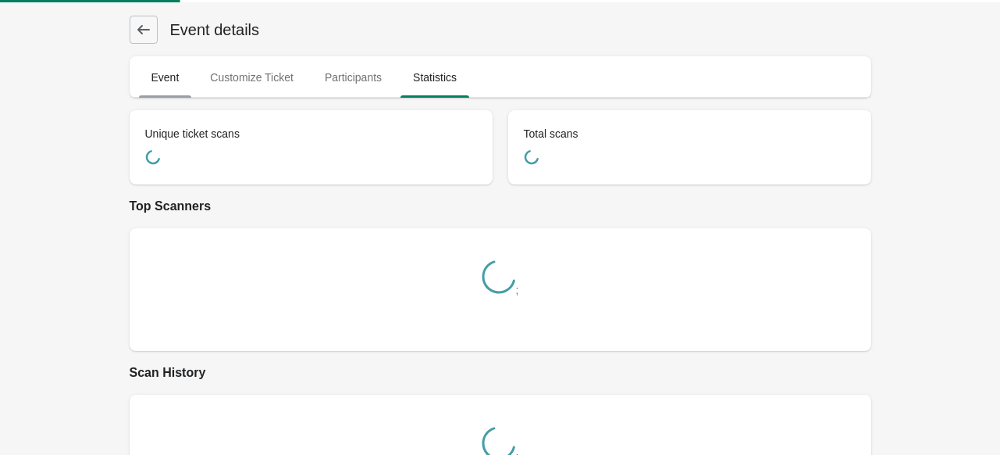
click at [185, 86] on span "Event" at bounding box center [165, 77] width 53 height 28
select select "physical"
select select "US"
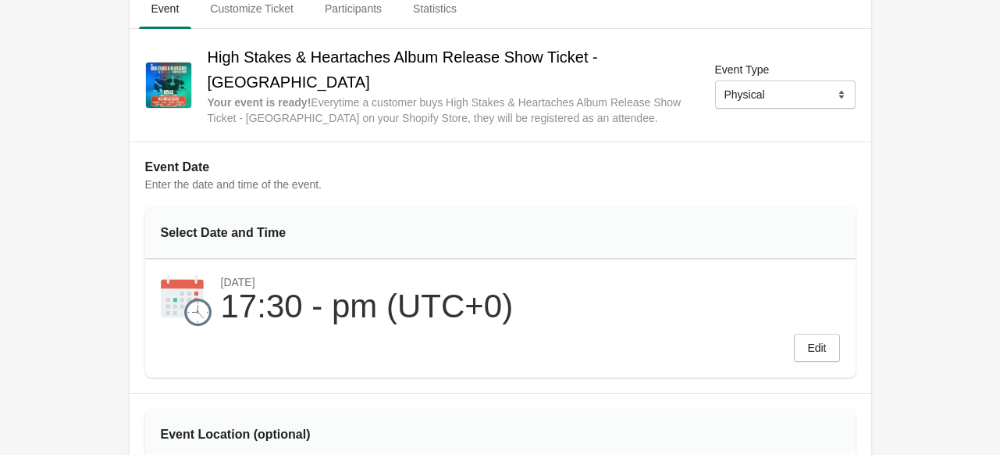
scroll to position [0, 0]
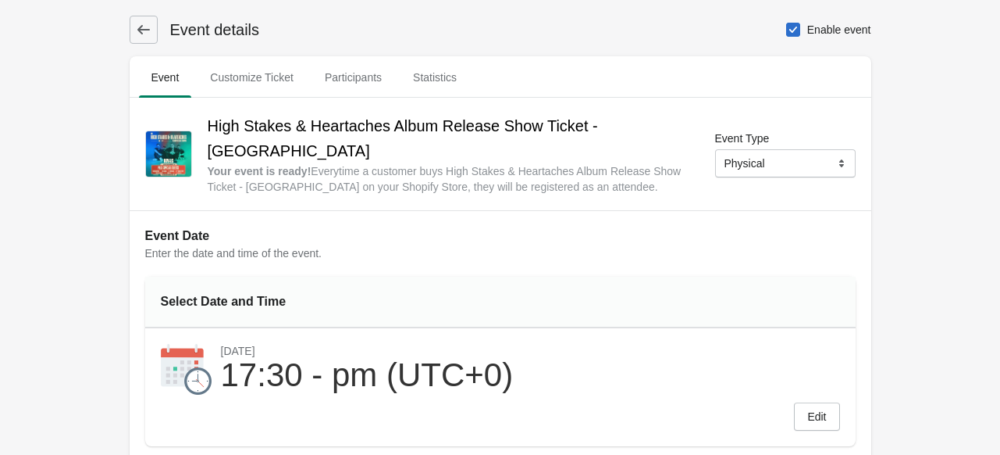
click at [137, 28] on icon at bounding box center [144, 30] width 16 height 16
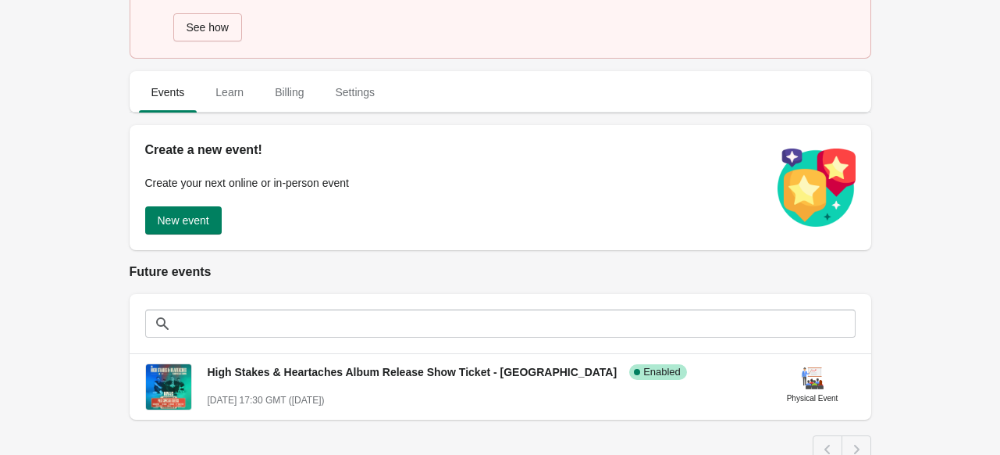
scroll to position [78, 0]
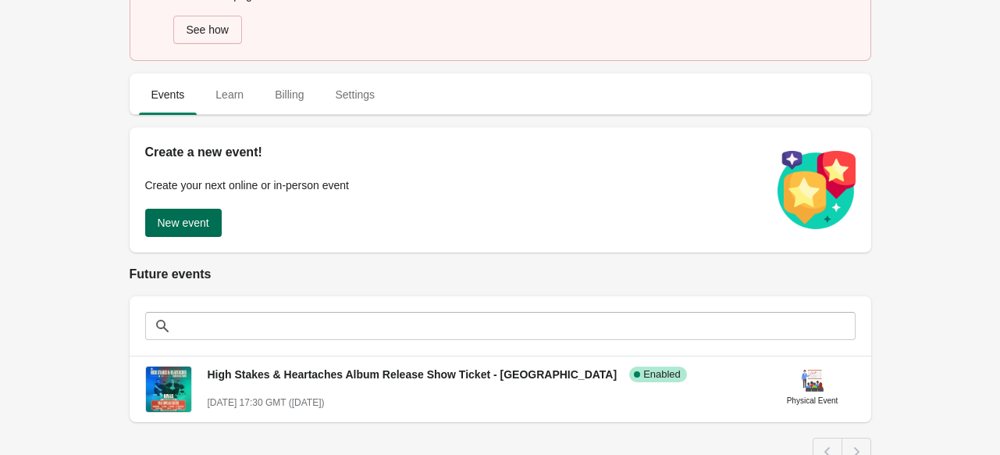
click at [198, 220] on span "New event" at bounding box center [184, 222] width 52 height 12
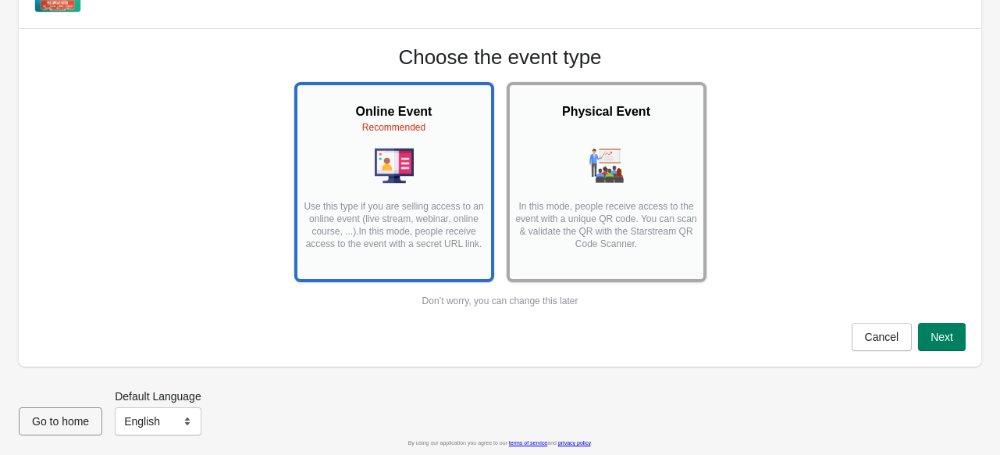
scroll to position [67, 0]
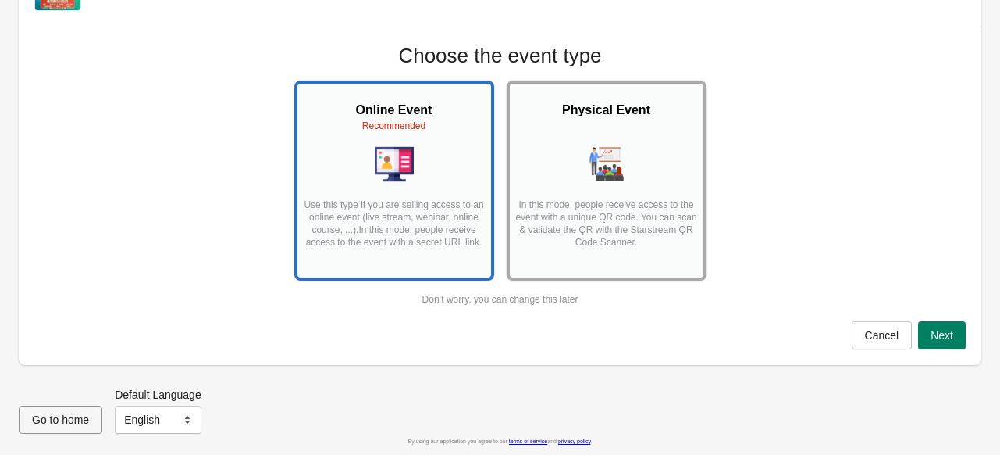
click at [578, 184] on div at bounding box center [607, 164] width 184 height 41
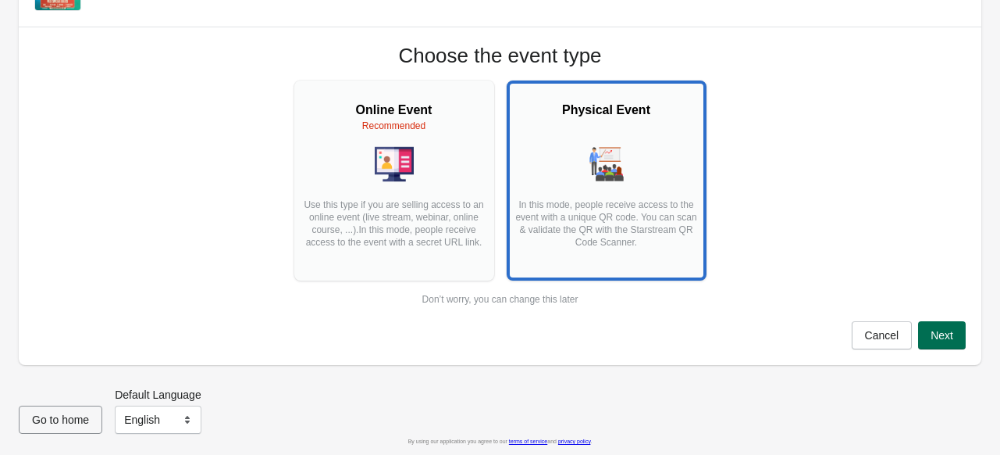
click at [934, 331] on span "Next" at bounding box center [942, 335] width 23 height 12
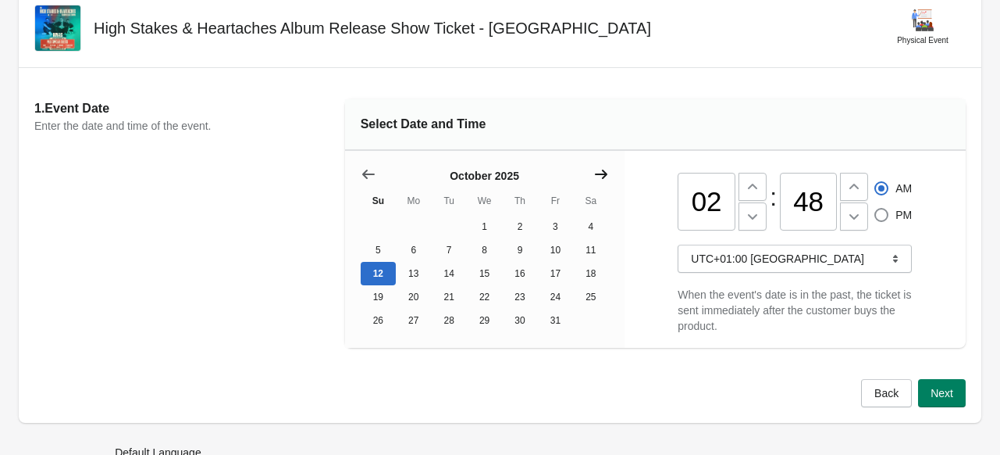
click at [608, 173] on icon "Show next month, November 2025" at bounding box center [602, 174] width 16 height 16
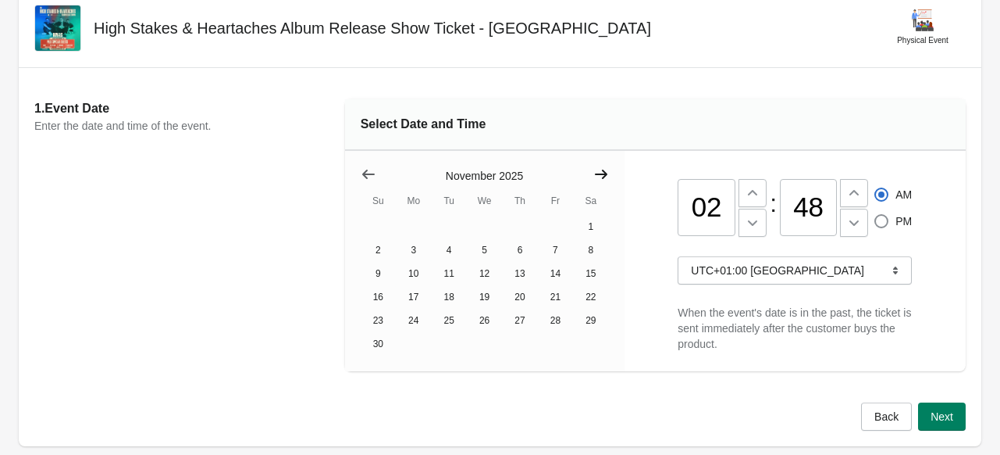
click at [608, 173] on icon "Show next month, December 2025" at bounding box center [602, 174] width 16 height 16
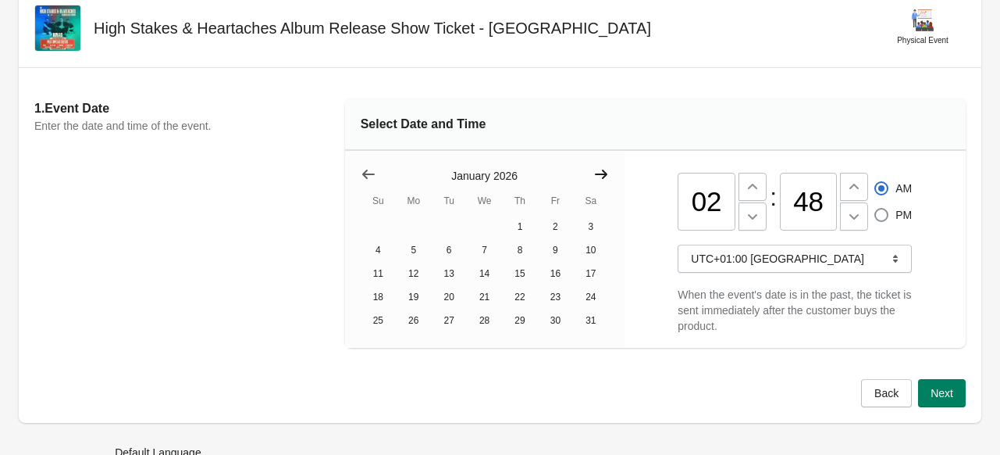
click at [608, 173] on icon "Show next month, February 2026" at bounding box center [602, 174] width 16 height 16
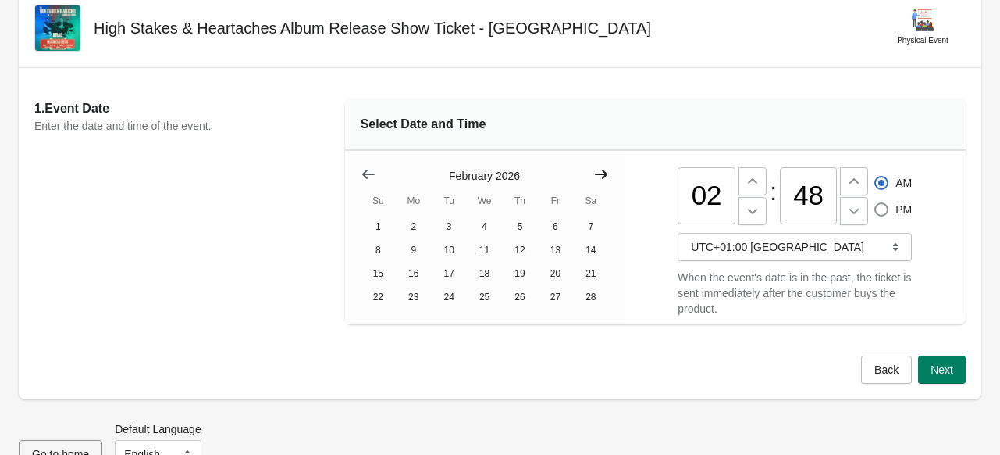
click at [608, 173] on icon "Show next month, March 2026" at bounding box center [602, 174] width 16 height 16
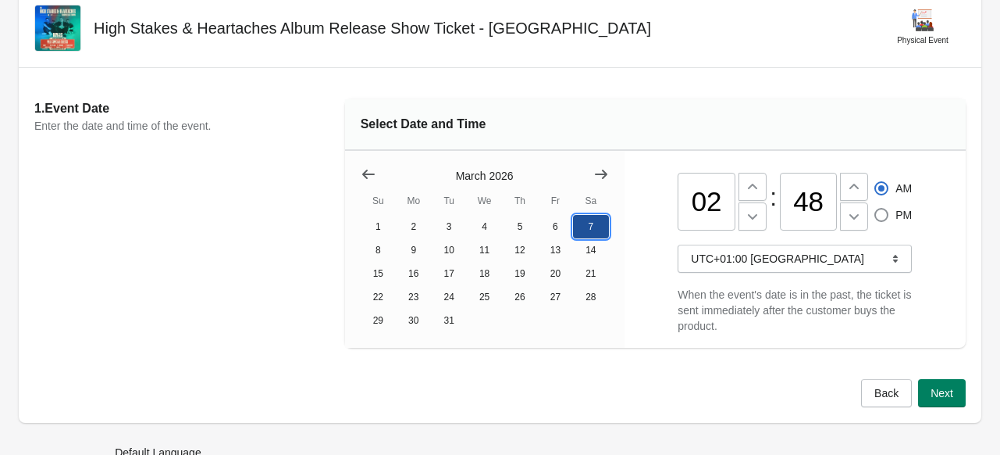
click at [590, 224] on button "7" at bounding box center [590, 226] width 35 height 23
click at [711, 187] on input "02" at bounding box center [707, 202] width 58 height 58
click at [711, 192] on input "02" at bounding box center [707, 202] width 58 height 58
type input "05"
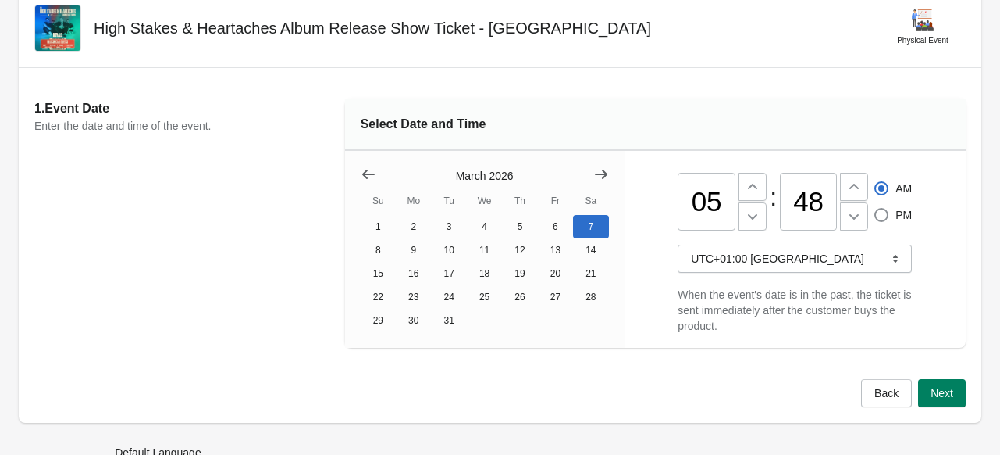
click at [778, 195] on div ":" at bounding box center [774, 202] width 12 height 58
click at [784, 196] on input "48" at bounding box center [809, 202] width 58 height 58
click at [784, 196] on input "348" at bounding box center [809, 202] width 58 height 58
type input "30"
click at [876, 218] on span at bounding box center [882, 215] width 14 height 14
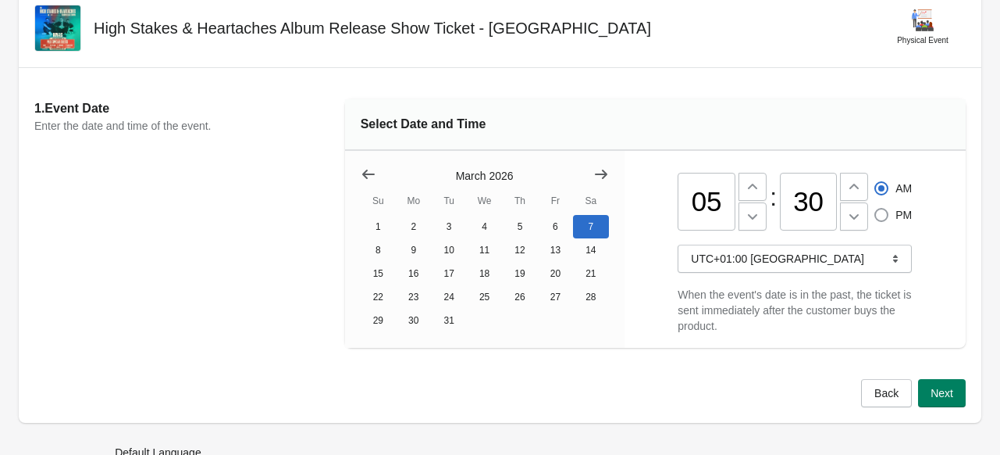
click at [875, 209] on input "PM" at bounding box center [875, 208] width 1 height 1
radio input "true"
radio input "false"
click at [934, 399] on span "Next" at bounding box center [942, 393] width 23 height 12
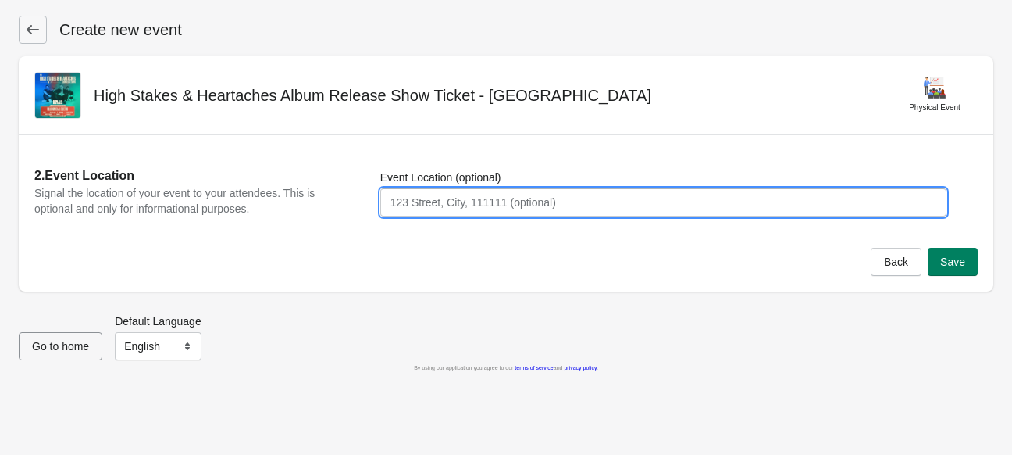
click at [643, 209] on input "Event Location (optional)" at bounding box center [663, 202] width 566 height 28
paste input "[STREET_ADDRESS]"
type input "The Key Club, [STREET_ADDRESS]"
click at [969, 245] on div "Back Save" at bounding box center [921, 258] width 113 height 34
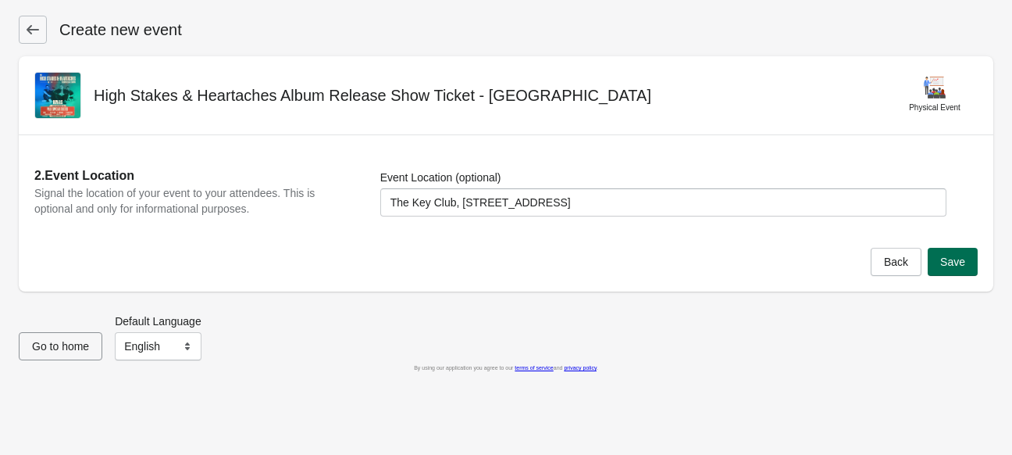
click at [966, 258] on button "Save" at bounding box center [953, 262] width 50 height 28
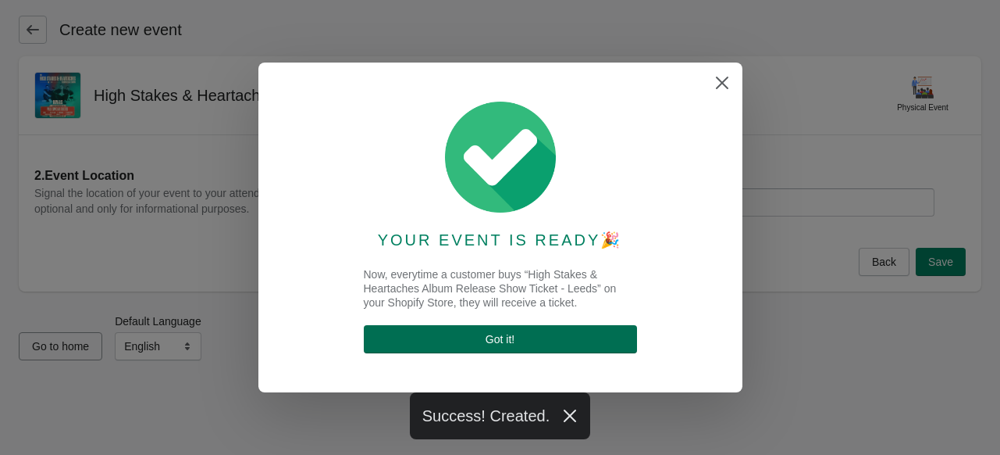
click at [547, 330] on button "Got it !" at bounding box center [500, 339] width 273 height 28
select select "physical"
select select "US"
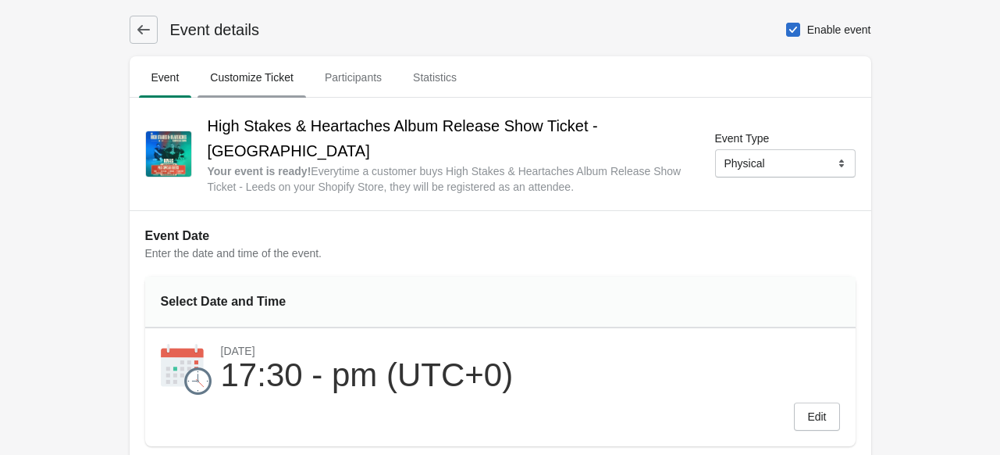
click at [281, 68] on span "Customize Ticket" at bounding box center [252, 77] width 109 height 28
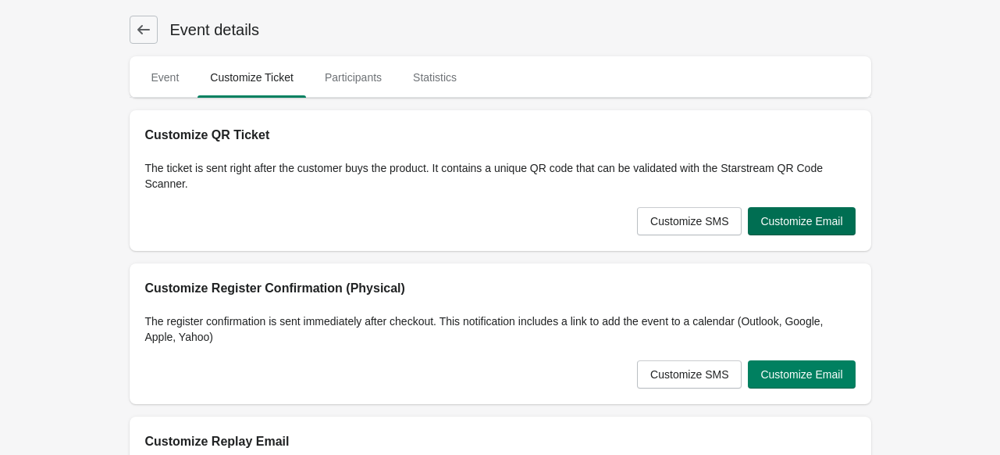
click at [822, 225] on span "Customize Email" at bounding box center [802, 221] width 82 height 12
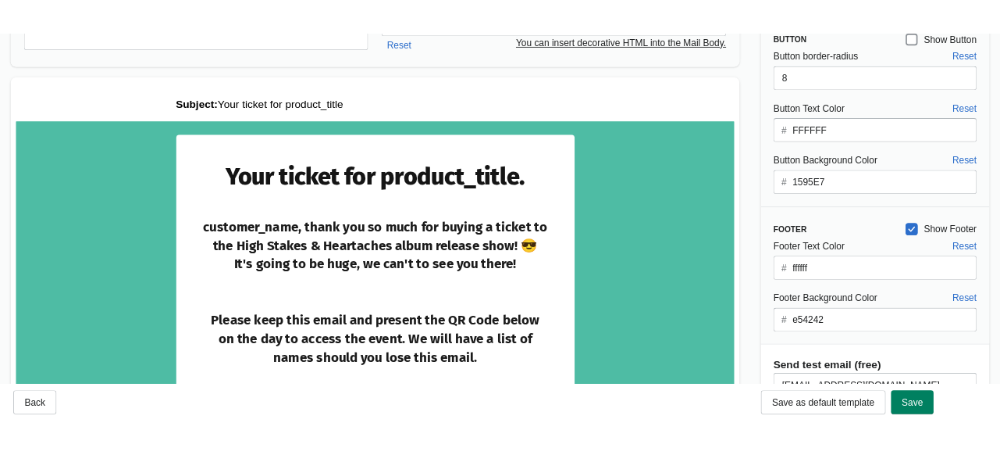
scroll to position [109, 0]
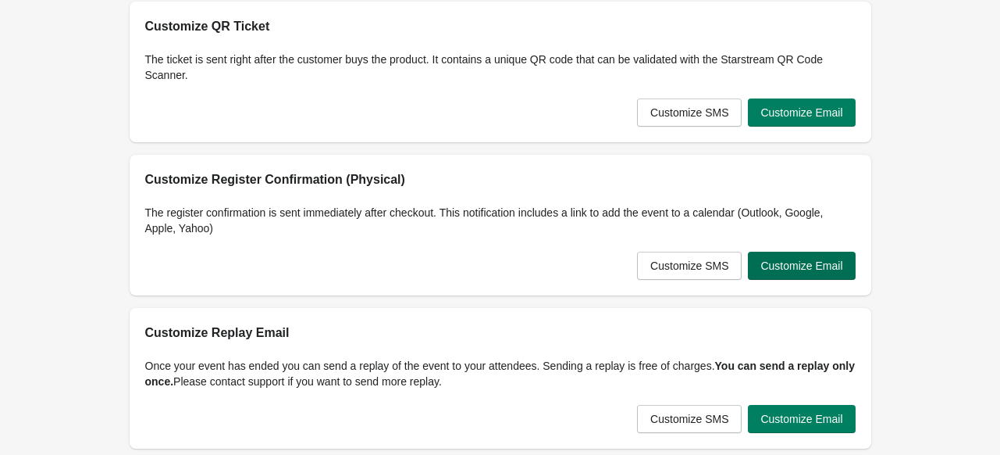
click at [817, 263] on span "Customize Email" at bounding box center [802, 265] width 82 height 12
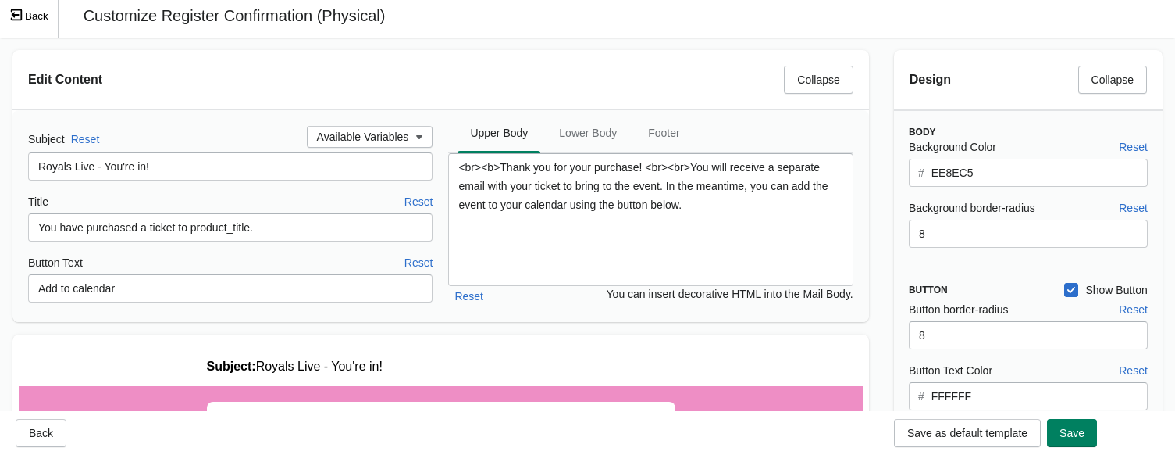
scroll to position [0, 0]
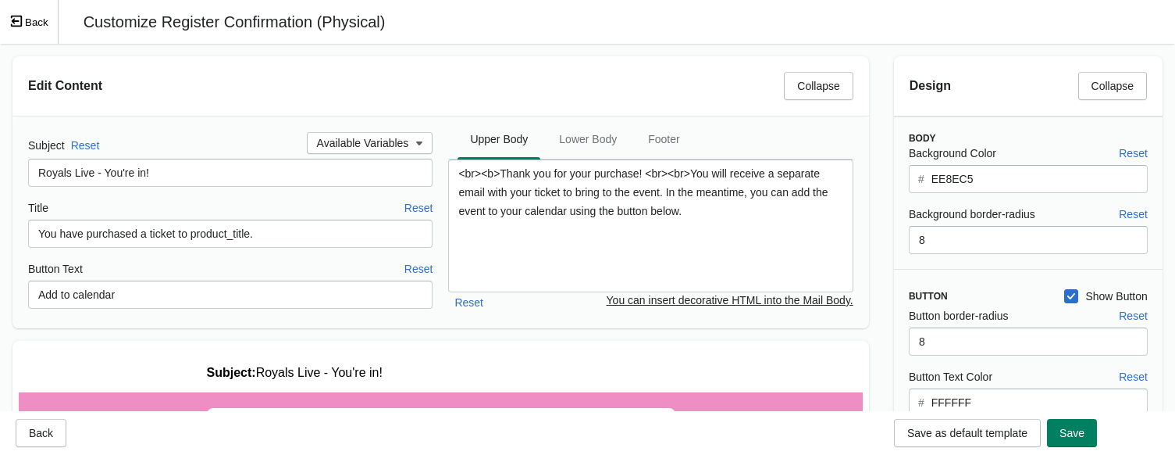
click at [999, 184] on input "EE8EC5" at bounding box center [1039, 179] width 217 height 28
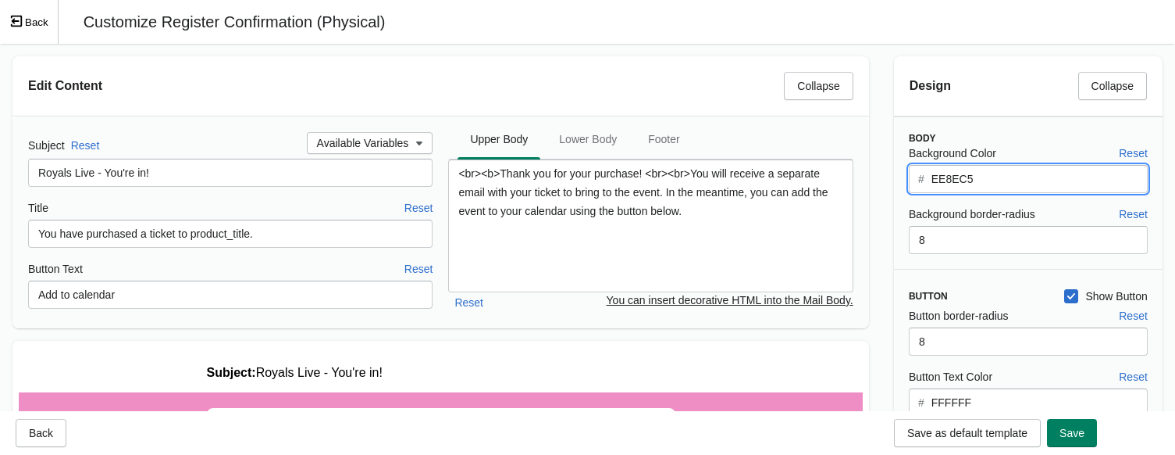
click at [999, 184] on input "EE8EC5" at bounding box center [1039, 179] width 217 height 28
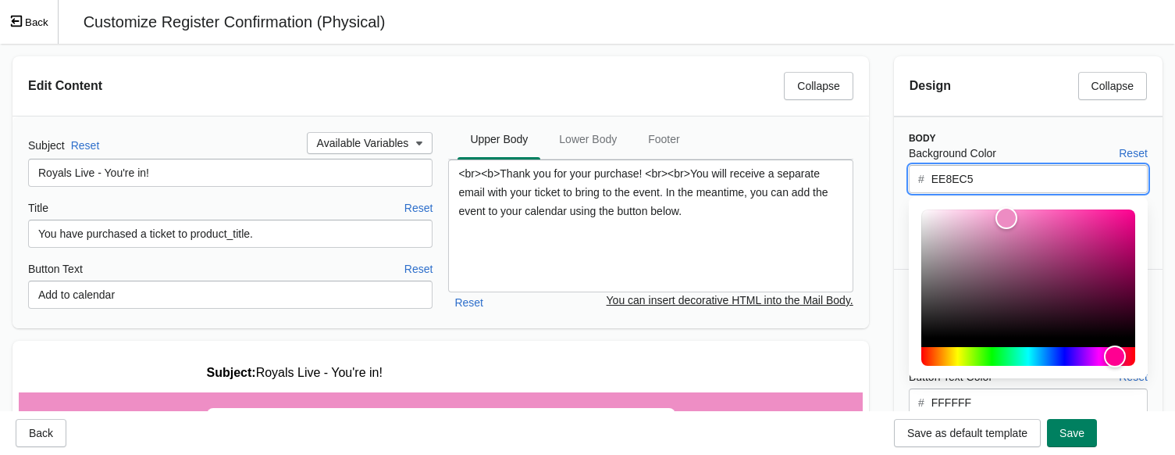
paste input "[STREET_ADDRESS]"
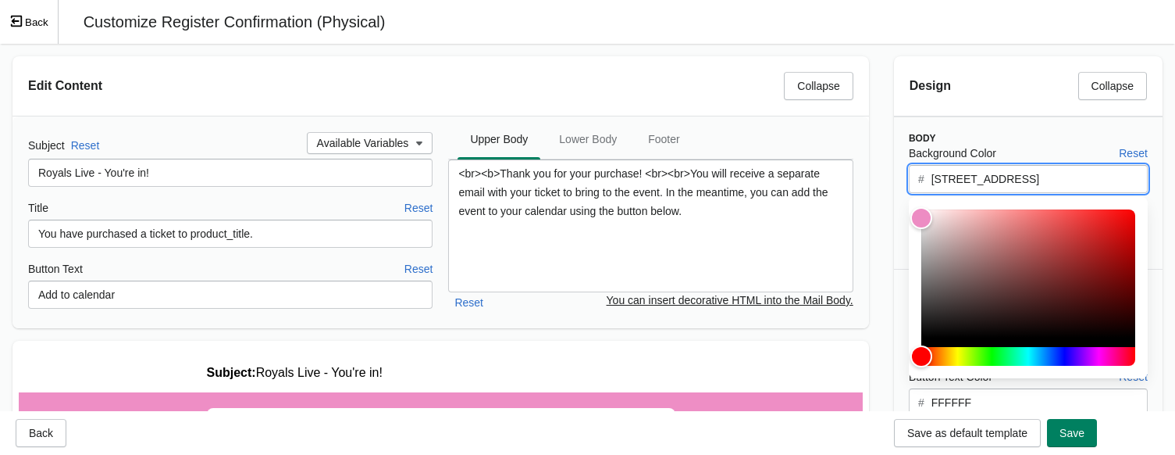
type input "EE8EC5"
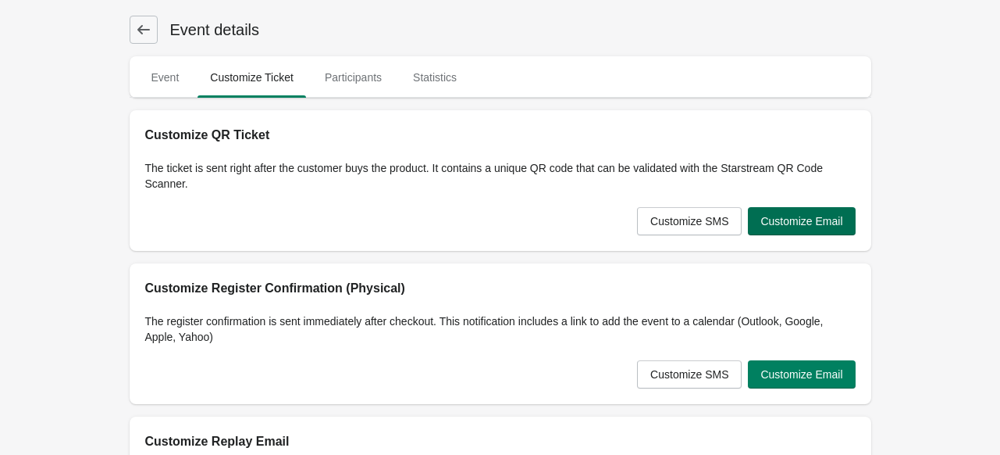
click at [796, 218] on span "Customize Email" at bounding box center [802, 221] width 82 height 12
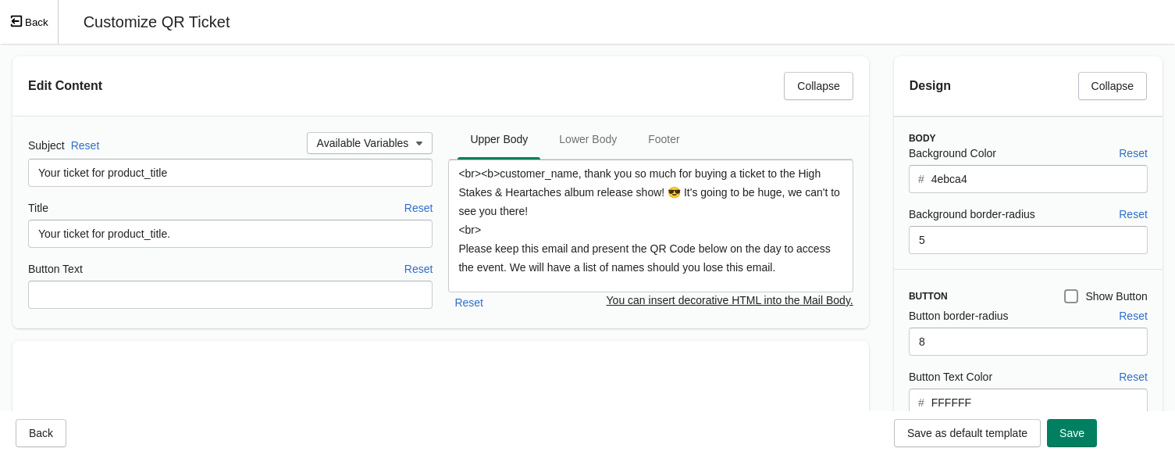
click at [947, 180] on input "4ebca4" at bounding box center [1039, 179] width 217 height 28
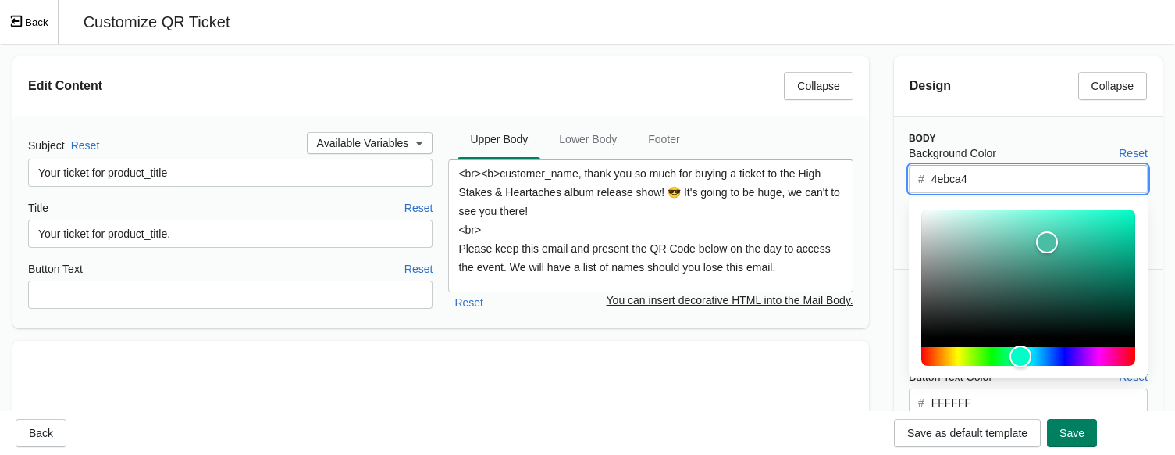
click at [947, 180] on input "4ebca4" at bounding box center [1039, 179] width 217 height 28
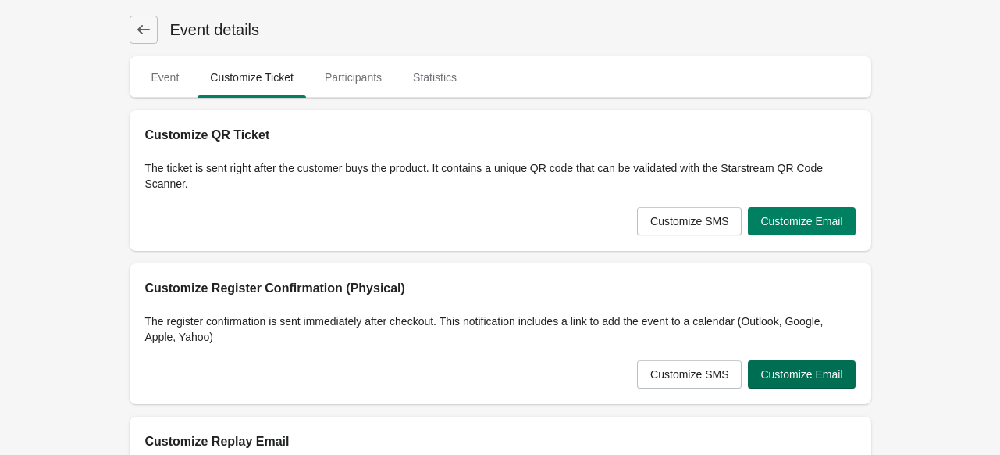
click at [796, 365] on button "Customize Email" at bounding box center [801, 374] width 107 height 28
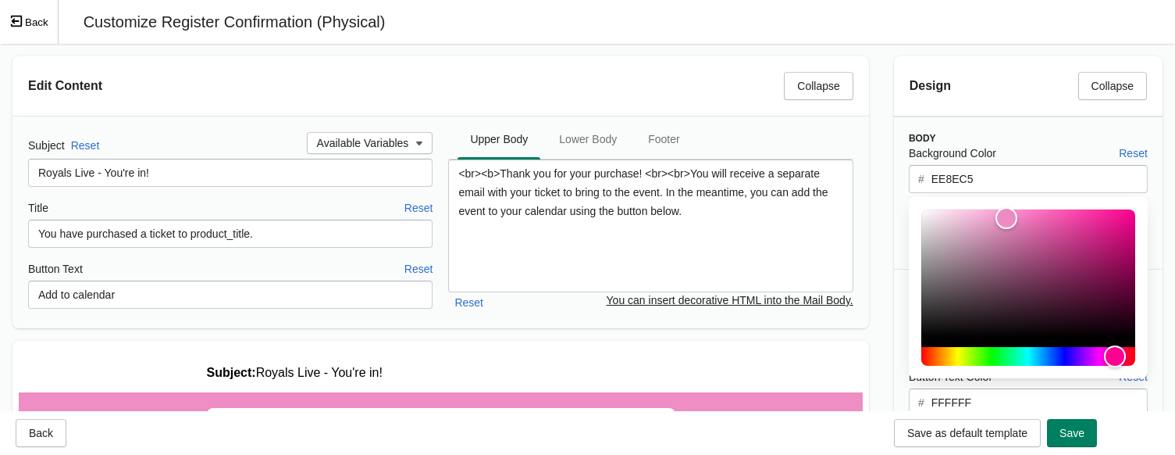
click at [956, 187] on input "EE8EC5" at bounding box center [1039, 179] width 217 height 28
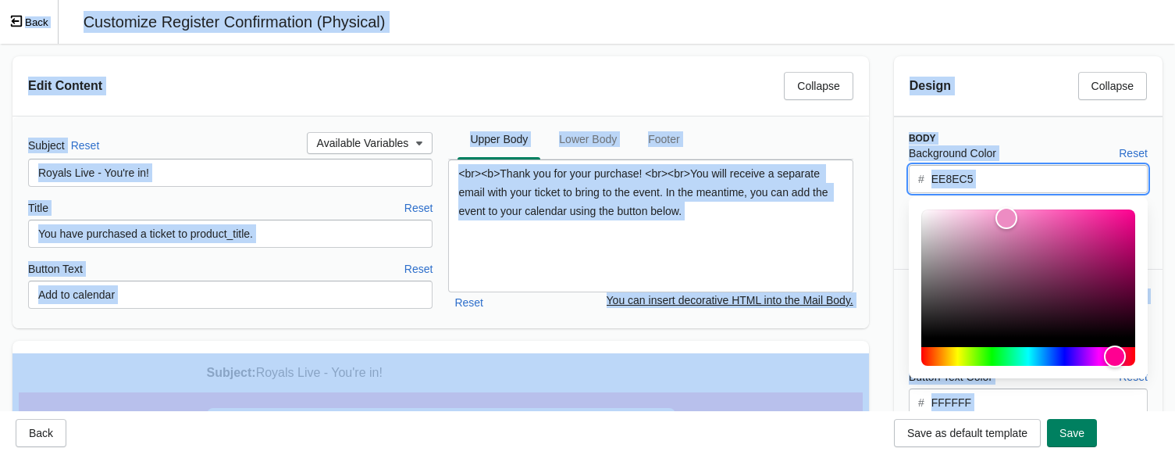
click at [976, 184] on input "EE8EC5" at bounding box center [1039, 179] width 217 height 28
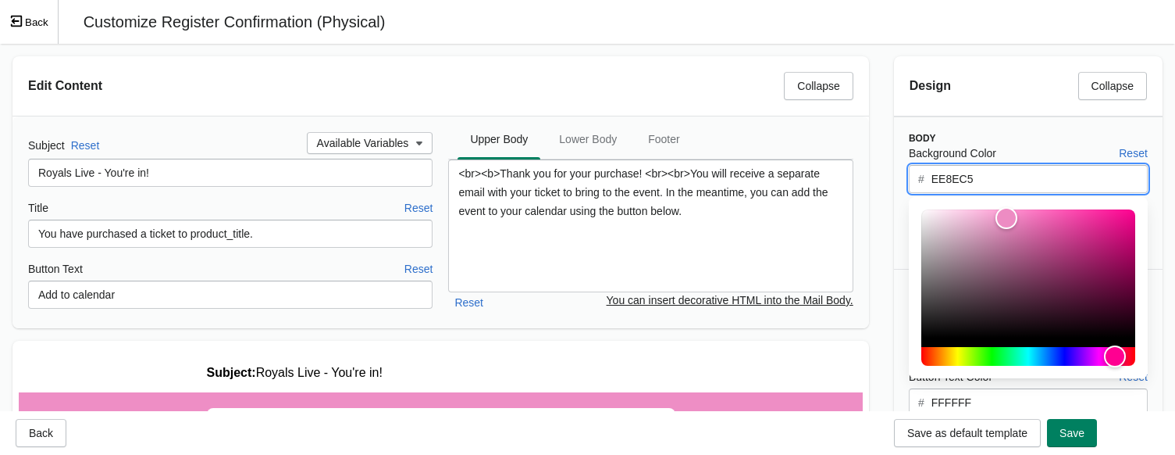
click at [976, 184] on input "EE8EC5" at bounding box center [1039, 179] width 217 height 28
paste input "4ebca4"
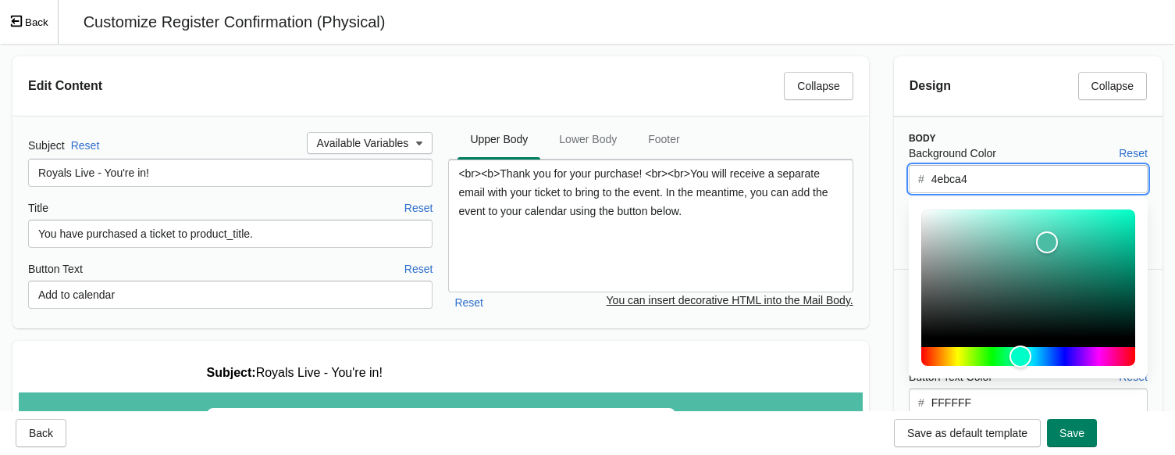
type input "4ebca4"
click at [1000, 152] on div "Background Color Reset" at bounding box center [1028, 152] width 239 height 17
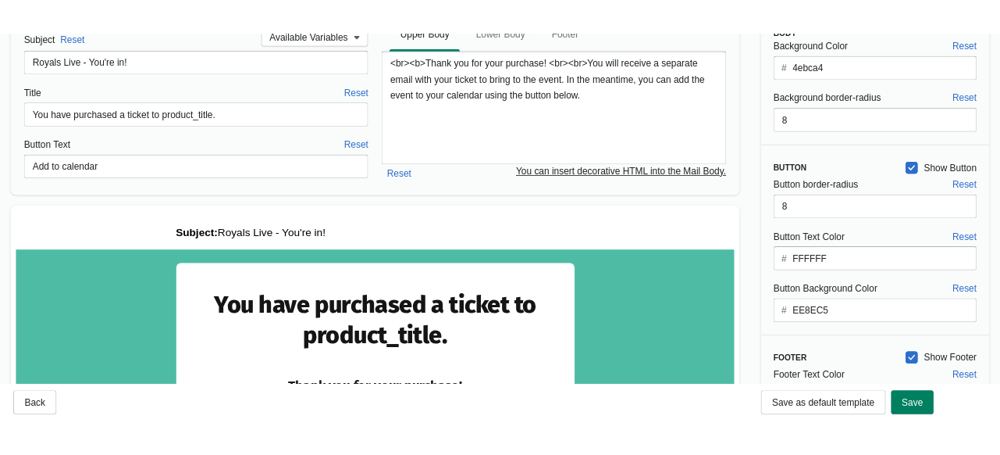
scroll to position [78, 0]
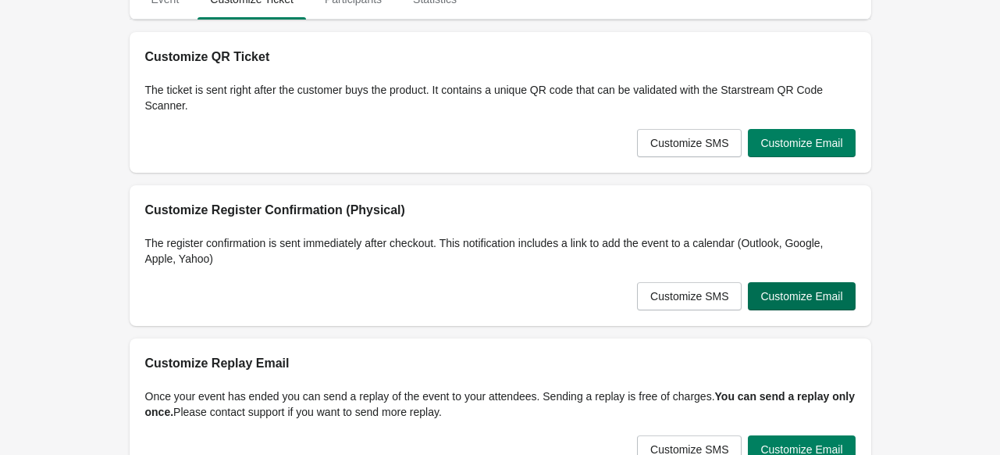
click at [787, 298] on span "Customize Email" at bounding box center [802, 296] width 82 height 12
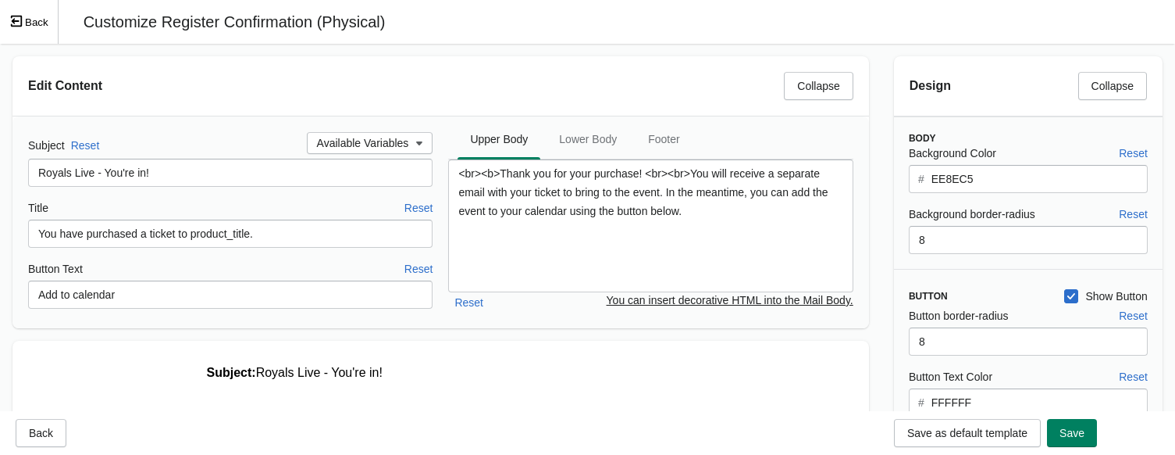
scroll to position [262, 0]
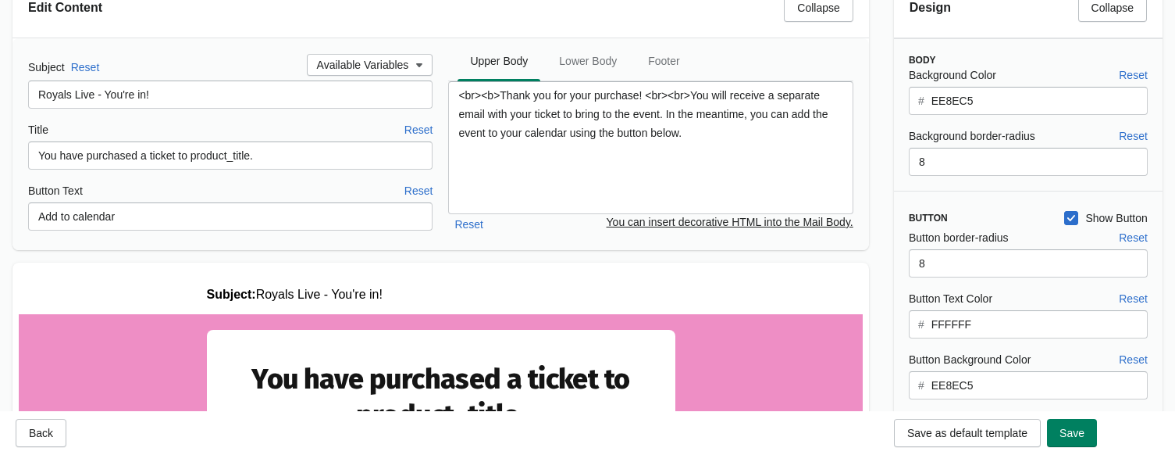
click at [964, 115] on div "Background Color Reset # EE8EC5 Background border-radius Reset 8" at bounding box center [1020, 120] width 255 height 109
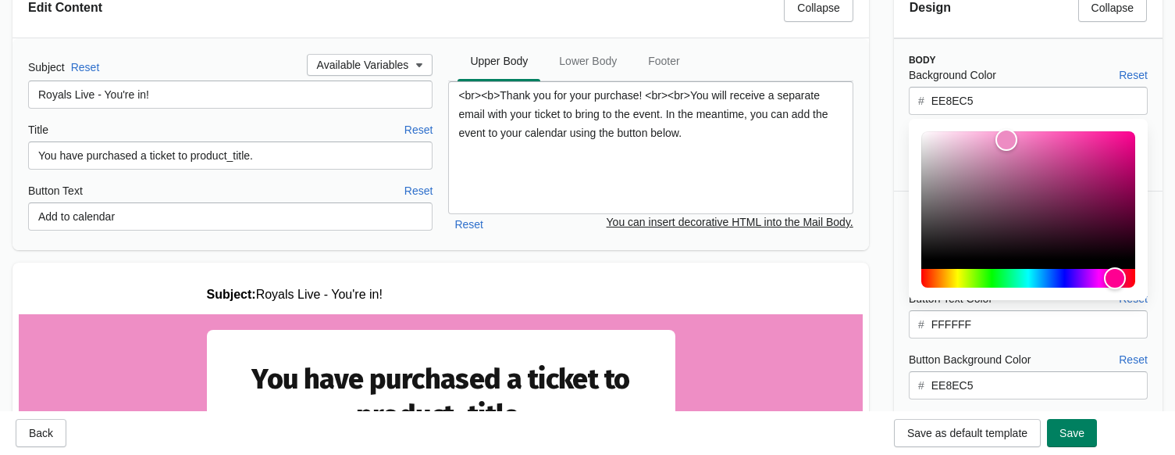
click at [964, 91] on input "EE8EC5" at bounding box center [1039, 101] width 217 height 28
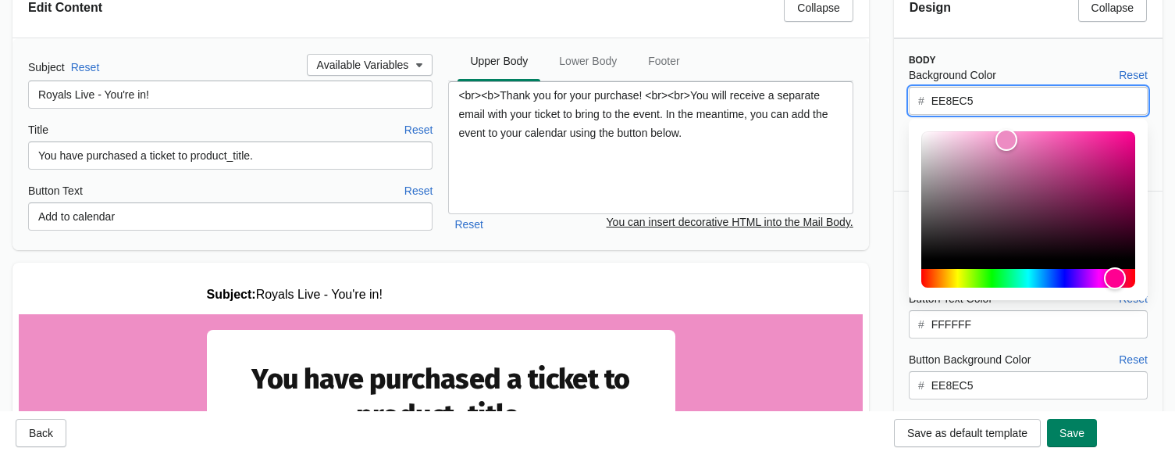
click at [964, 91] on input "EE8EC5" at bounding box center [1039, 101] width 217 height 28
paste input "4ebca4"
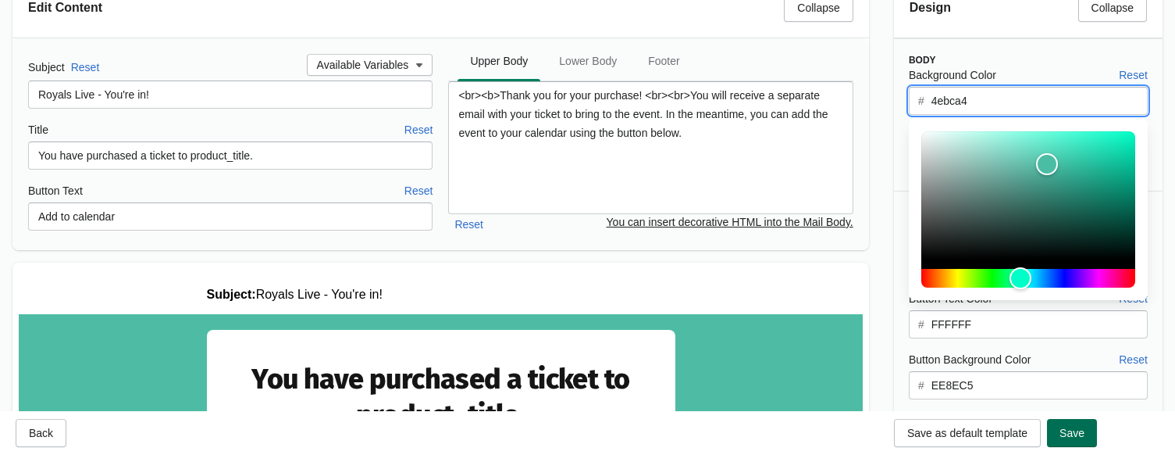
type input "4ebca4"
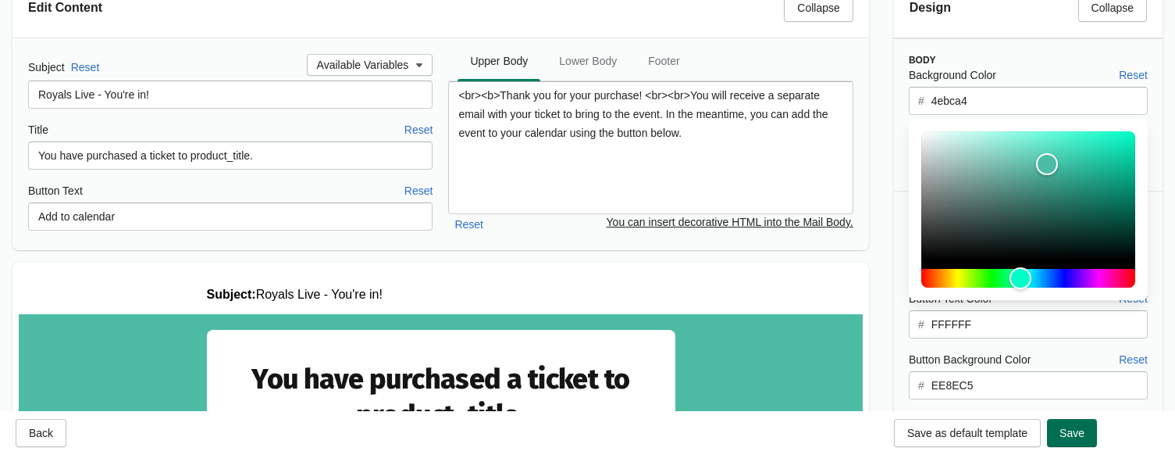
click at [1000, 437] on span "Save" at bounding box center [1072, 432] width 25 height 12
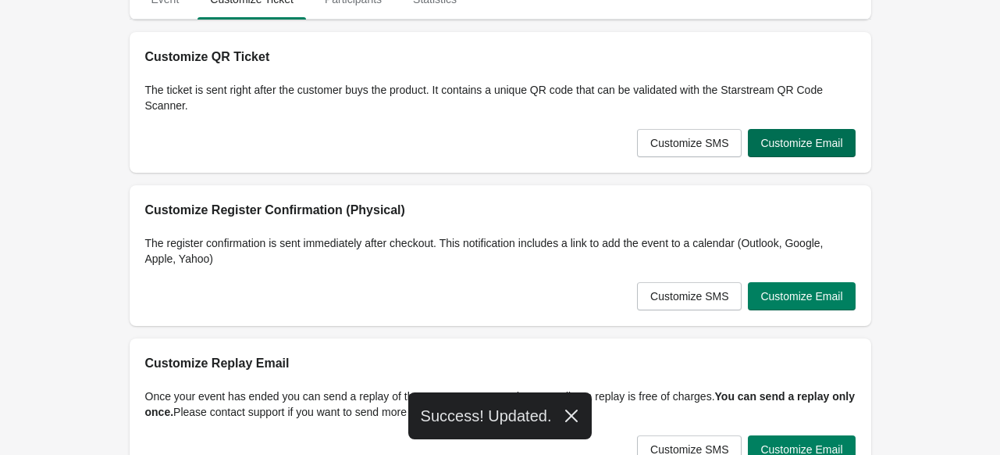
click at [778, 141] on span "Customize Email" at bounding box center [802, 143] width 82 height 12
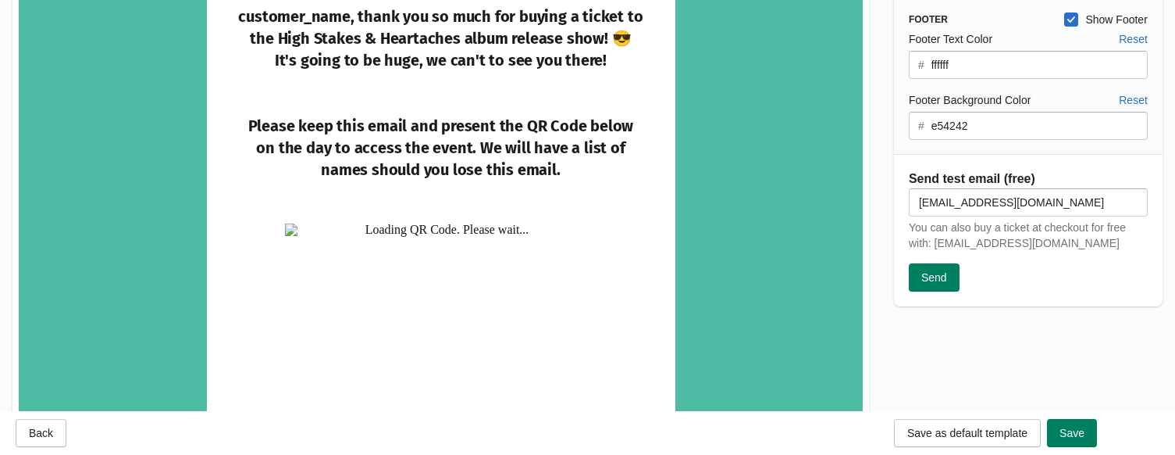
click at [959, 130] on input "e54242" at bounding box center [1039, 126] width 217 height 28
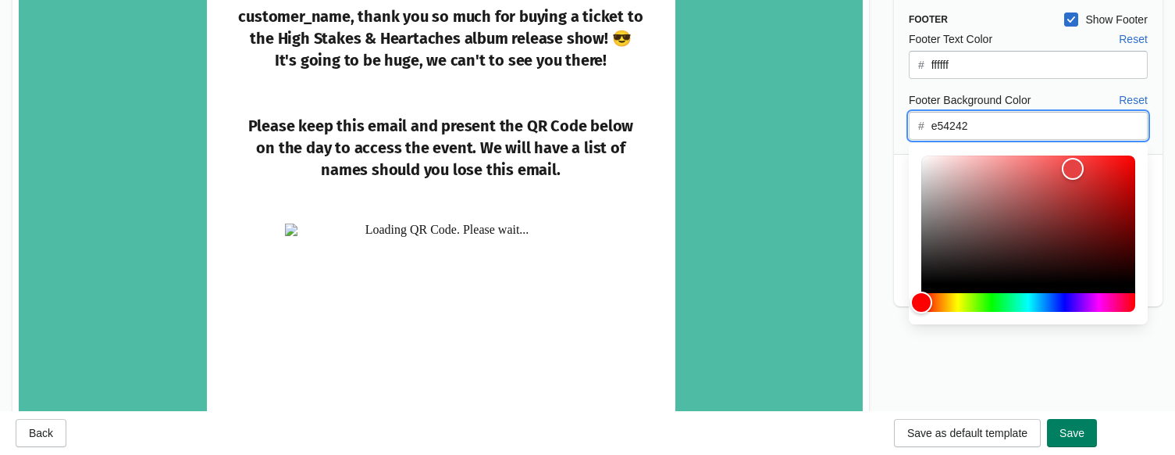
click at [959, 129] on input "e54242" at bounding box center [1039, 126] width 217 height 28
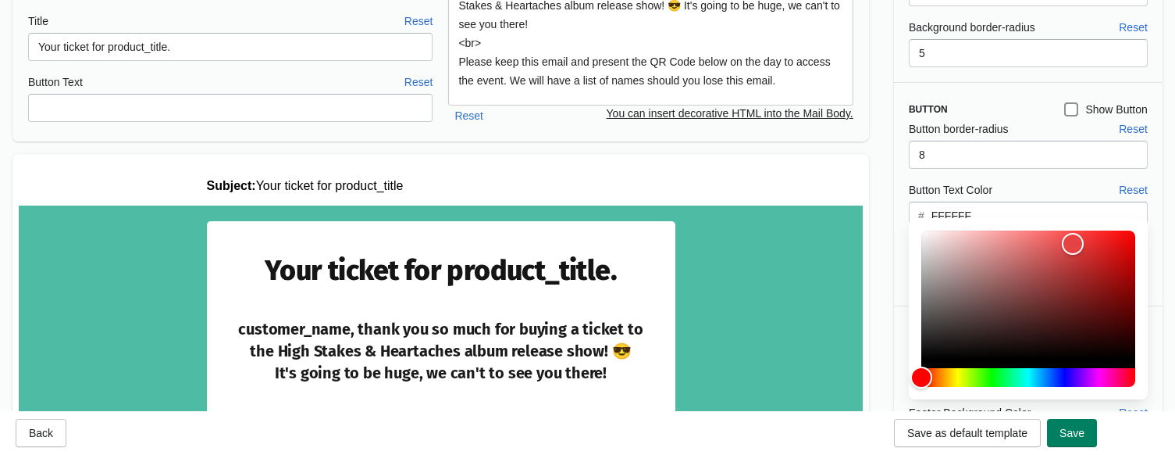
click at [983, 103] on h3 "Button" at bounding box center [980, 109] width 142 height 12
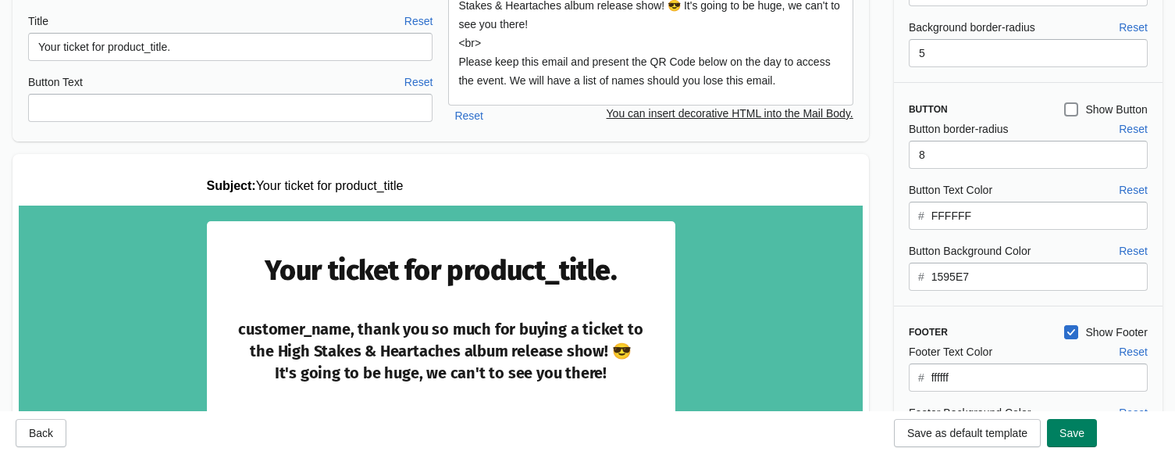
click at [963, 276] on input "1595E7" at bounding box center [1039, 276] width 217 height 28
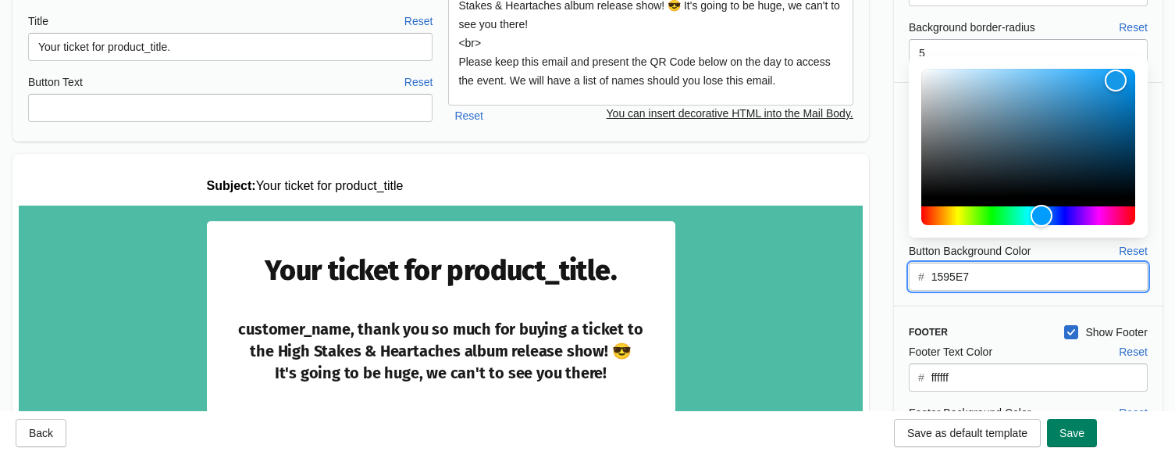
click at [963, 276] on input "1595E7" at bounding box center [1039, 276] width 217 height 28
paste input "e54242"
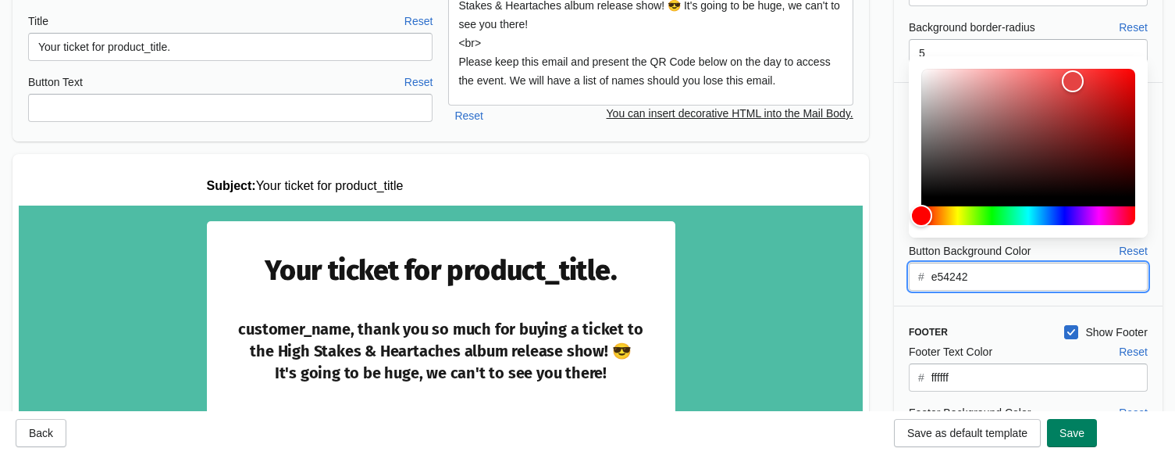
type input "e54242"
click at [1000, 424] on button "Save" at bounding box center [1072, 433] width 50 height 28
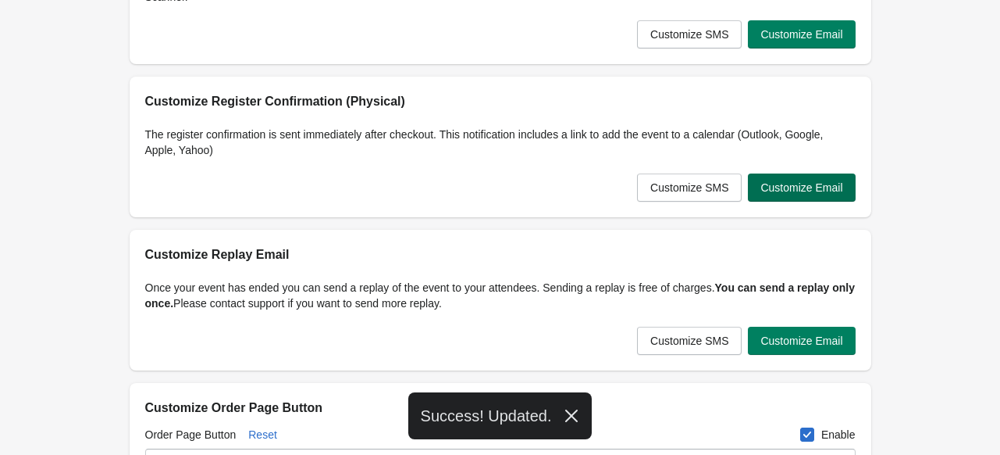
click at [808, 187] on span "Customize Email" at bounding box center [802, 187] width 82 height 12
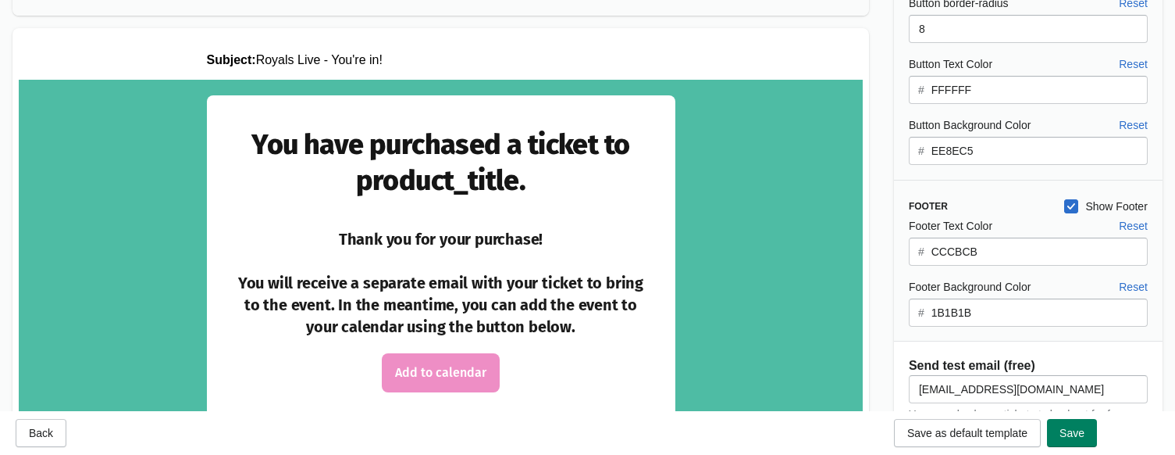
click at [956, 150] on input "EE8EC5" at bounding box center [1039, 151] width 217 height 28
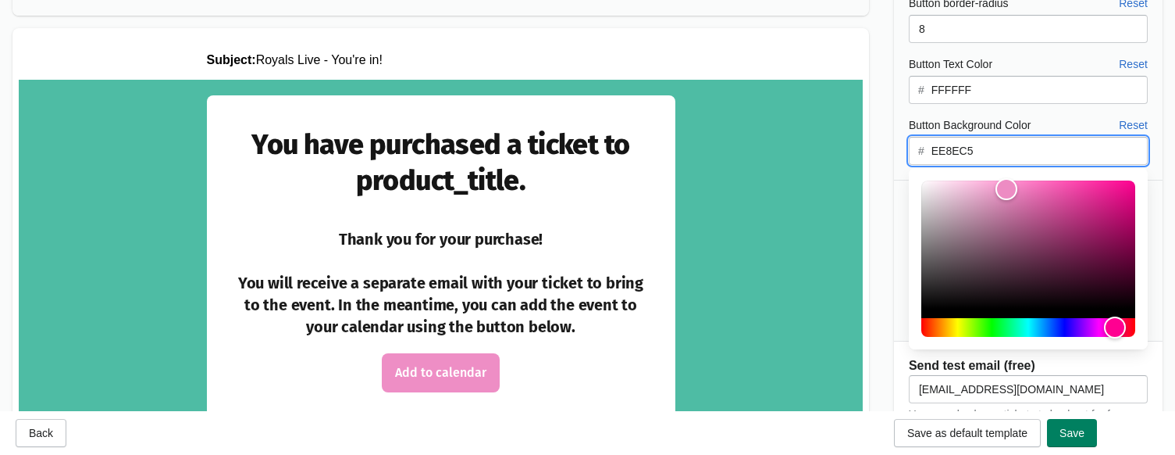
click at [956, 150] on input "EE8EC5" at bounding box center [1039, 151] width 217 height 28
paste input "e54242"
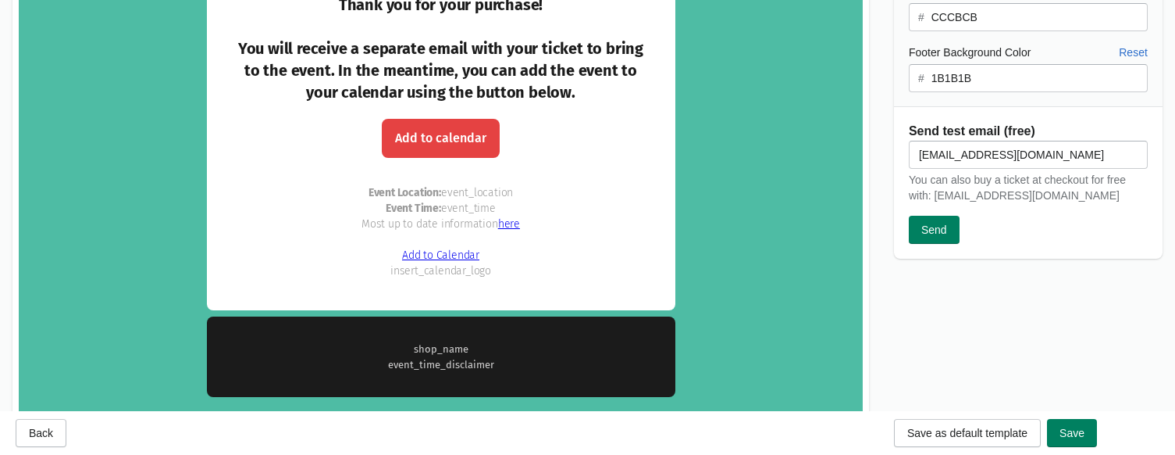
type input "e54242"
click at [953, 79] on input "1B1B1B" at bounding box center [1039, 78] width 217 height 28
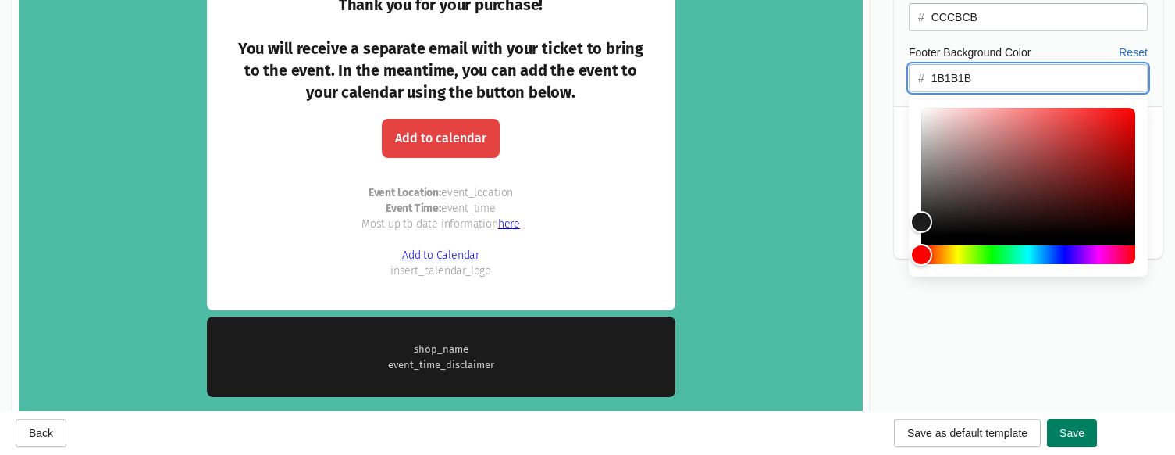
click at [953, 79] on input "1B1B1B" at bounding box center [1039, 78] width 217 height 28
paste input "e54242"
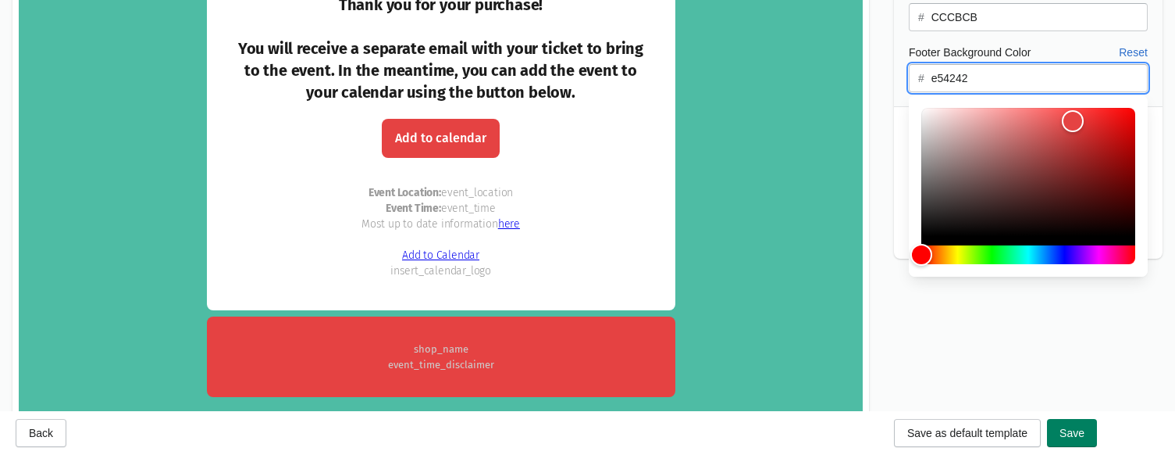
type input "e54242"
click at [947, 17] on input "CCCBCB" at bounding box center [1039, 17] width 217 height 28
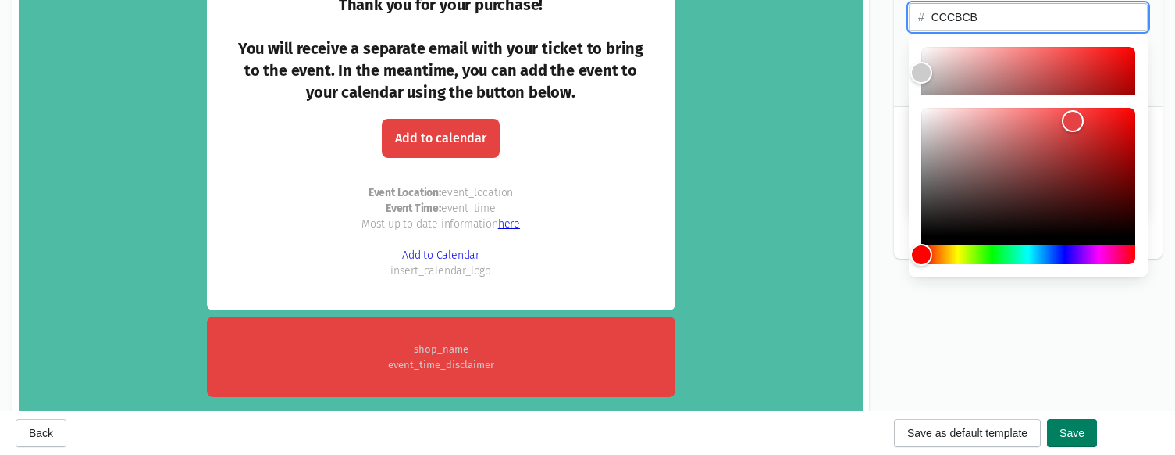
click at [947, 17] on input "CCCBCB" at bounding box center [1039, 17] width 217 height 28
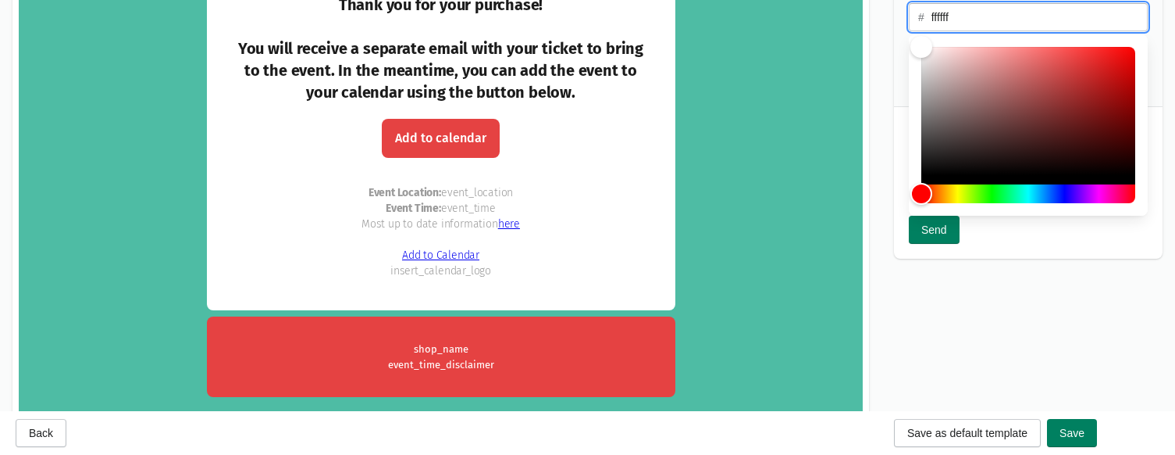
type input "ffffff"
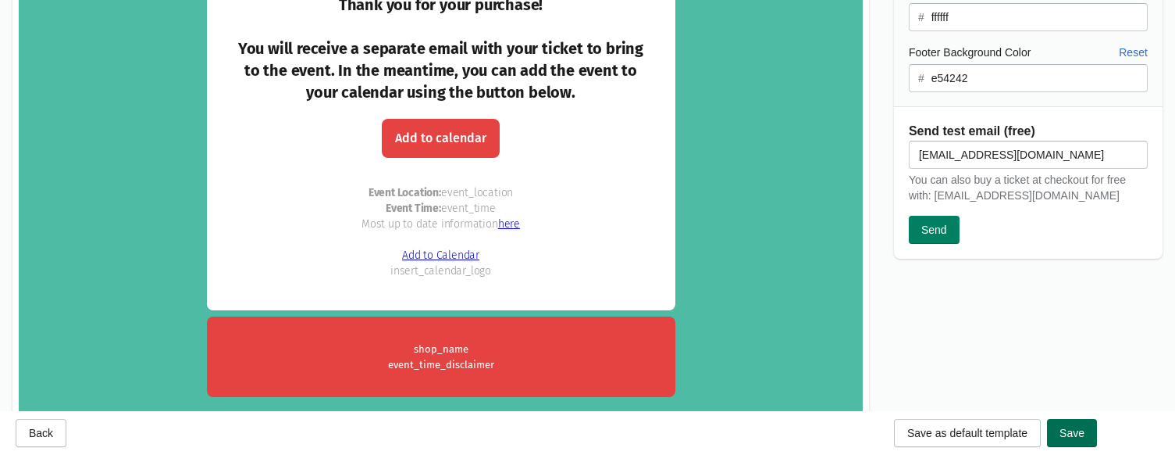
click at [1000, 429] on span "Save" at bounding box center [1072, 432] width 25 height 12
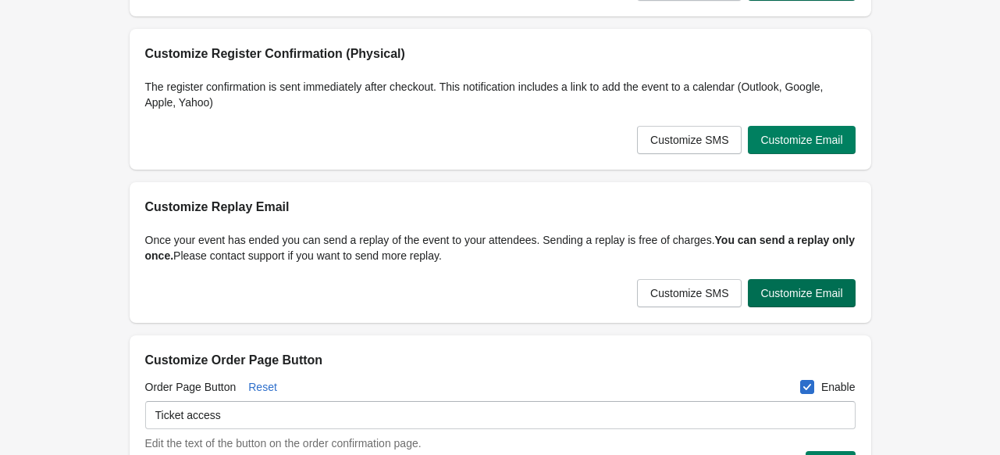
click at [813, 301] on button "Customize Email" at bounding box center [801, 293] width 107 height 28
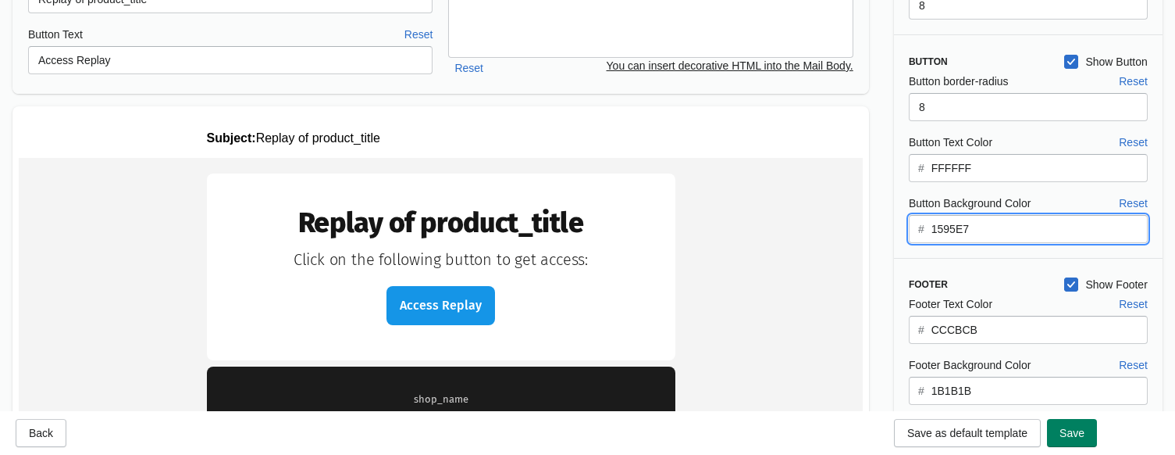
click at [948, 231] on input "1595E7" at bounding box center [1039, 229] width 217 height 28
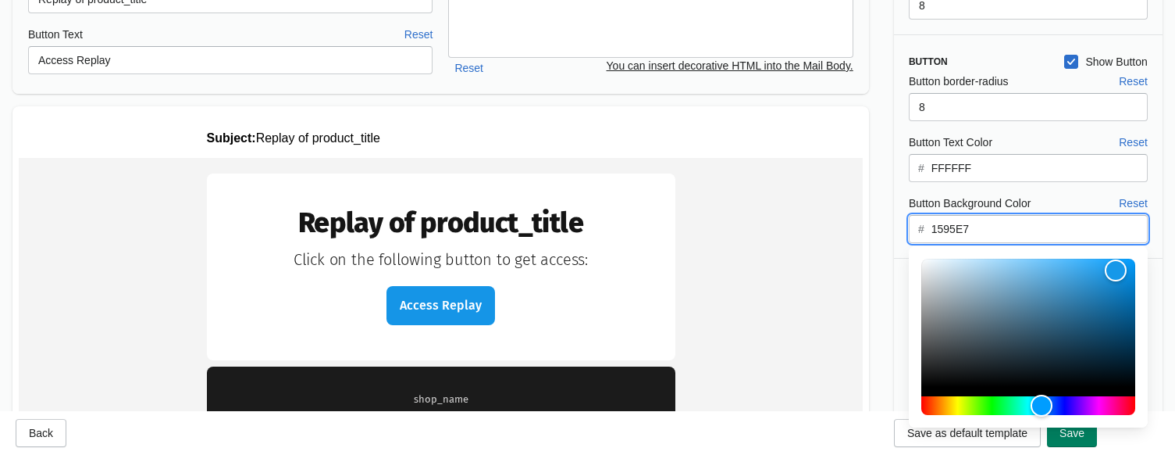
click at [948, 231] on input "1595E7" at bounding box center [1039, 229] width 217 height 28
paste input "e54242"
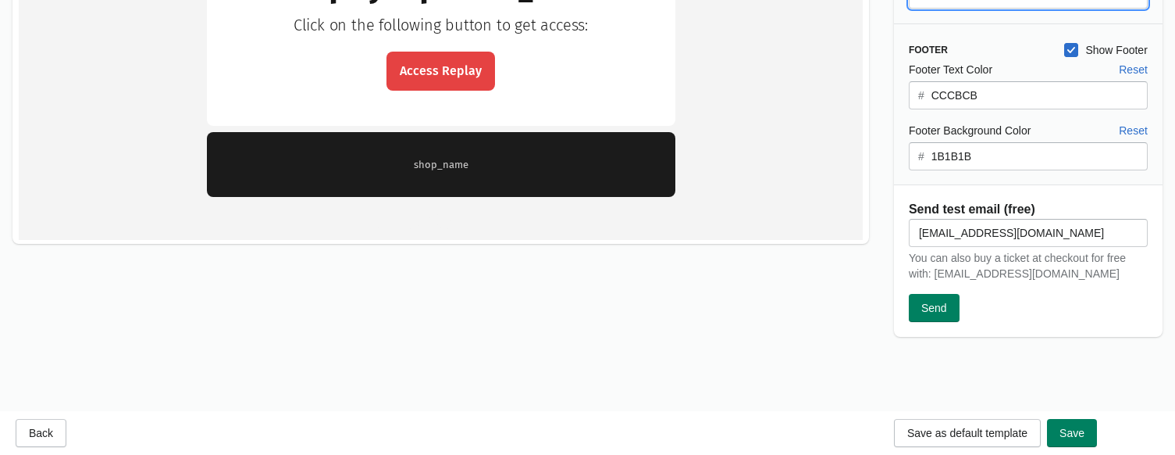
type input "e54242"
click at [967, 159] on input "1B1B1B" at bounding box center [1039, 156] width 217 height 28
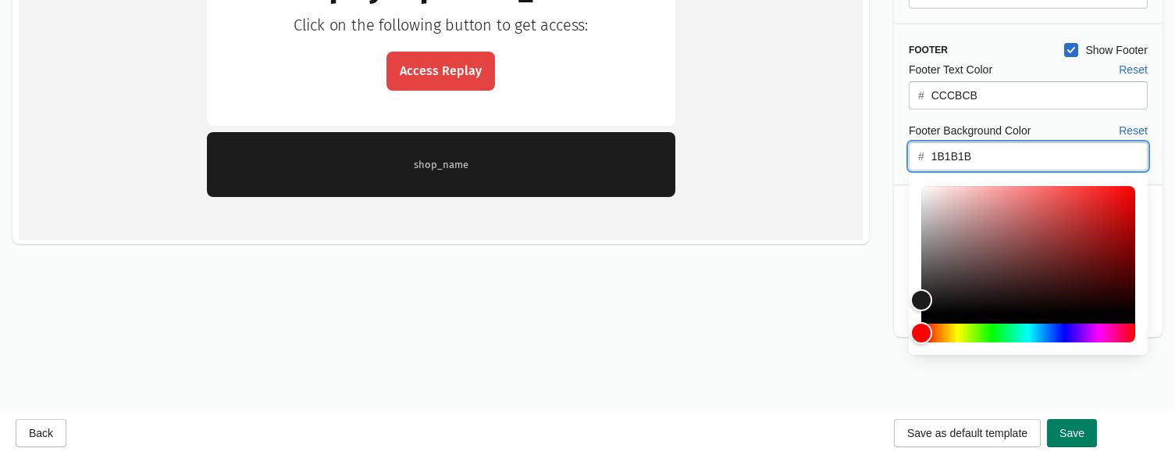
click at [967, 159] on input "1B1B1B" at bounding box center [1039, 156] width 217 height 28
paste input "e54242"
type input "e54242"
click at [976, 102] on input "CCCBCB" at bounding box center [1039, 95] width 217 height 28
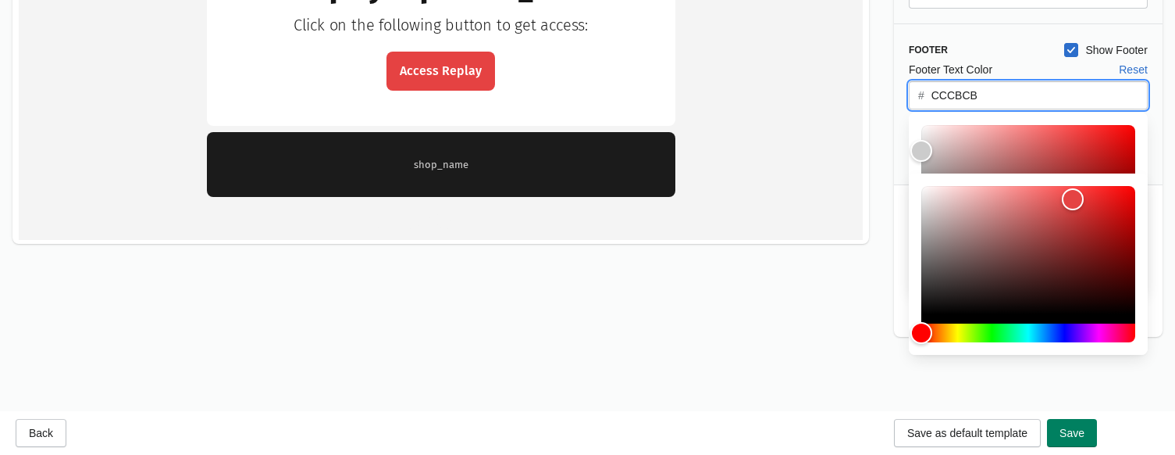
click at [976, 102] on input "CCCBCB" at bounding box center [1039, 95] width 217 height 28
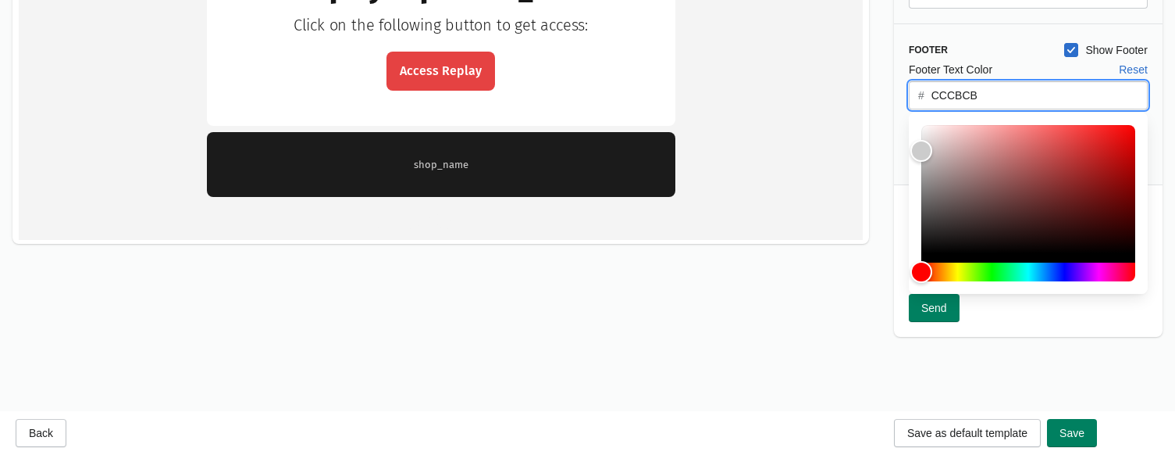
click at [976, 102] on input "CCCBCB" at bounding box center [1039, 95] width 217 height 28
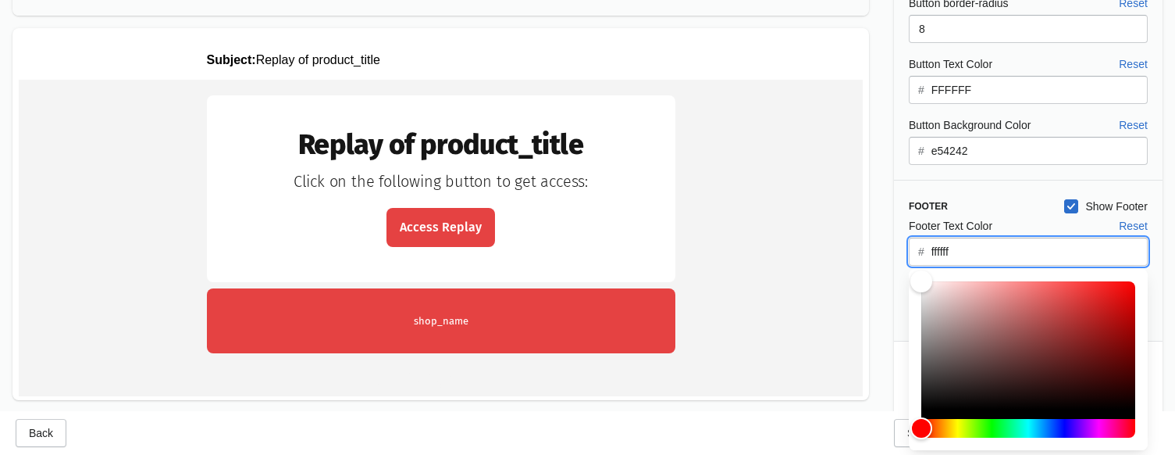
type input "ffffff"
click at [887, 161] on div "Design Collapse Body Background Color Reset # F4F4F4 Background border-radius R…" at bounding box center [1029, 118] width 294 height 774
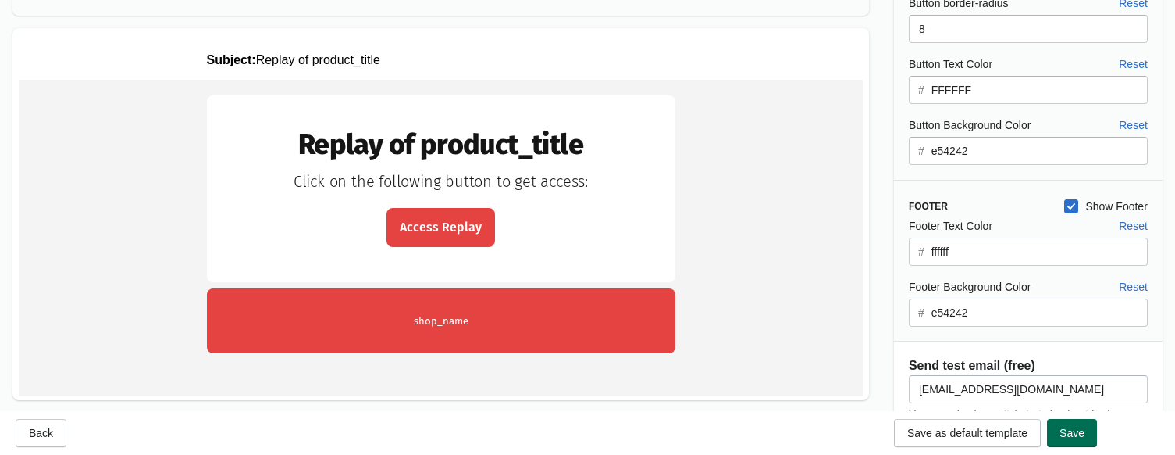
click at [1000, 431] on span "Save" at bounding box center [1072, 432] width 25 height 12
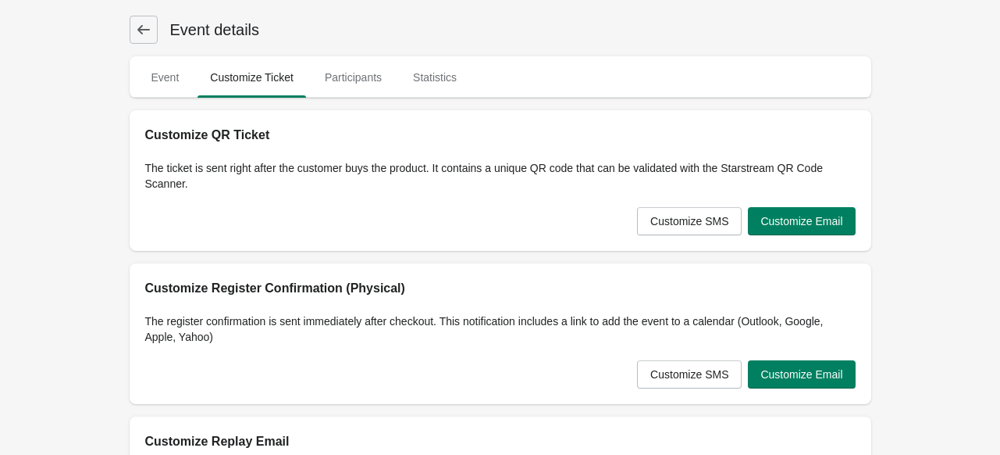
click at [141, 23] on icon at bounding box center [144, 30] width 16 height 16
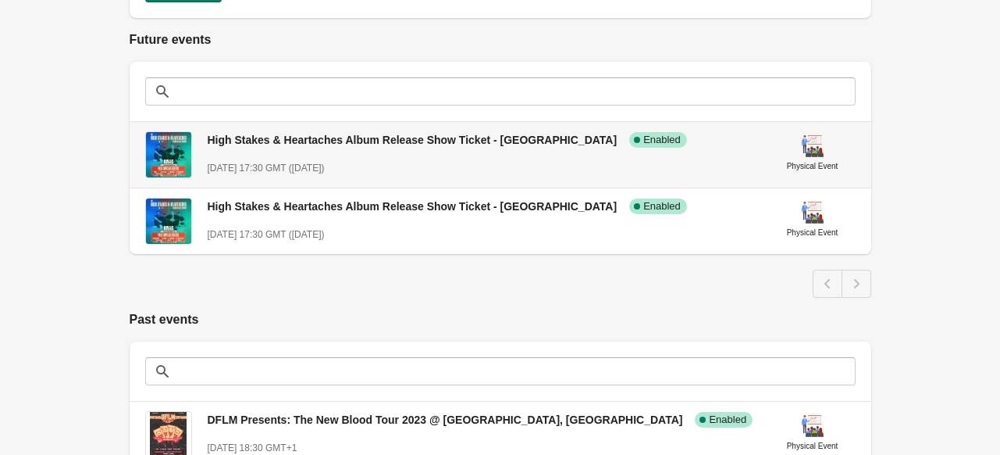
click at [415, 151] on div "High Stakes & Heartaches Album Release Show Ticket - Leeds Success Complete Ena…" at bounding box center [483, 147] width 550 height 57
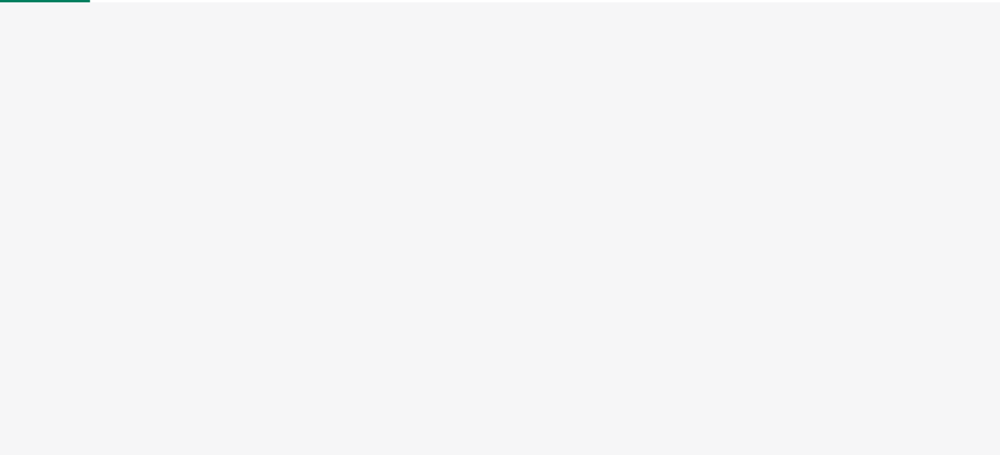
select select "physical"
select select "US"
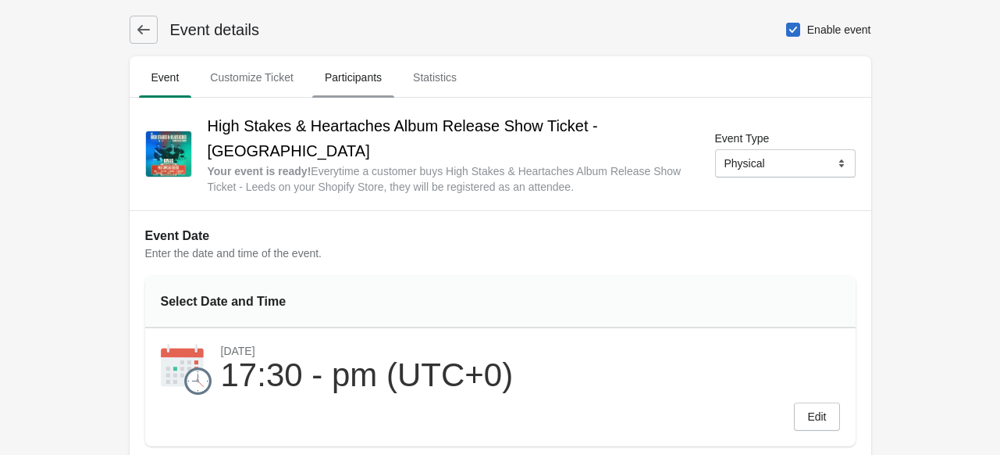
click at [365, 84] on span "Participants" at bounding box center [353, 77] width 82 height 28
select select "US"
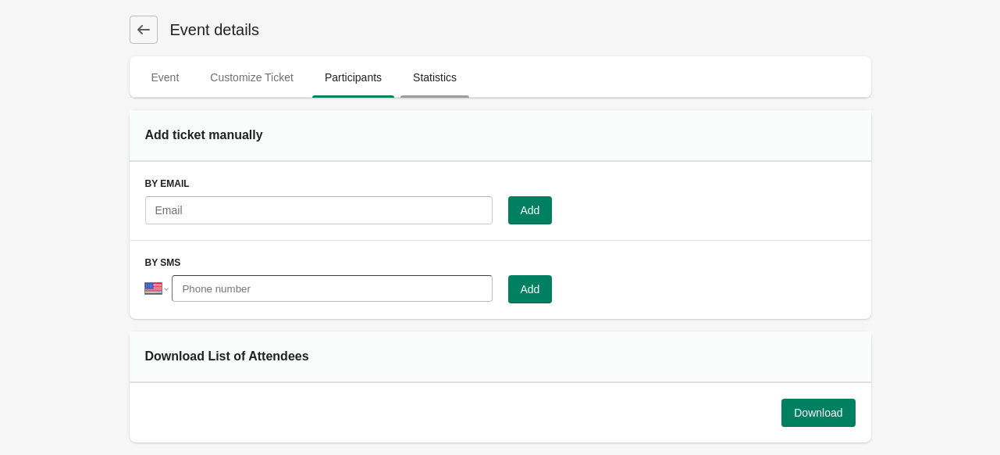
click at [434, 74] on span "Statistics" at bounding box center [435, 77] width 69 height 28
